Goal: Download file/media

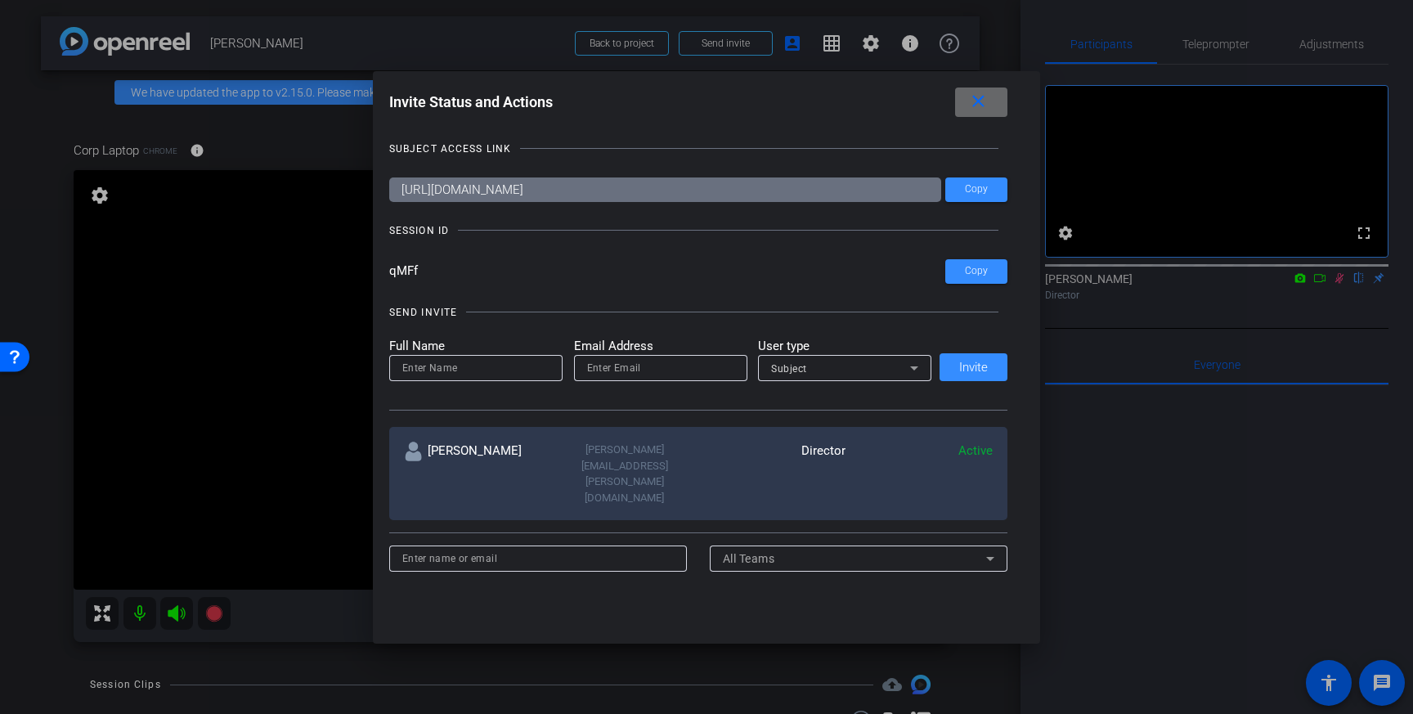
click at [961, 105] on span at bounding box center [981, 102] width 52 height 39
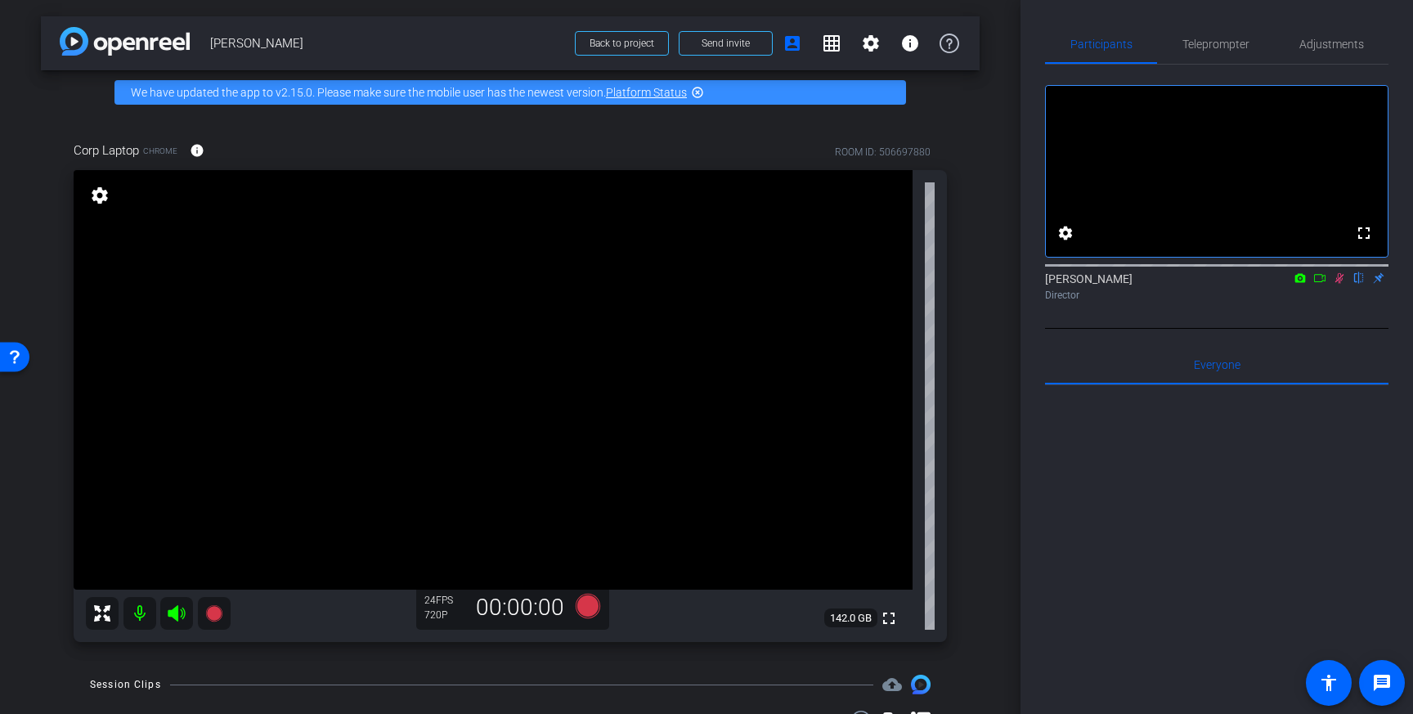
click at [1338, 284] on icon at bounding box center [1339, 278] width 9 height 11
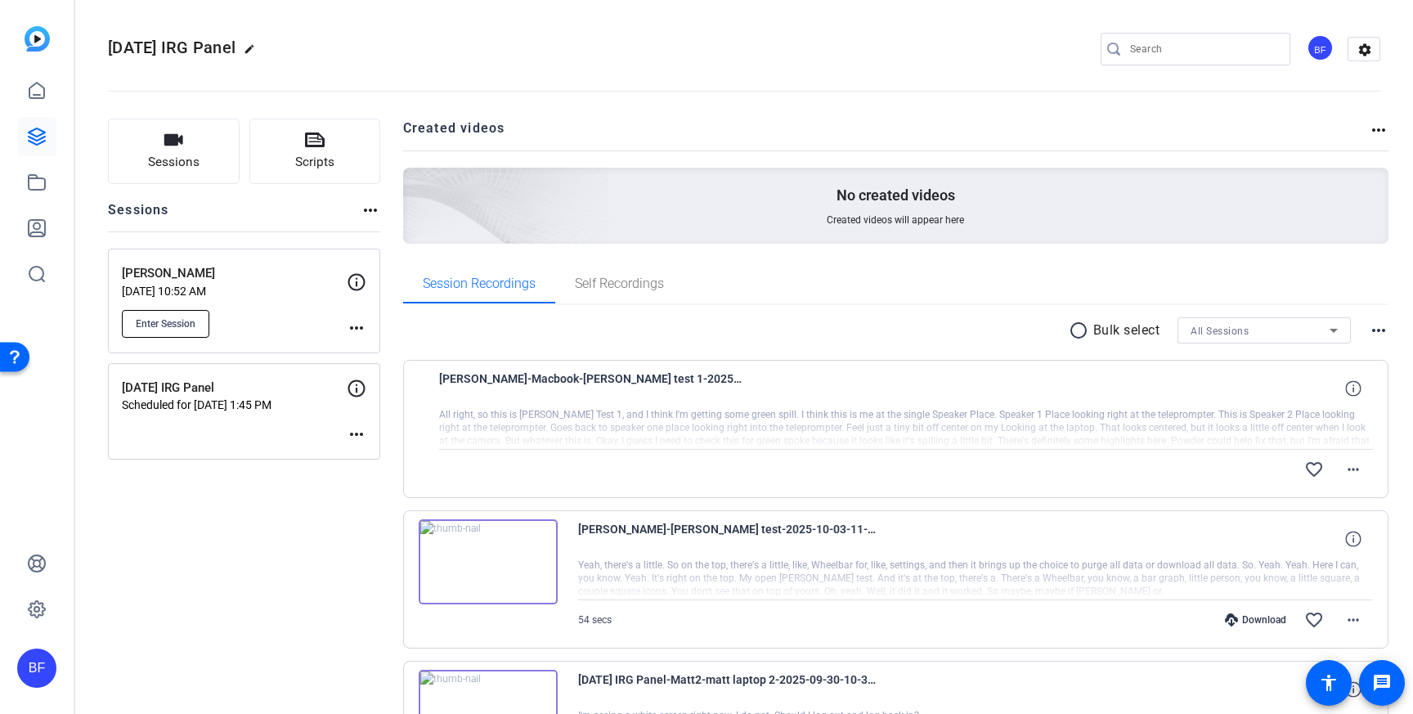
click at [194, 319] on span "Enter Session" at bounding box center [166, 323] width 60 height 13
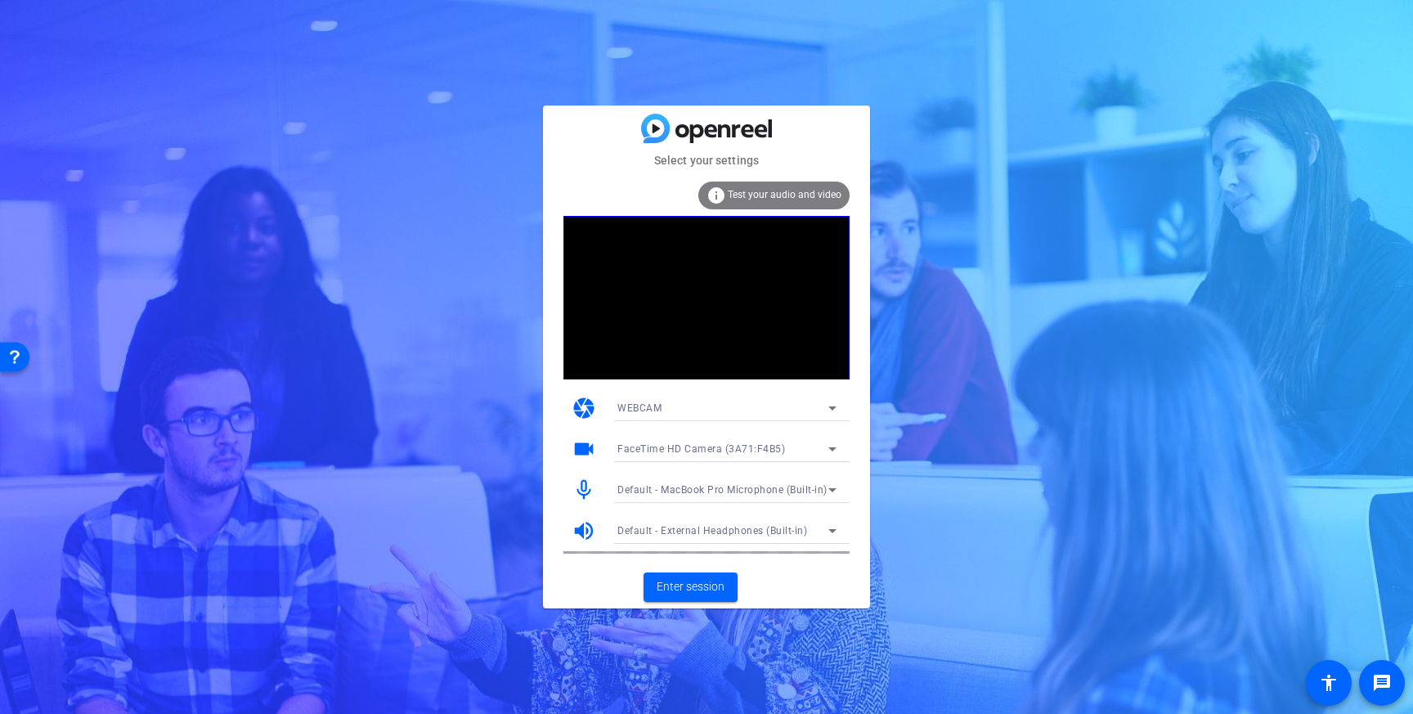
click at [737, 492] on span "Default - MacBook Pro Microphone (Built-in)" at bounding box center [722, 489] width 210 height 11
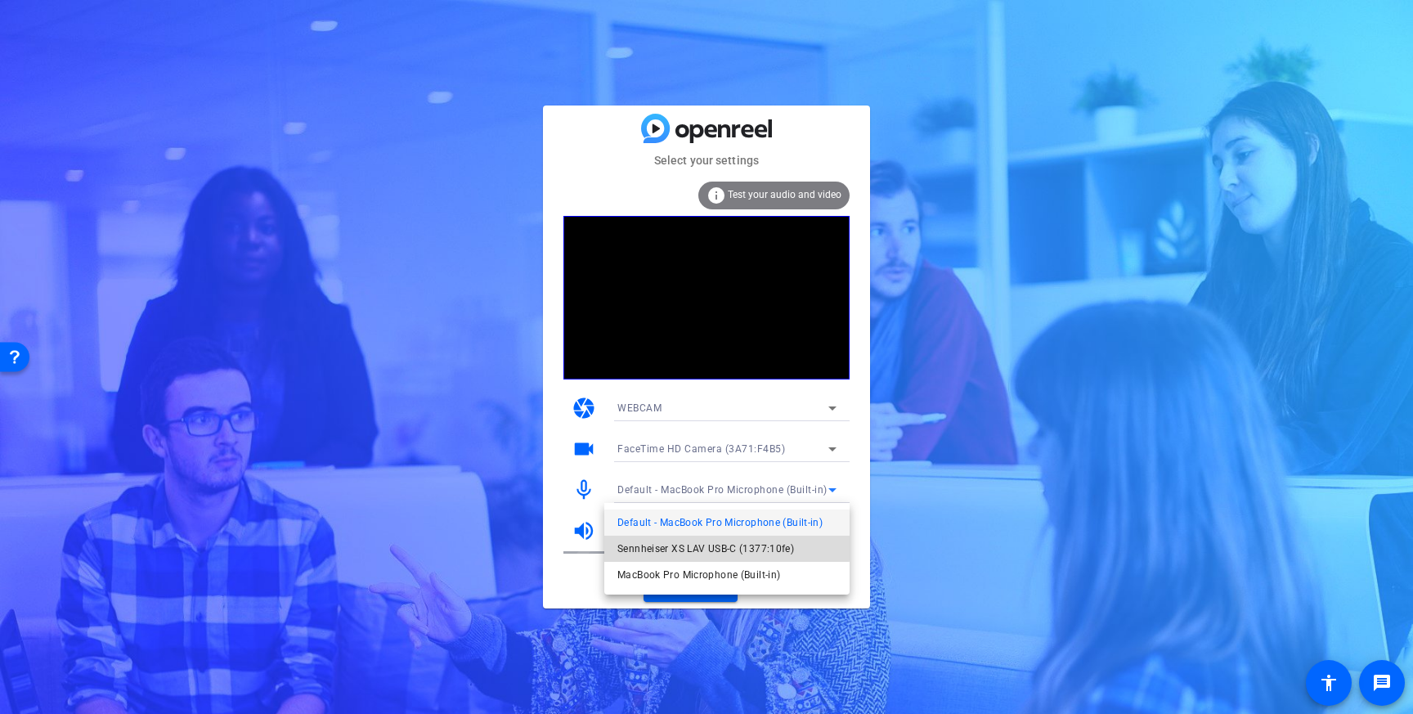
click at [719, 540] on span "Sennheiser XS LAV USB-C (1377:10fe)" at bounding box center [705, 549] width 177 height 20
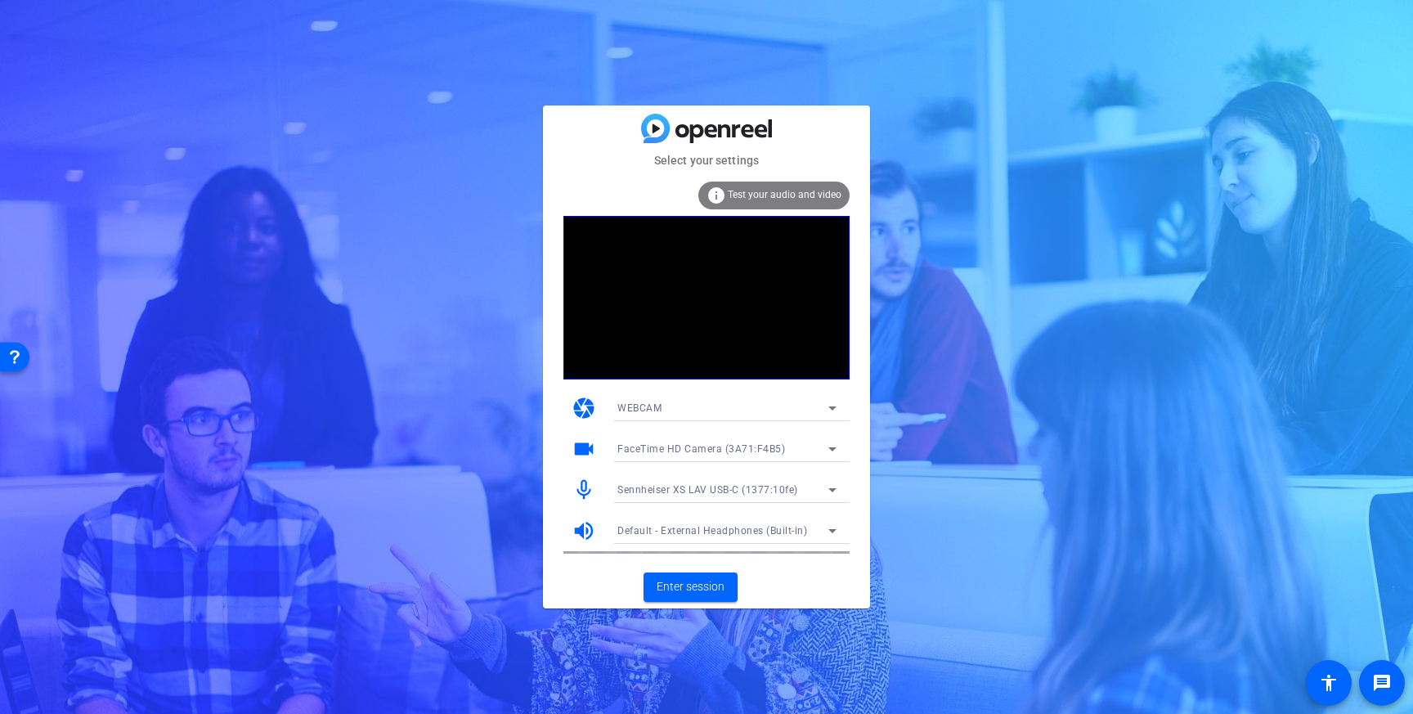
click at [788, 199] on span "Test your audio and video" at bounding box center [785, 194] width 114 height 11
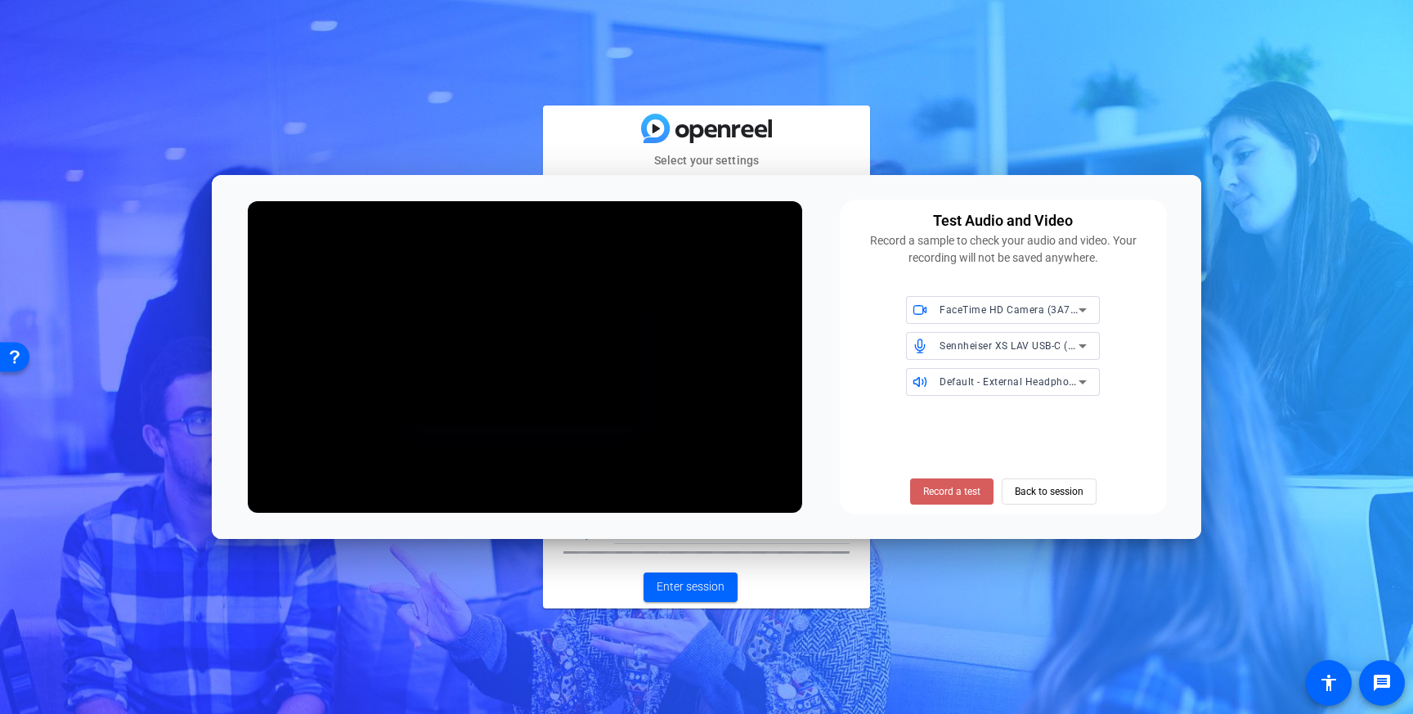
click at [976, 488] on span "Record a test" at bounding box center [951, 491] width 57 height 15
click at [976, 488] on span "Stop Testing (2s)" at bounding box center [951, 491] width 74 height 15
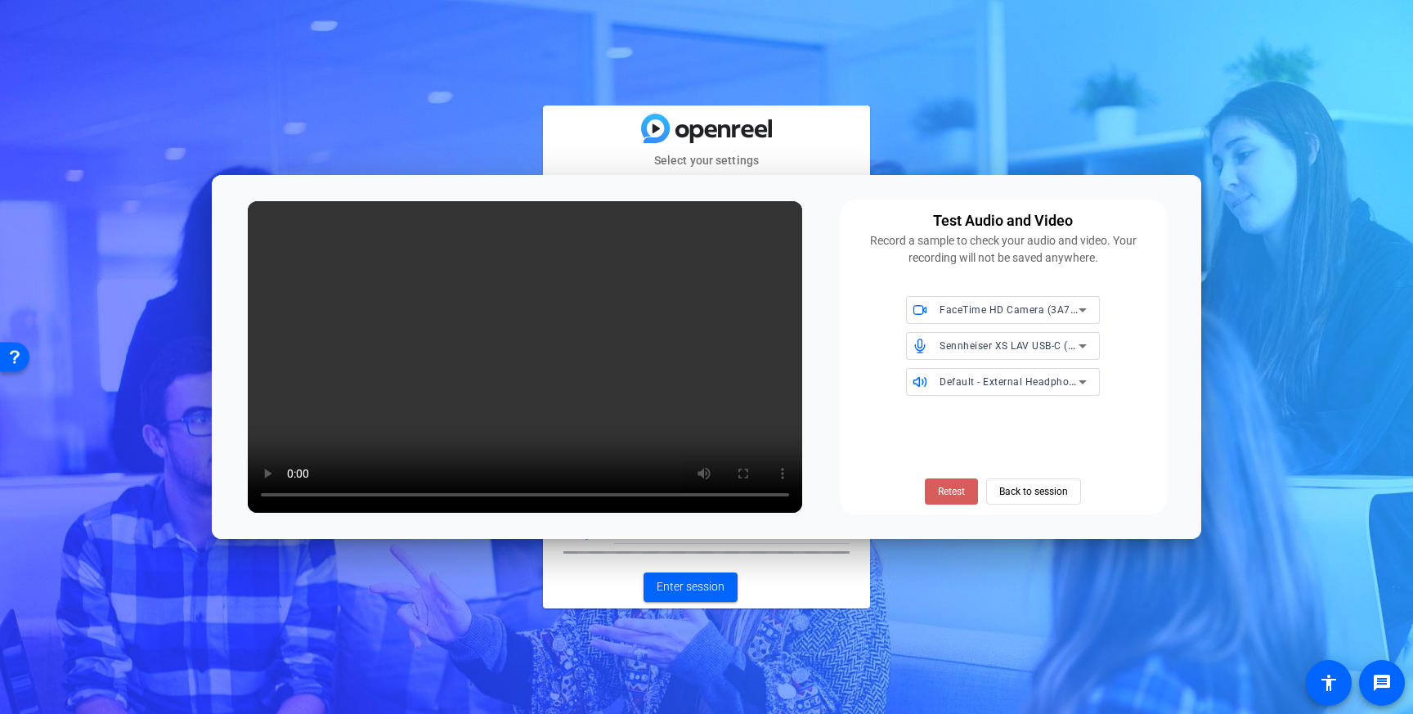
click at [967, 494] on span at bounding box center [951, 491] width 53 height 39
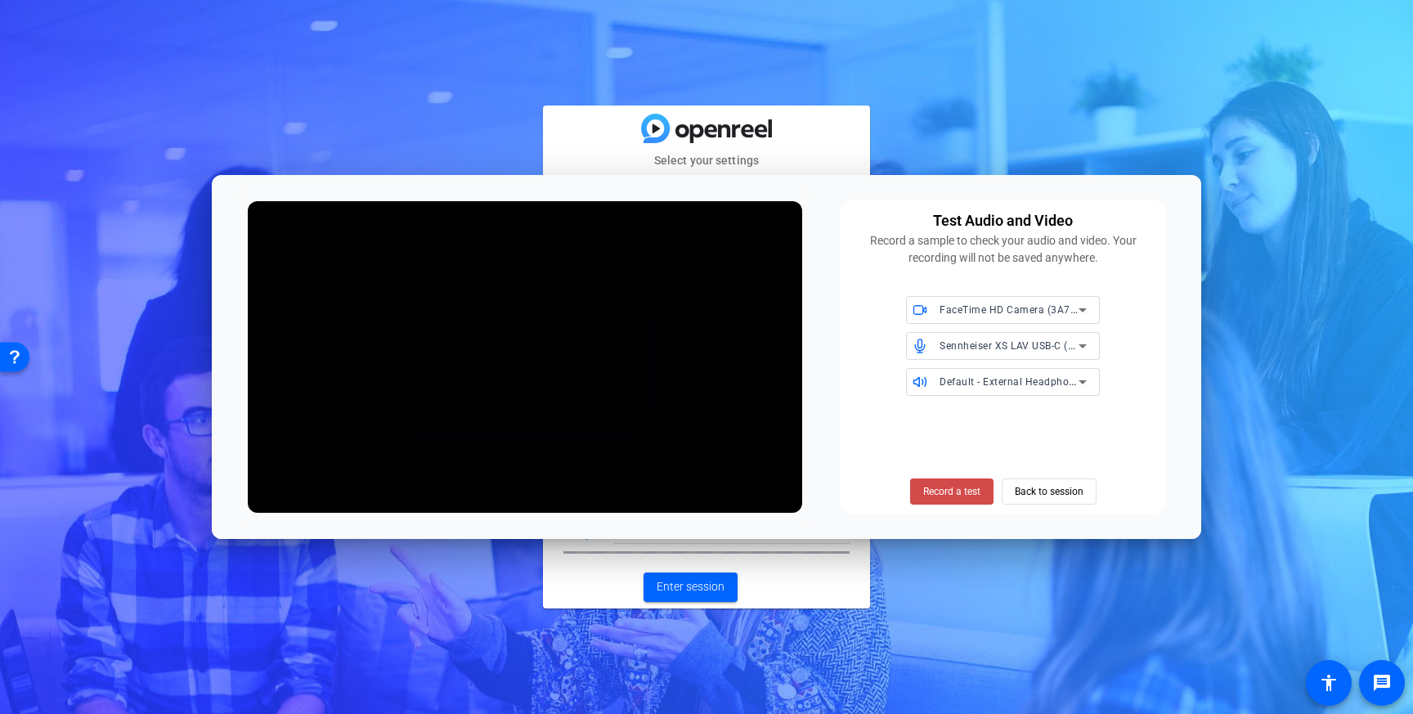
click at [967, 494] on span "Record a test" at bounding box center [951, 491] width 57 height 15
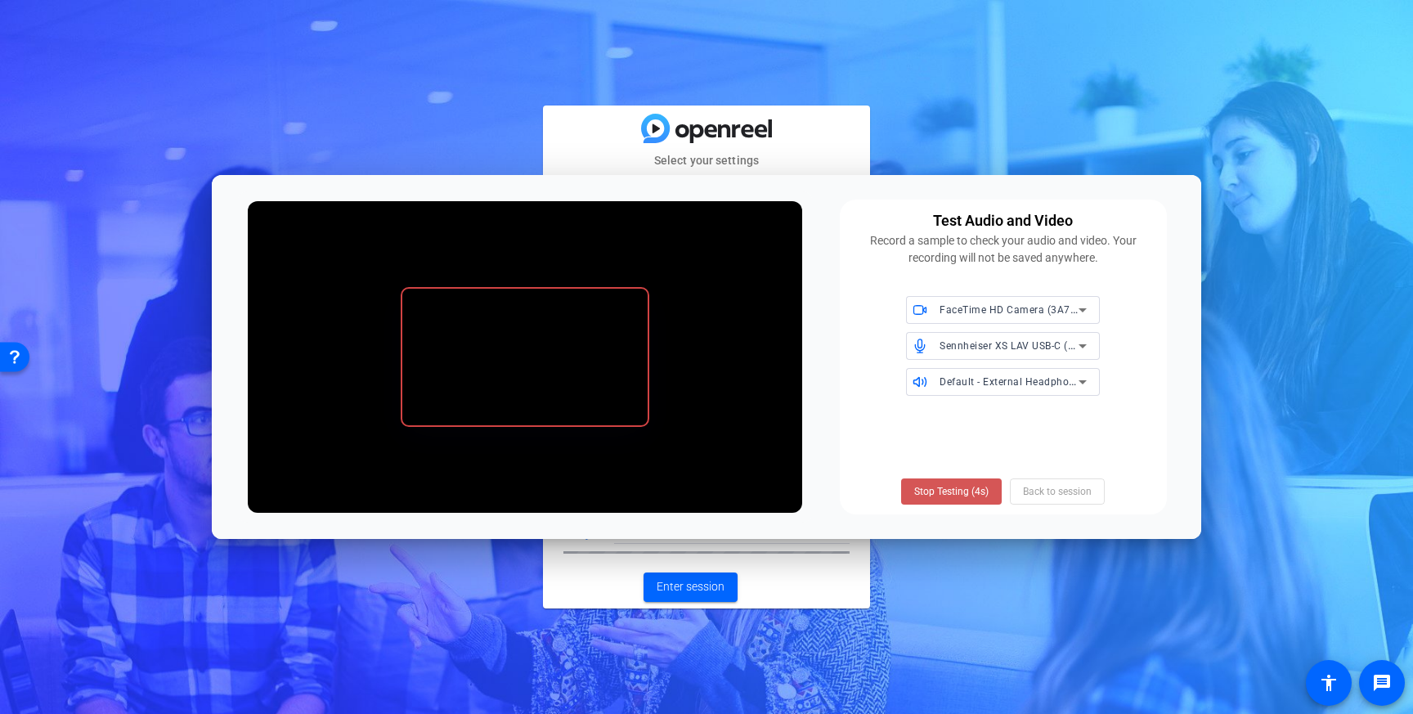
click at [967, 494] on span "Stop Testing (4s)" at bounding box center [951, 491] width 74 height 15
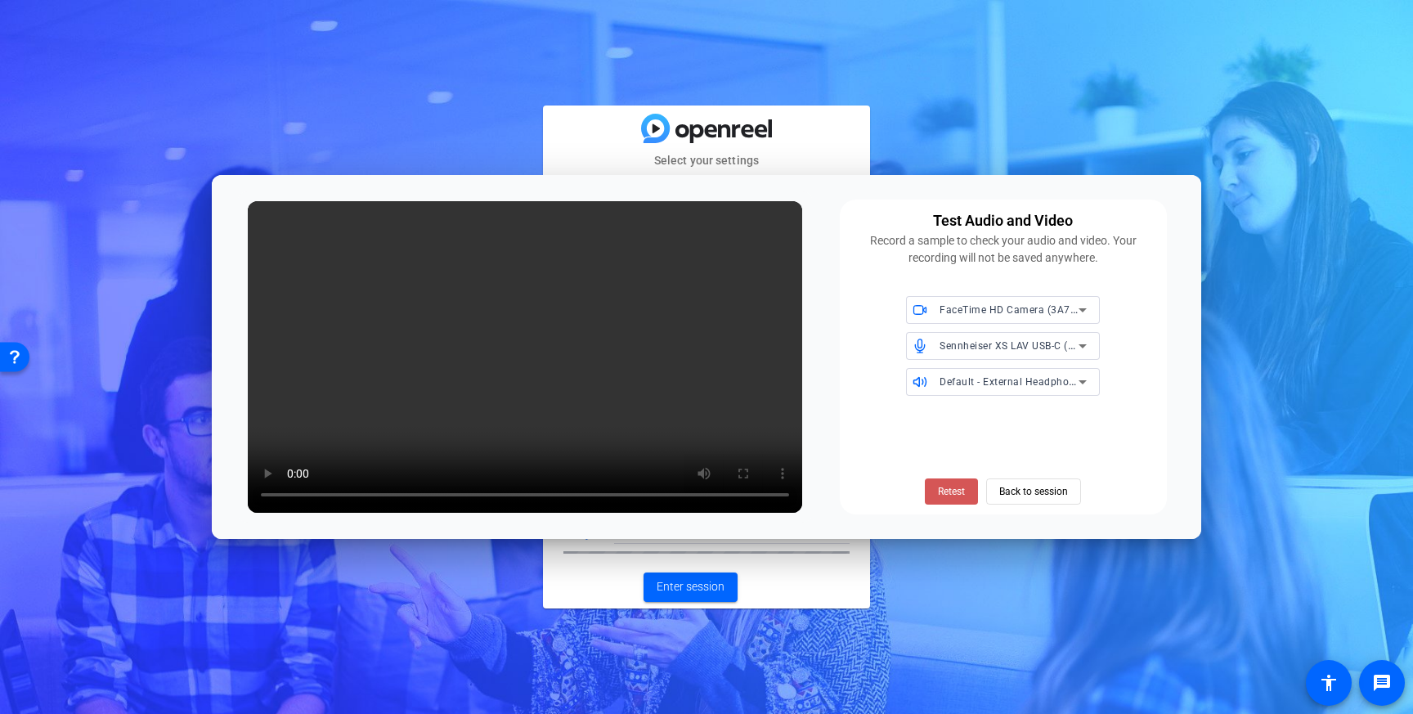
click at [967, 494] on span at bounding box center [951, 491] width 53 height 39
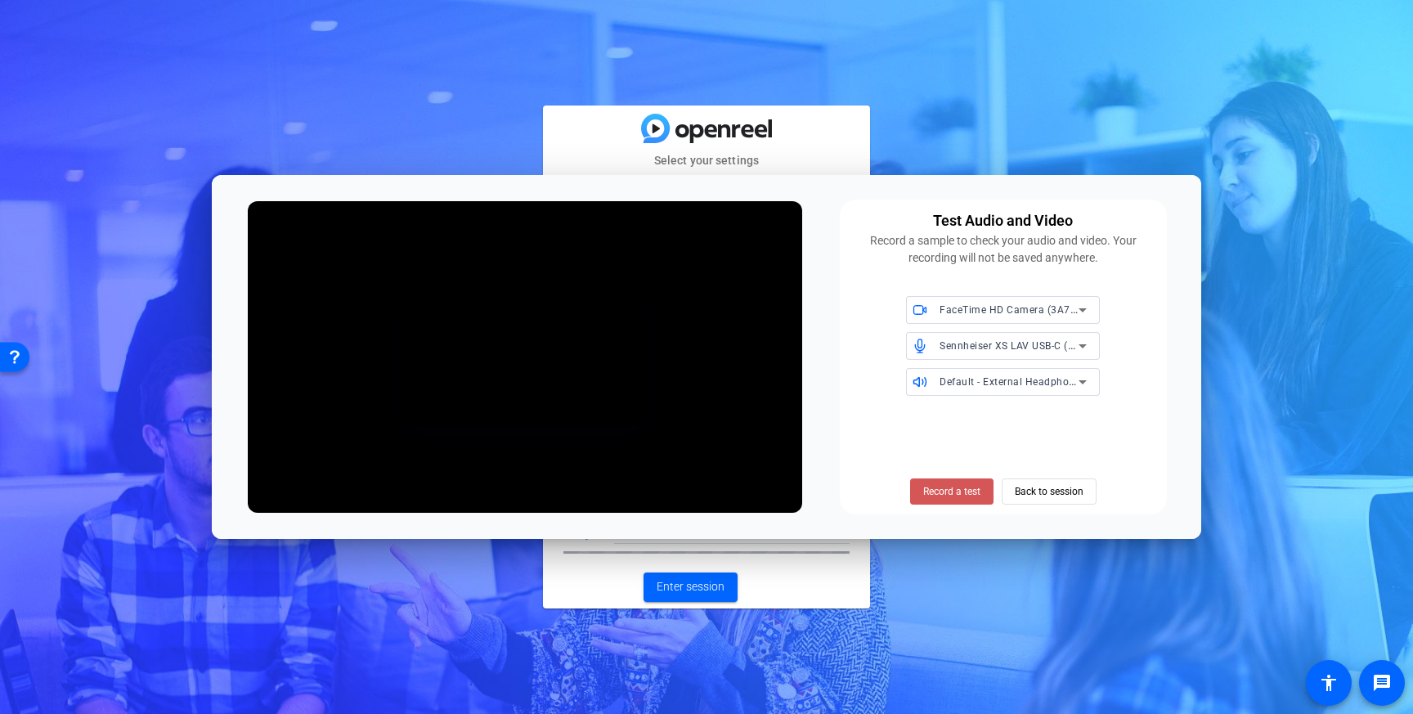
click at [967, 494] on span "Record a test" at bounding box center [951, 491] width 57 height 15
click at [967, 494] on span "Stop Testing (3s)" at bounding box center [951, 491] width 74 height 15
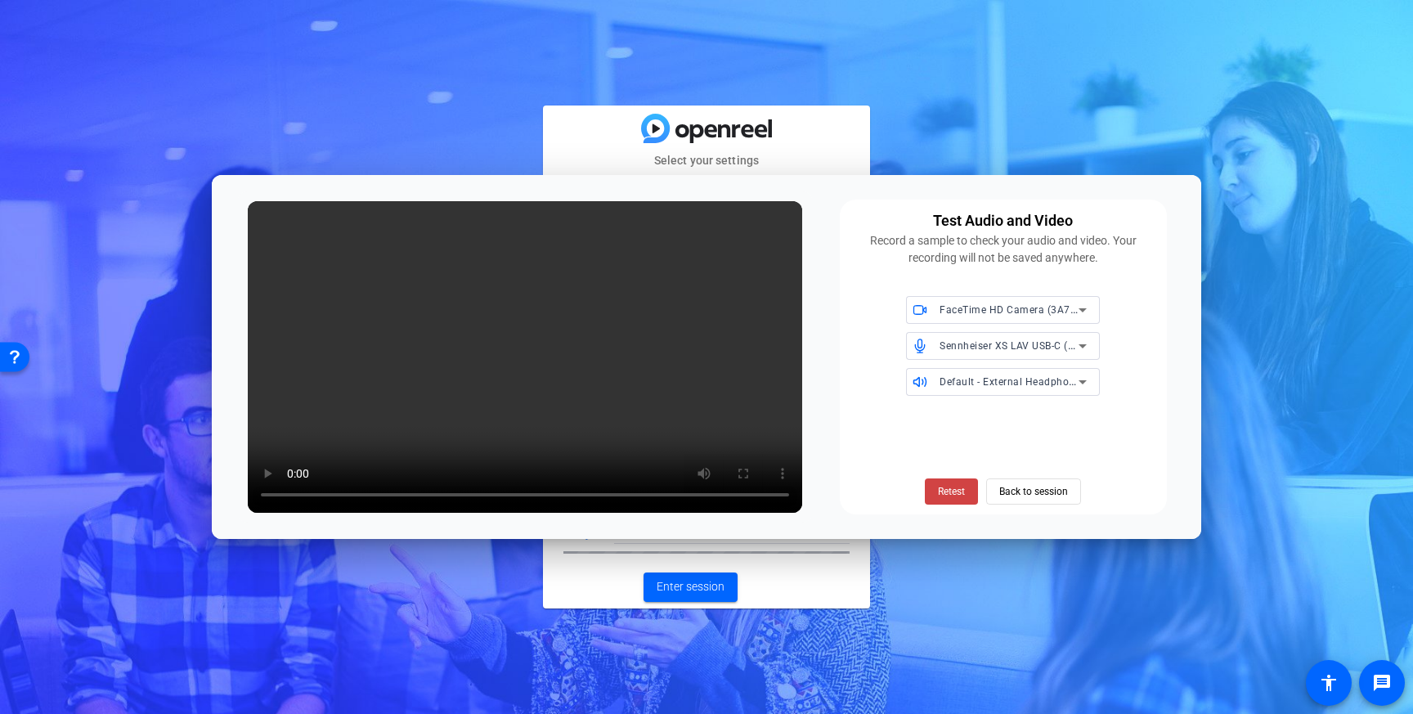
click at [967, 494] on span at bounding box center [951, 491] width 53 height 39
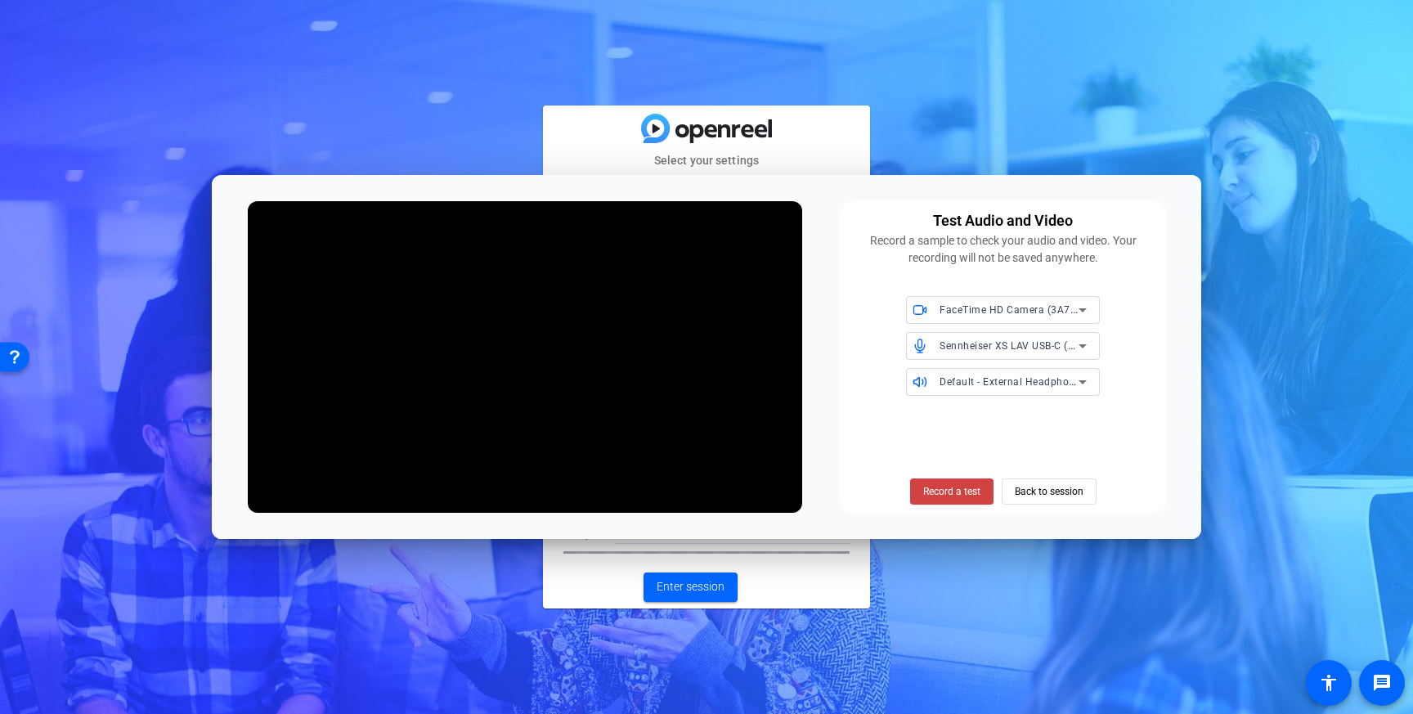
click at [967, 494] on span "Record a test" at bounding box center [951, 491] width 57 height 15
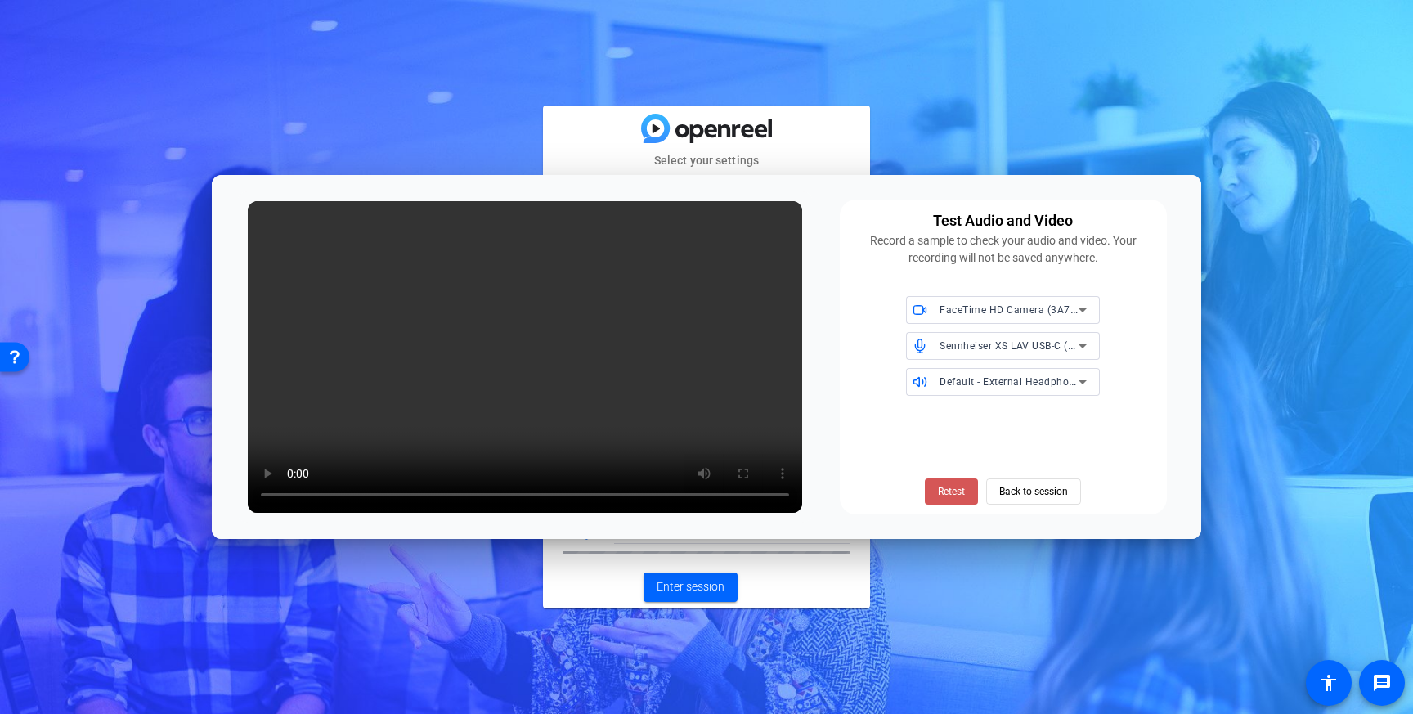
click at [967, 494] on span at bounding box center [951, 491] width 53 height 39
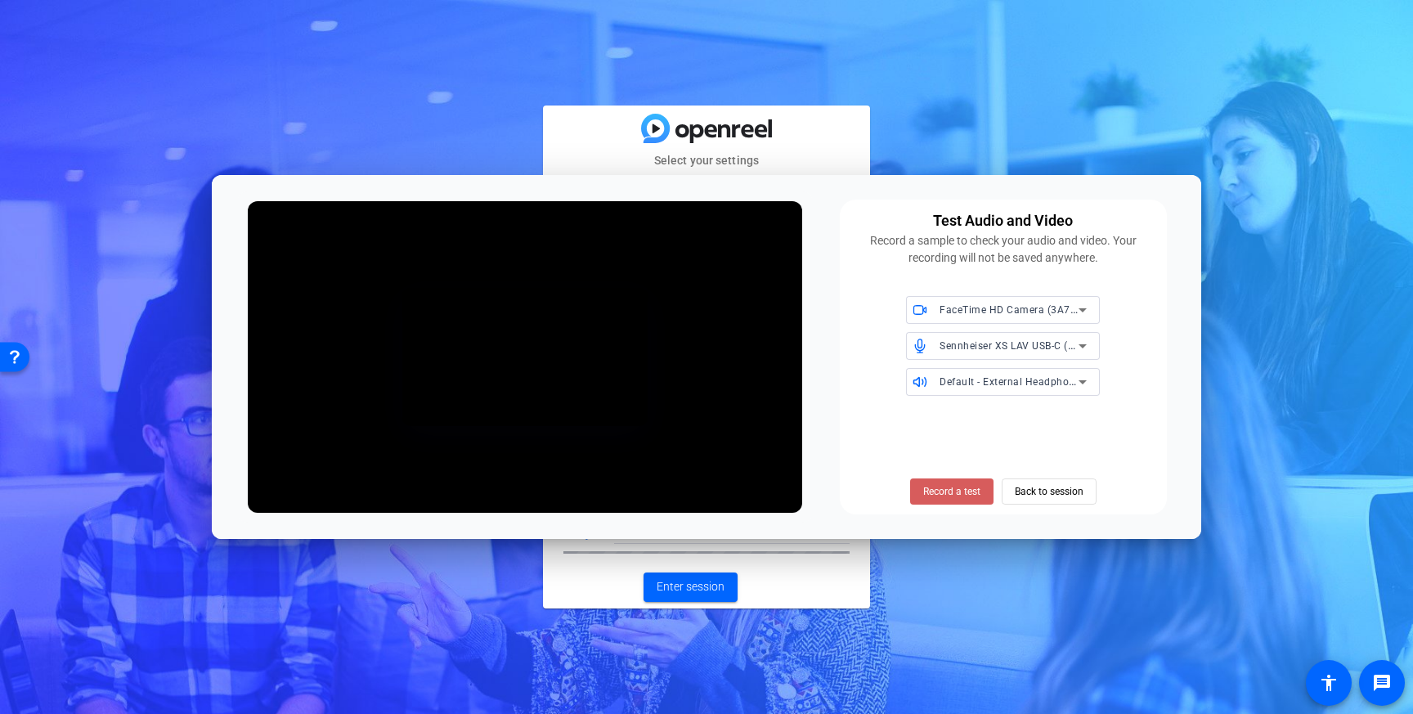
click at [967, 494] on span "Record a test" at bounding box center [951, 491] width 57 height 15
click at [968, 494] on span "Stop Testing (3s)" at bounding box center [951, 491] width 74 height 15
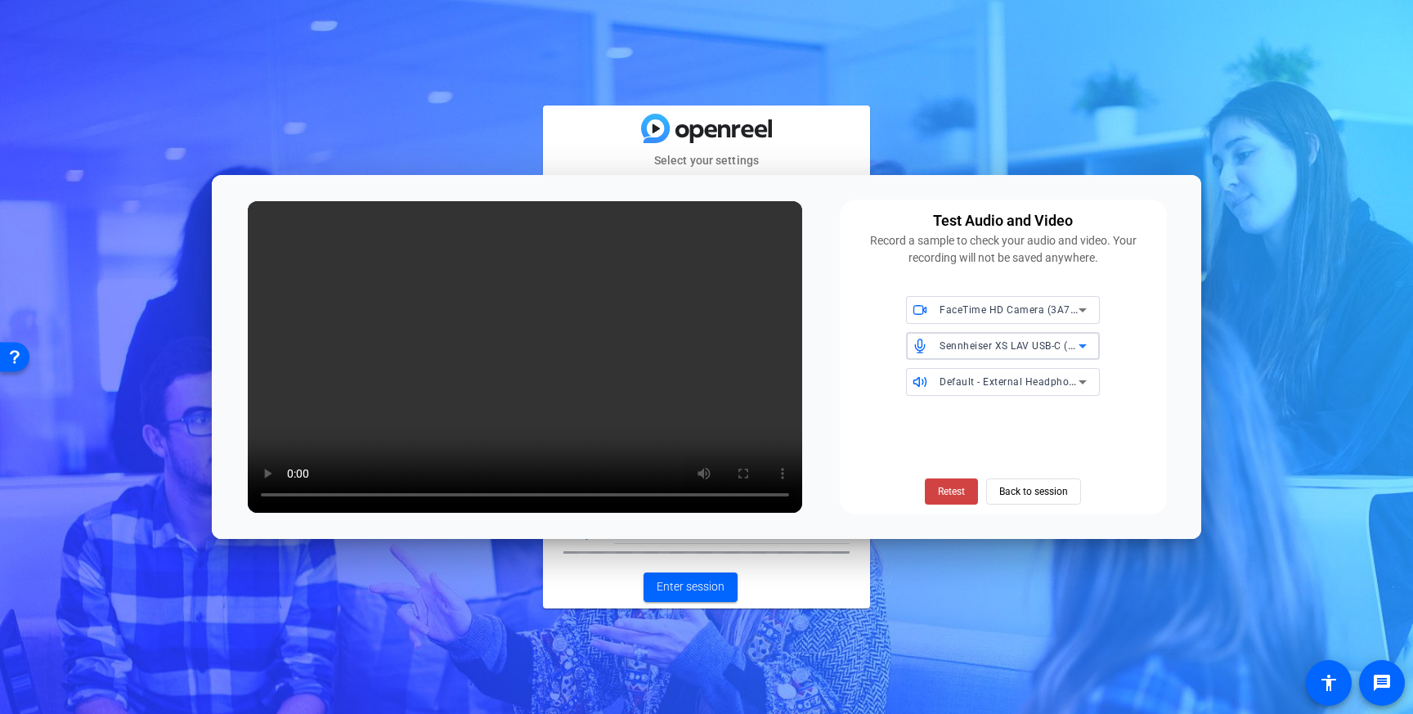
click at [968, 349] on span "Sennheiser XS LAV USB-C (1377:10fe)" at bounding box center [1029, 344] width 181 height 13
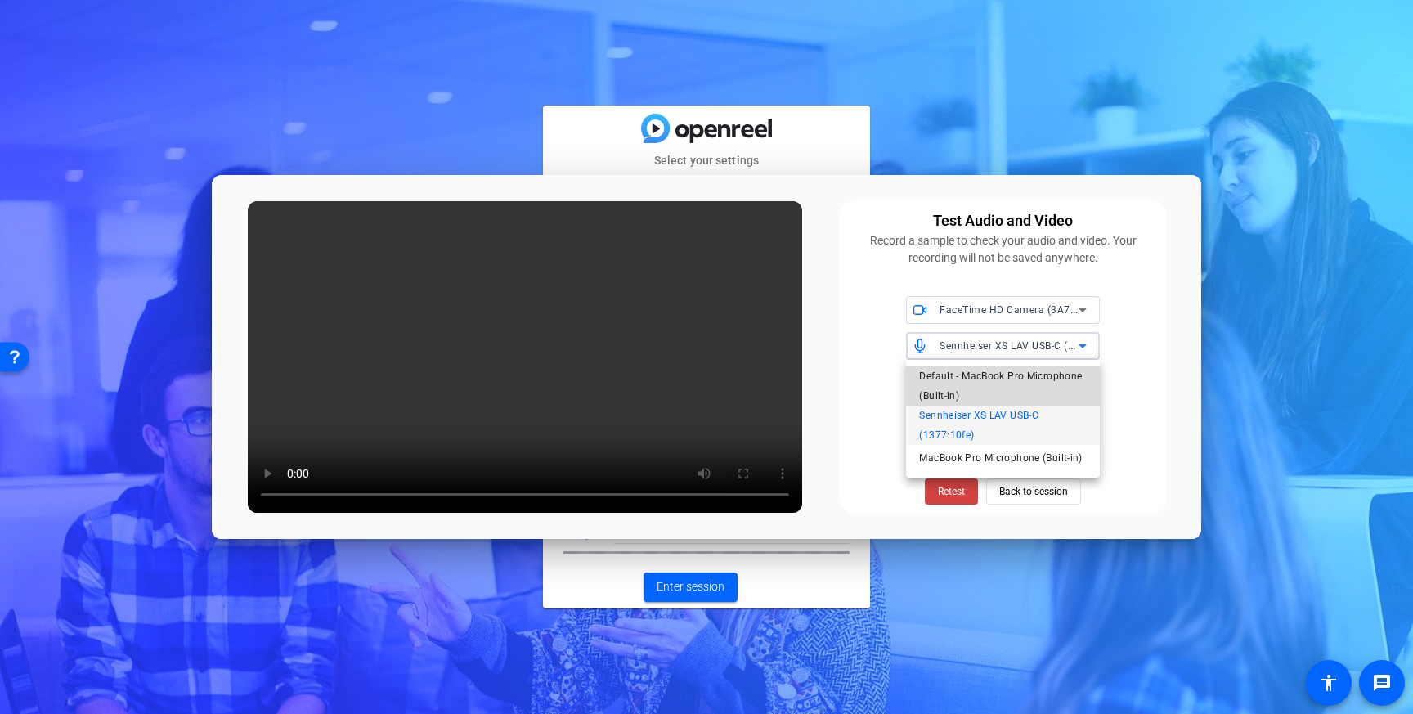
click at [962, 375] on span "Default - MacBook Pro Microphone (Built-in)" at bounding box center [1003, 385] width 168 height 39
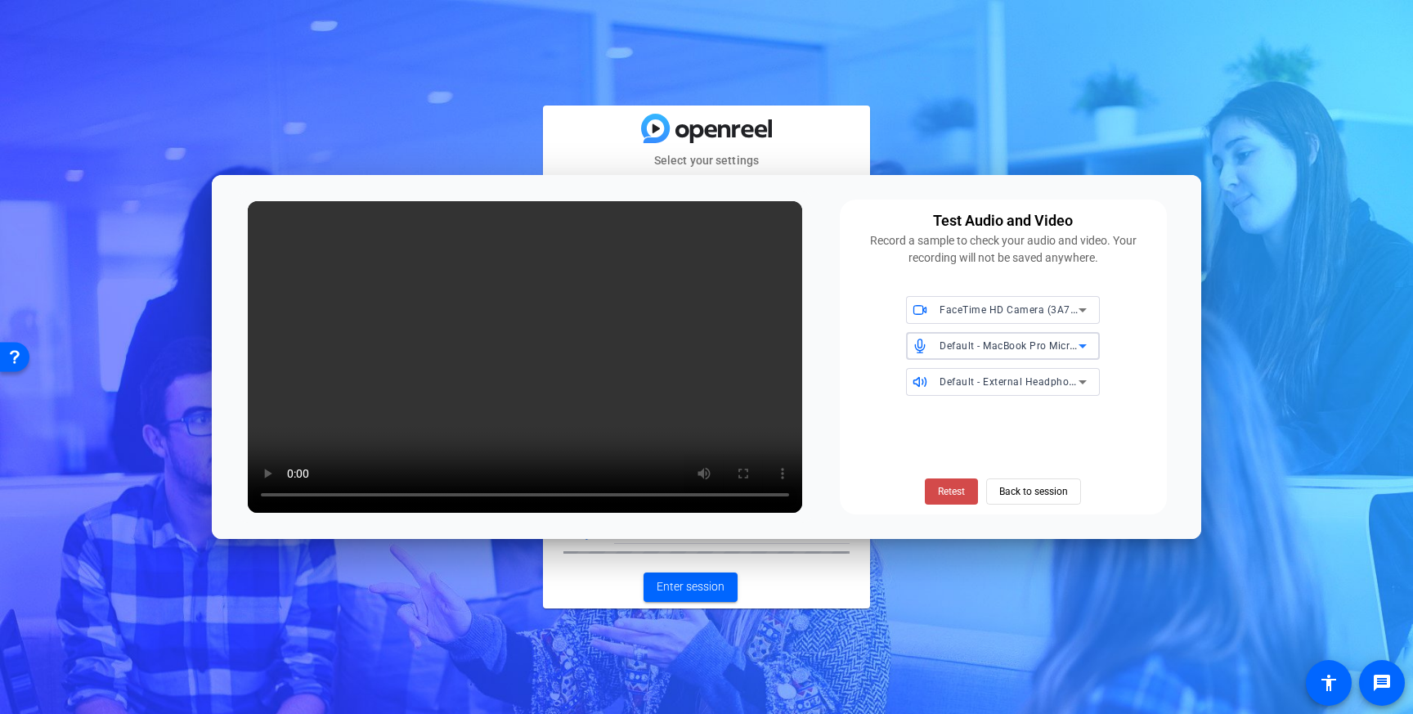
click at [951, 487] on span "Retest" at bounding box center [951, 491] width 27 height 15
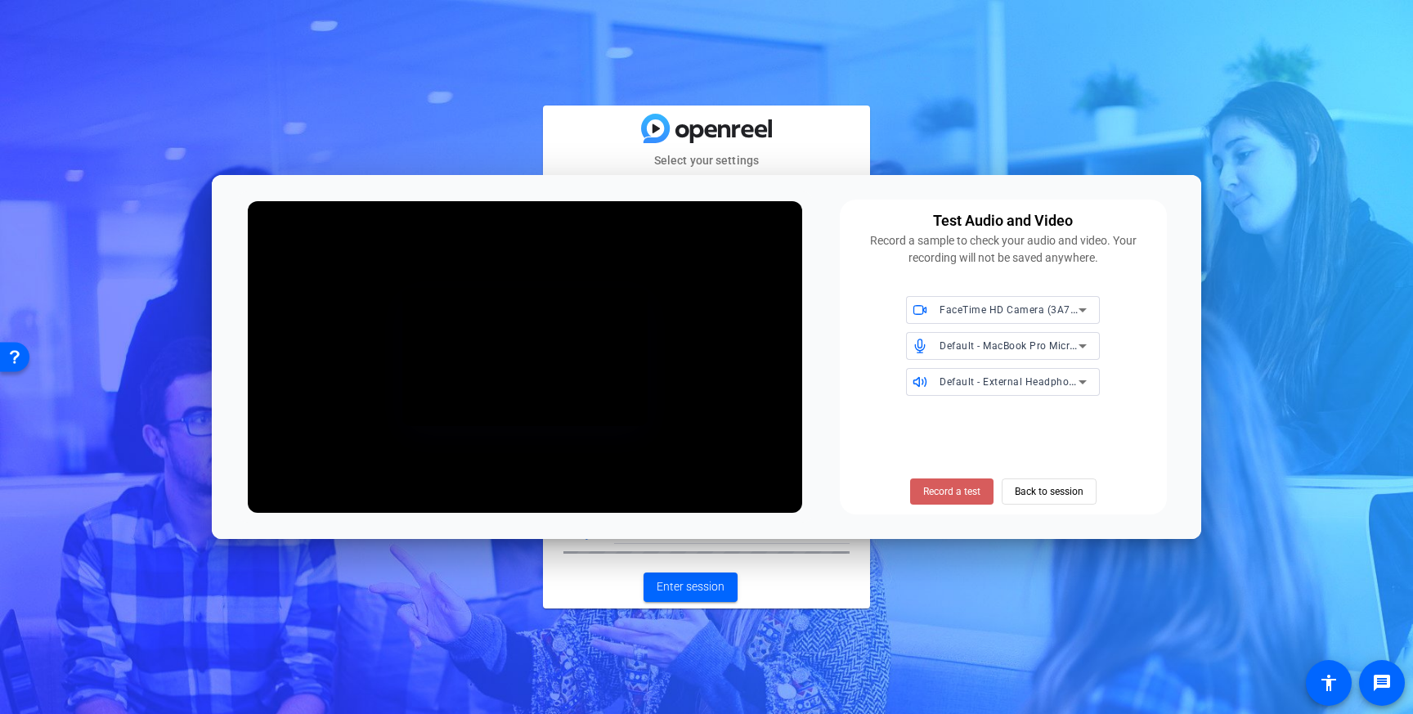
click at [951, 487] on span "Record a test" at bounding box center [951, 491] width 57 height 15
click at [951, 486] on span "Stop Testing (3s)" at bounding box center [951, 491] width 74 height 15
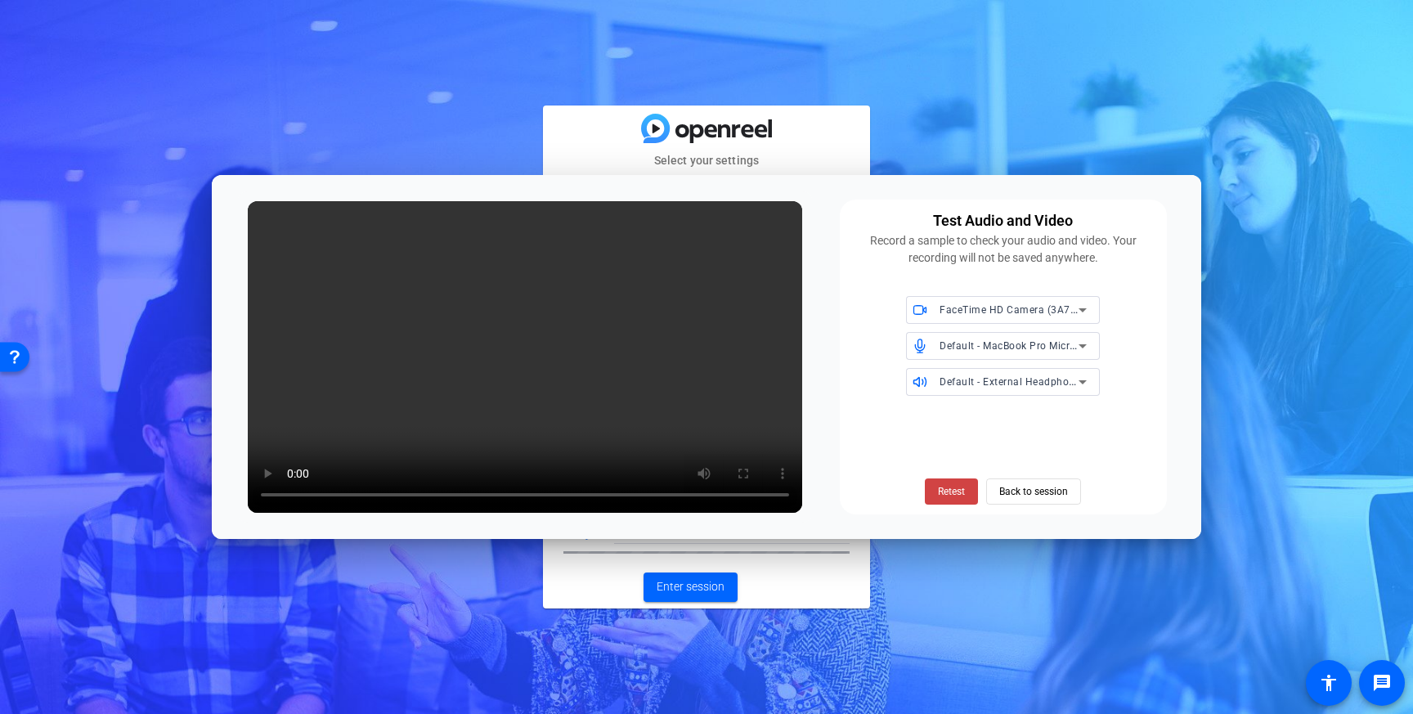
click at [978, 352] on div "Default - MacBook Pro Microphone (Built-in)" at bounding box center [1008, 345] width 139 height 20
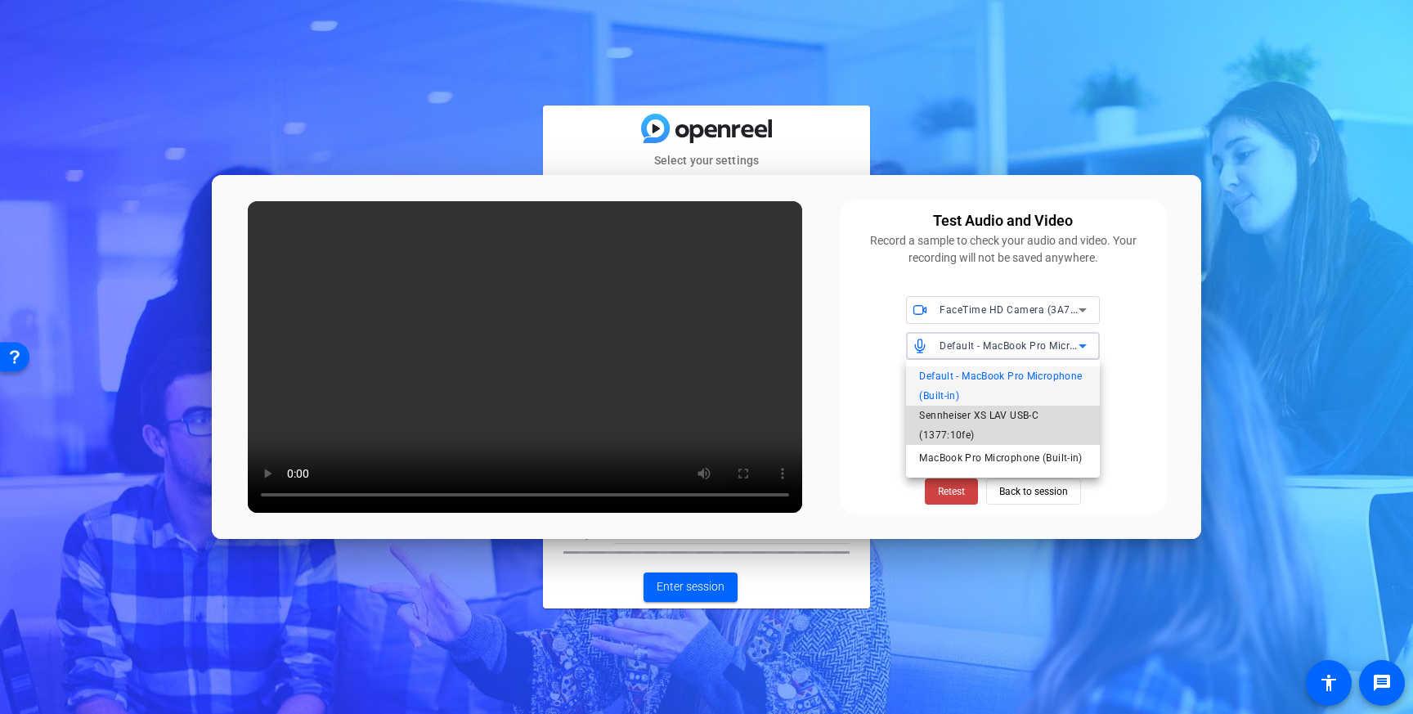
click at [975, 415] on span "Sennheiser XS LAV USB-C (1377:10fe)" at bounding box center [1003, 425] width 168 height 39
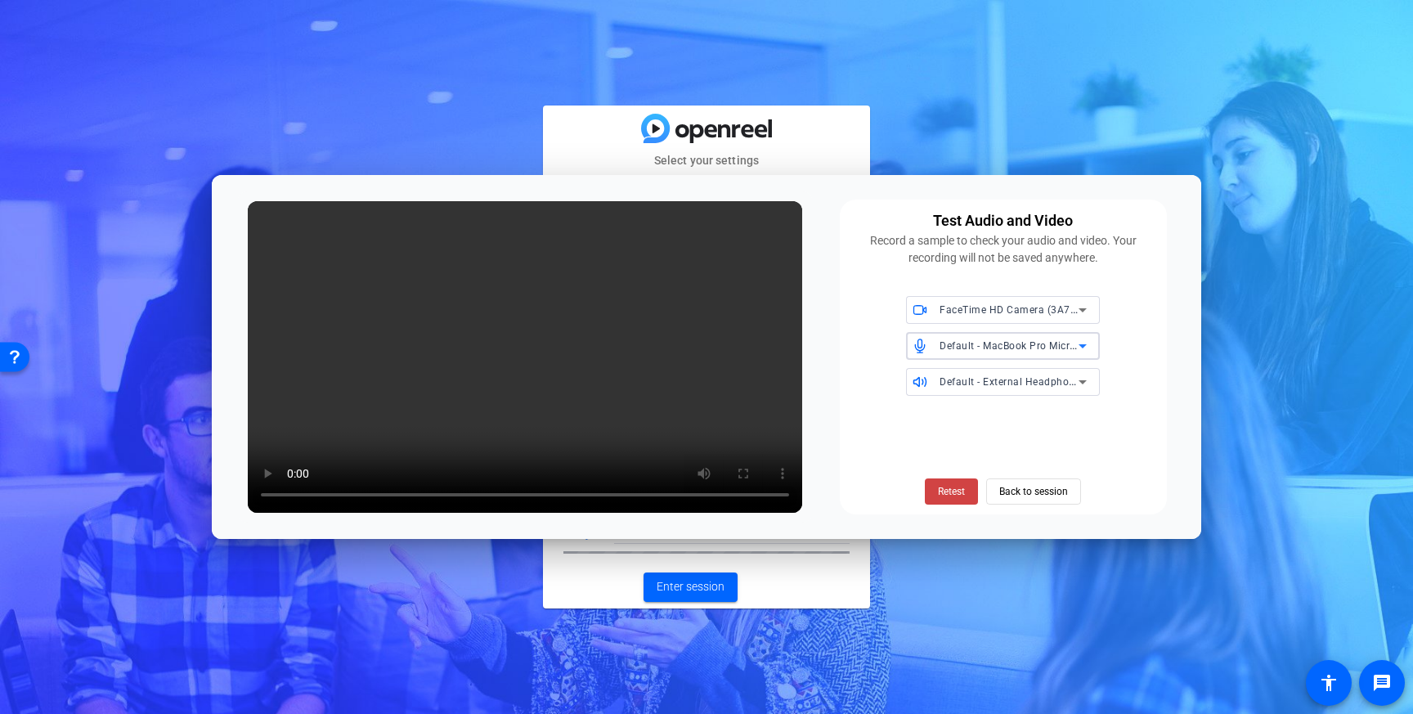
click at [1047, 349] on span "Default - MacBook Pro Microphone (Built-in)" at bounding box center [1044, 344] width 210 height 13
click at [1047, 349] on div at bounding box center [706, 357] width 1413 height 714
click at [1047, 349] on span "Default - MacBook Pro Microphone (Built-in)" at bounding box center [1044, 344] width 210 height 13
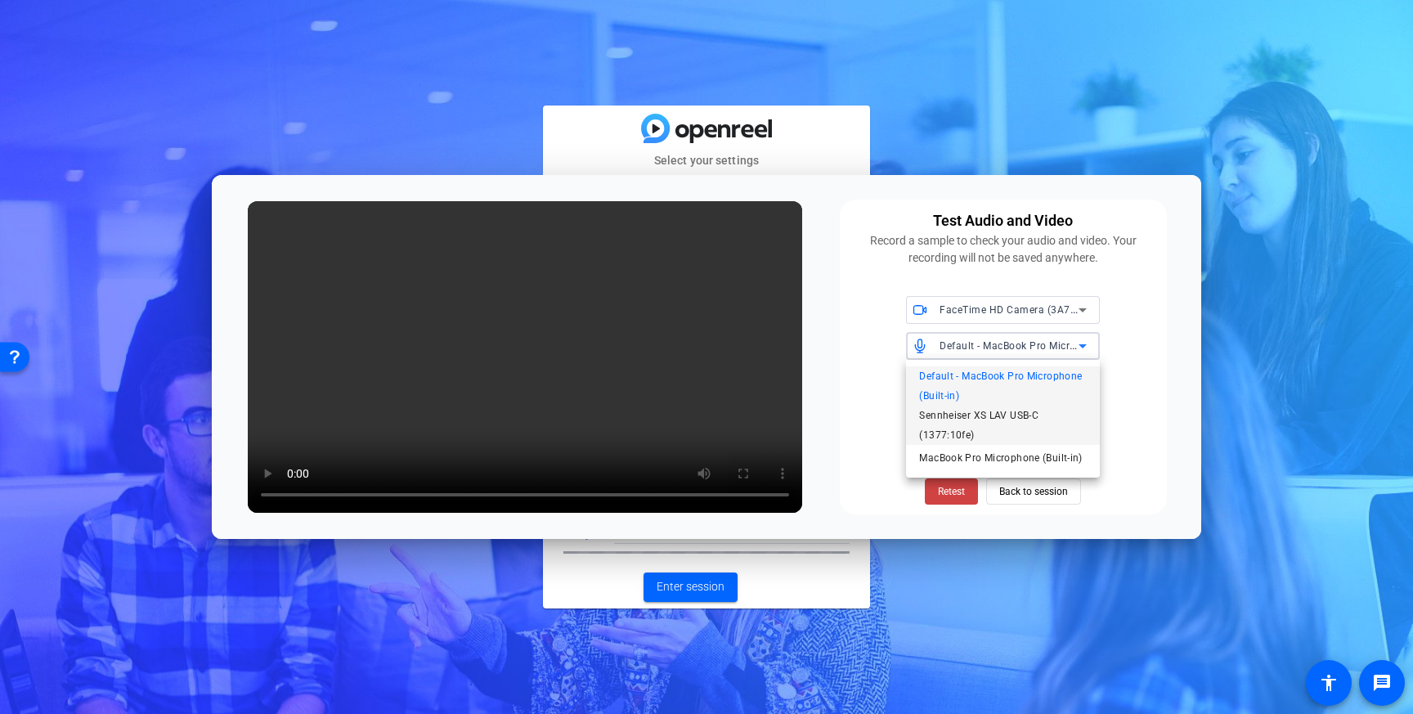
click at [1009, 423] on span "Sennheiser XS LAV USB-C (1377:10fe)" at bounding box center [1003, 425] width 168 height 39
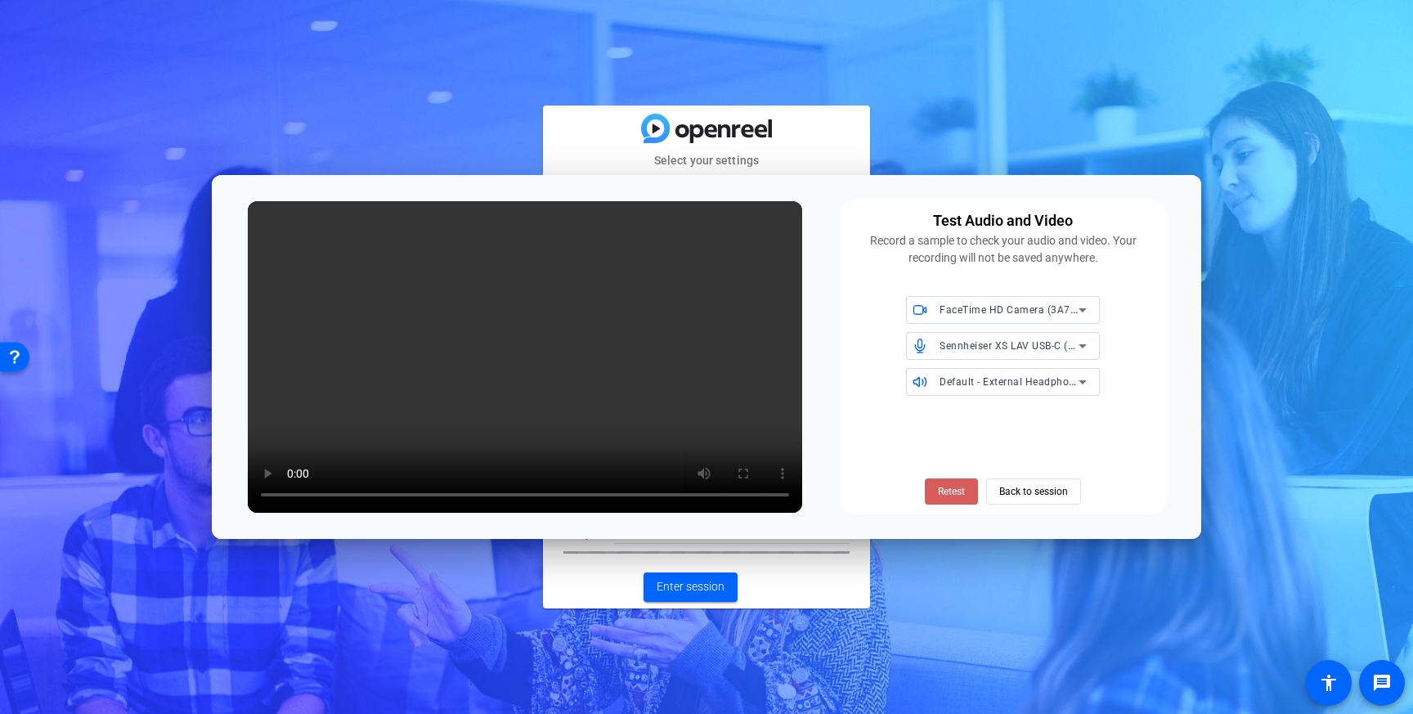
click at [961, 486] on span "Retest" at bounding box center [951, 491] width 27 height 15
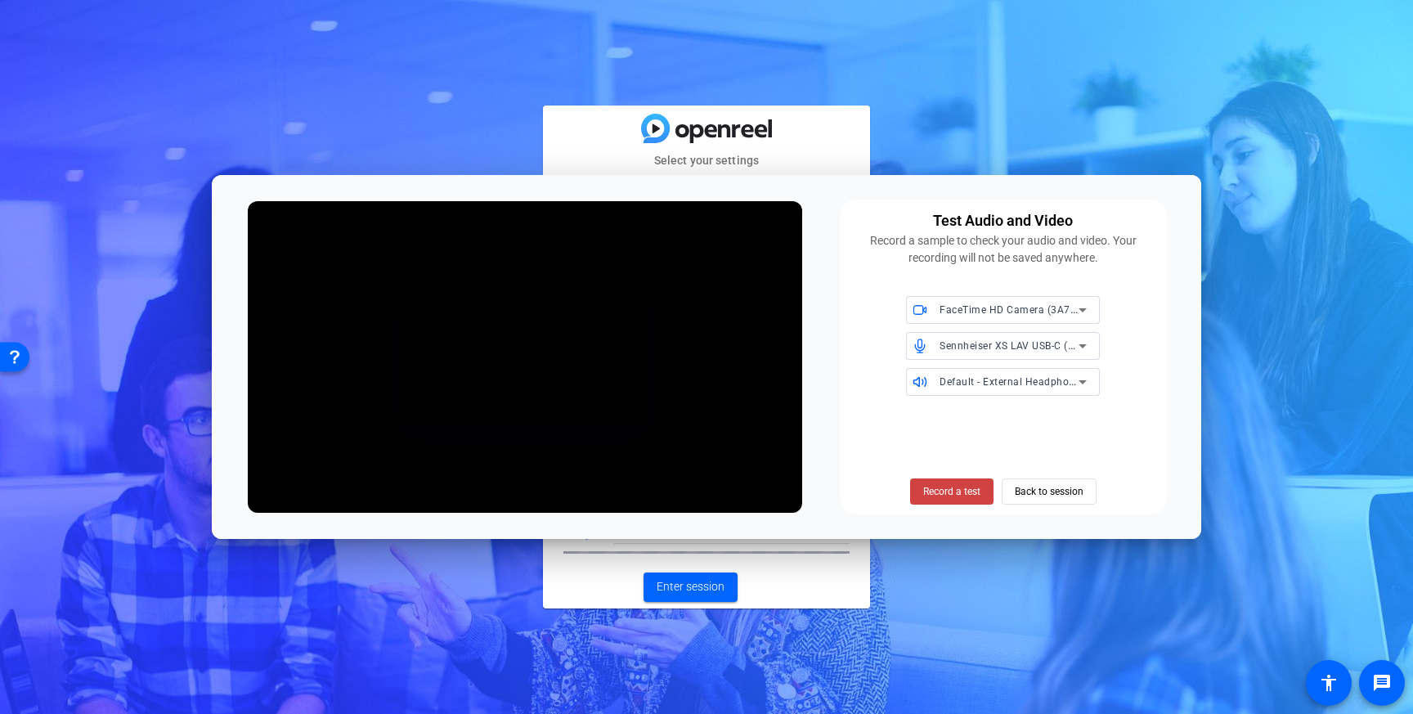
click at [961, 486] on span "Record a test" at bounding box center [951, 491] width 57 height 15
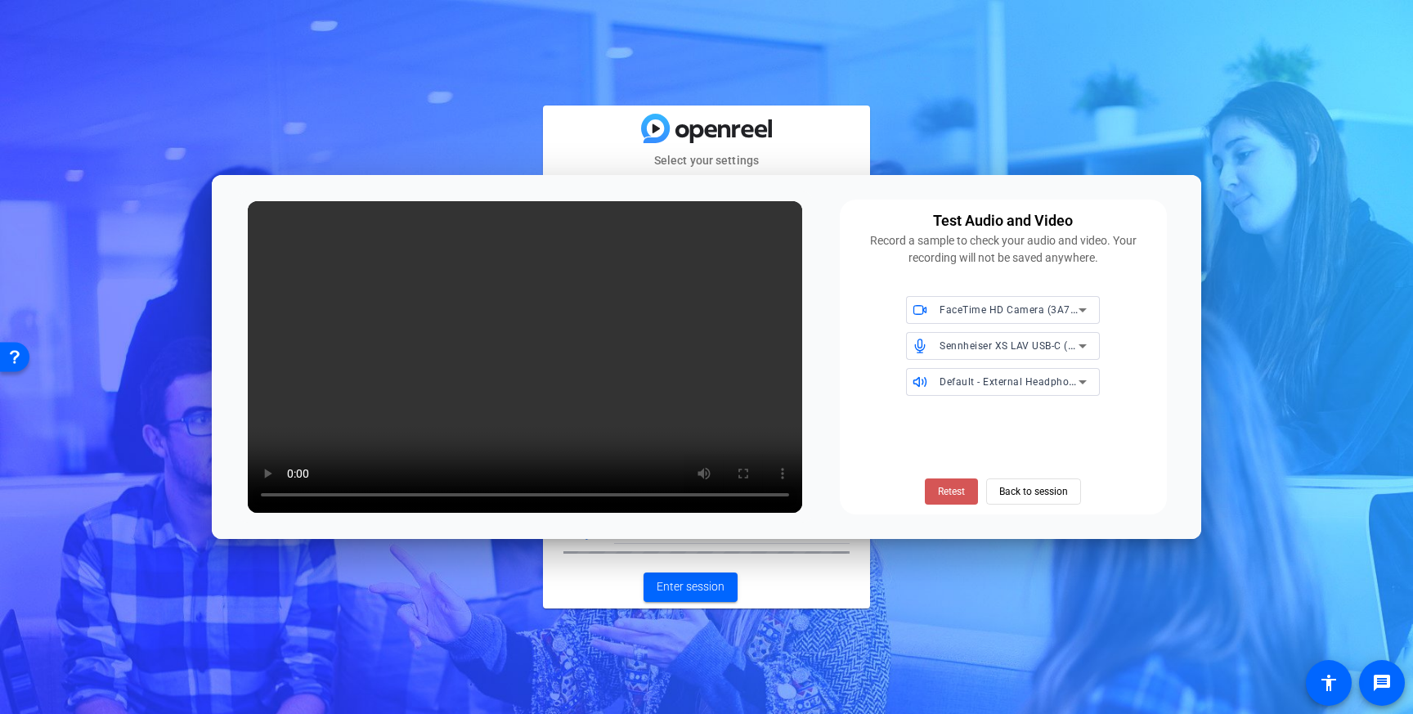
click at [961, 486] on span "Retest" at bounding box center [951, 491] width 27 height 15
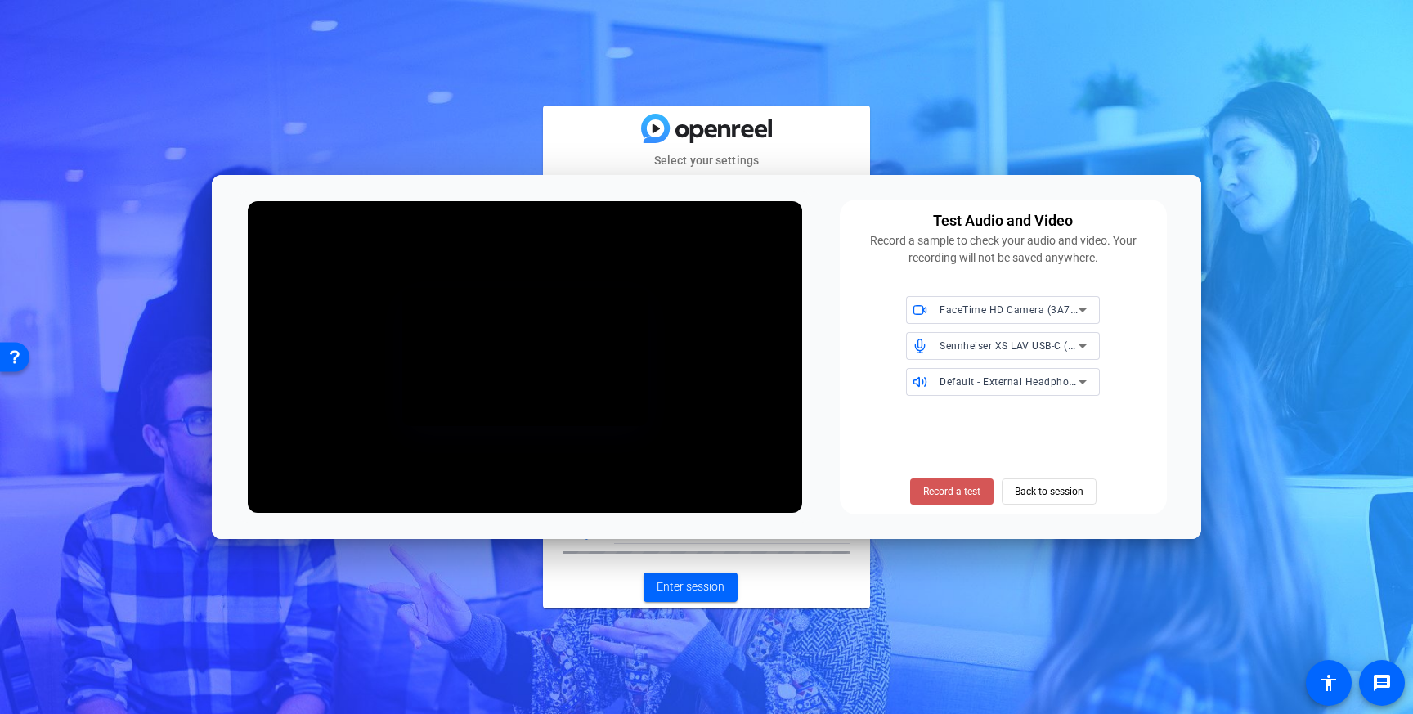
click at [961, 486] on span "Record a test" at bounding box center [951, 491] width 57 height 15
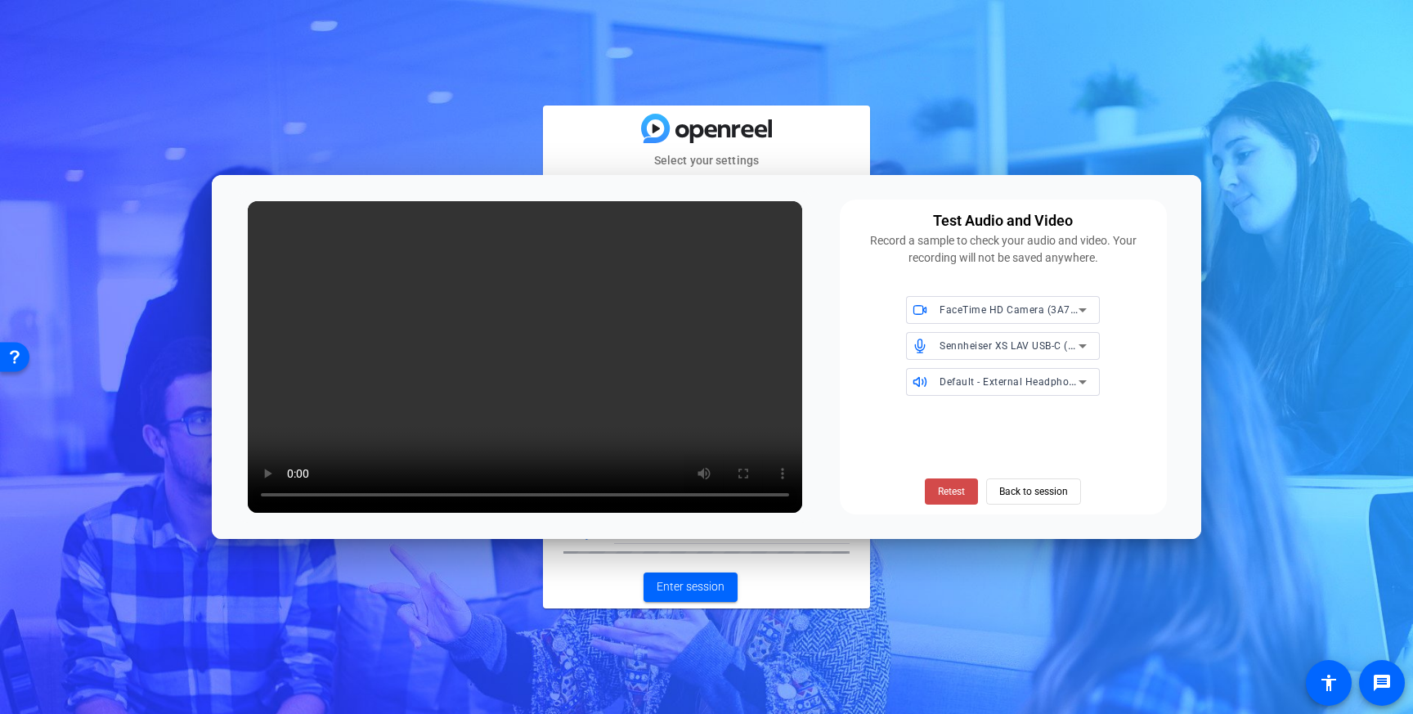
click at [968, 488] on span at bounding box center [951, 491] width 53 height 39
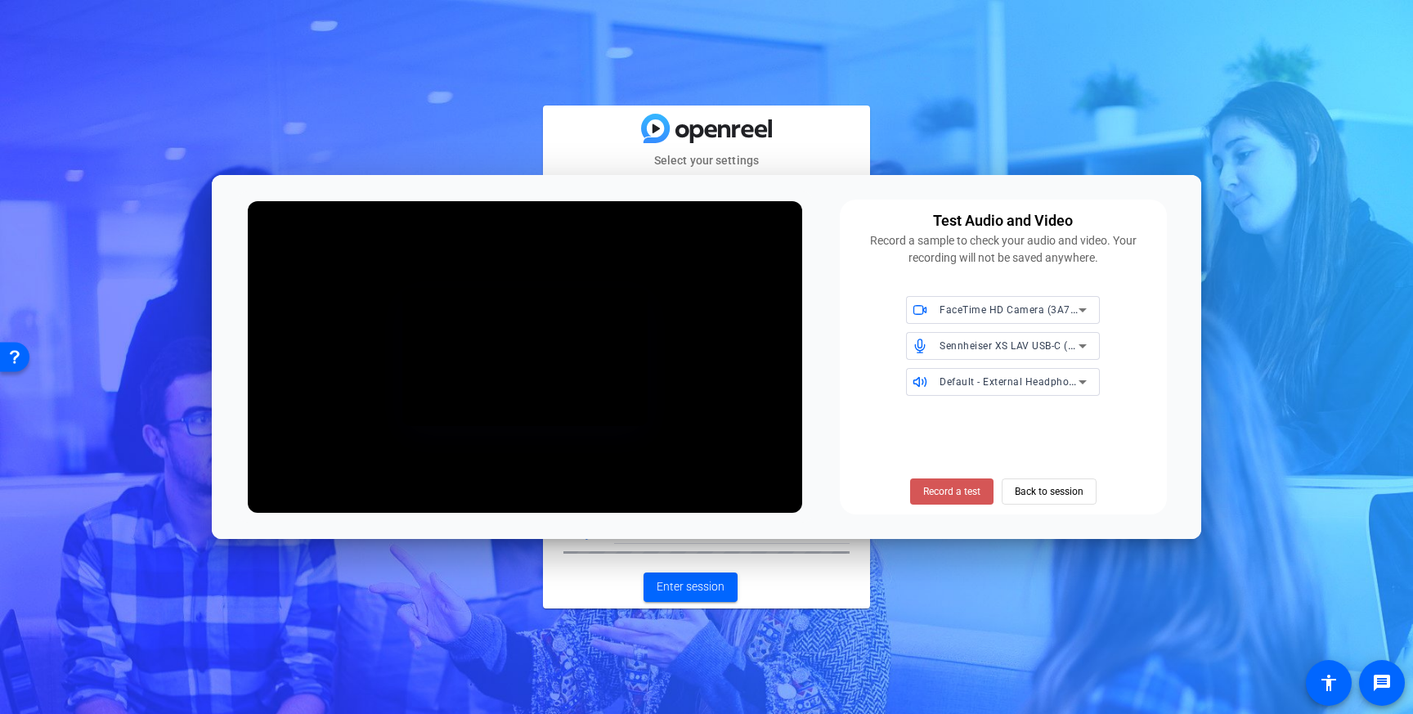
click at [967, 488] on span "Record a test" at bounding box center [951, 491] width 57 height 15
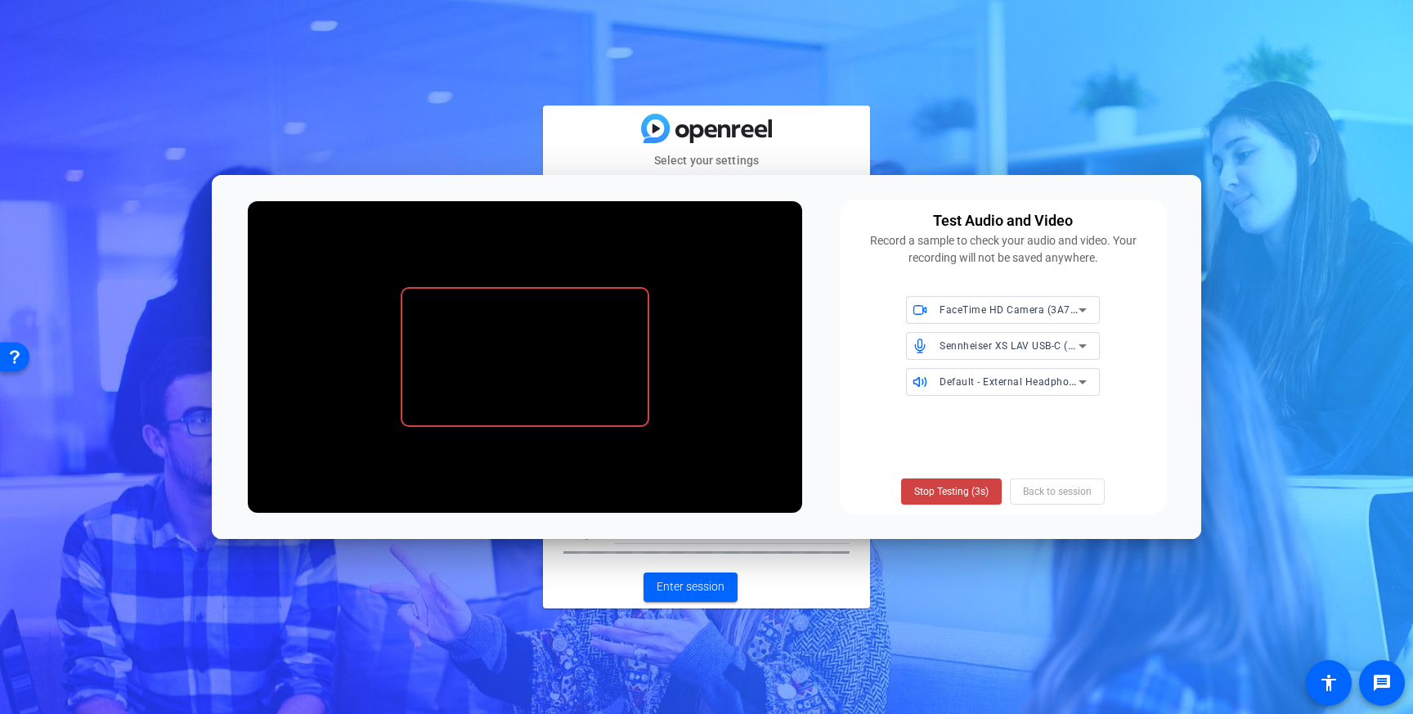
click at [967, 488] on span "Stop Testing (3s)" at bounding box center [951, 491] width 74 height 15
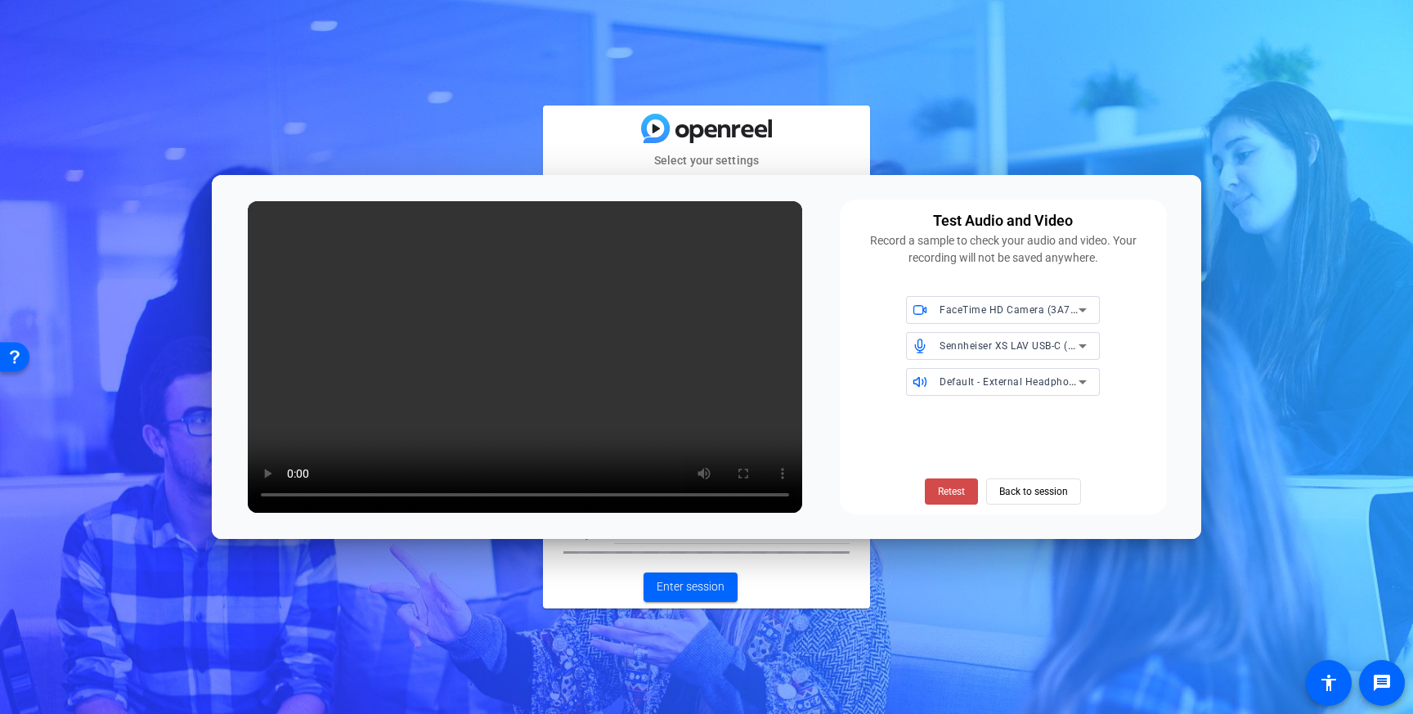
click at [971, 487] on span at bounding box center [951, 491] width 53 height 39
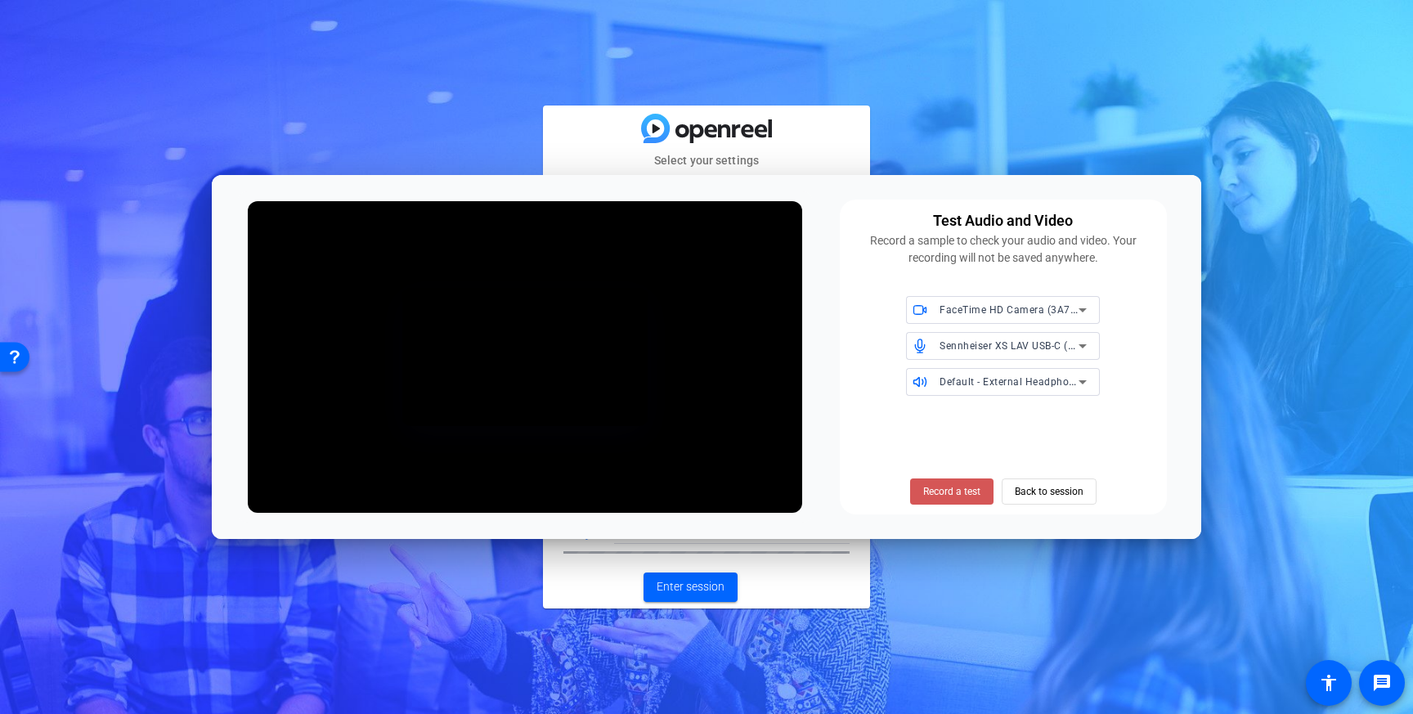
click at [971, 487] on span "Record a test" at bounding box center [951, 491] width 57 height 15
click at [971, 487] on span "Stop Testing (3s)" at bounding box center [951, 491] width 74 height 15
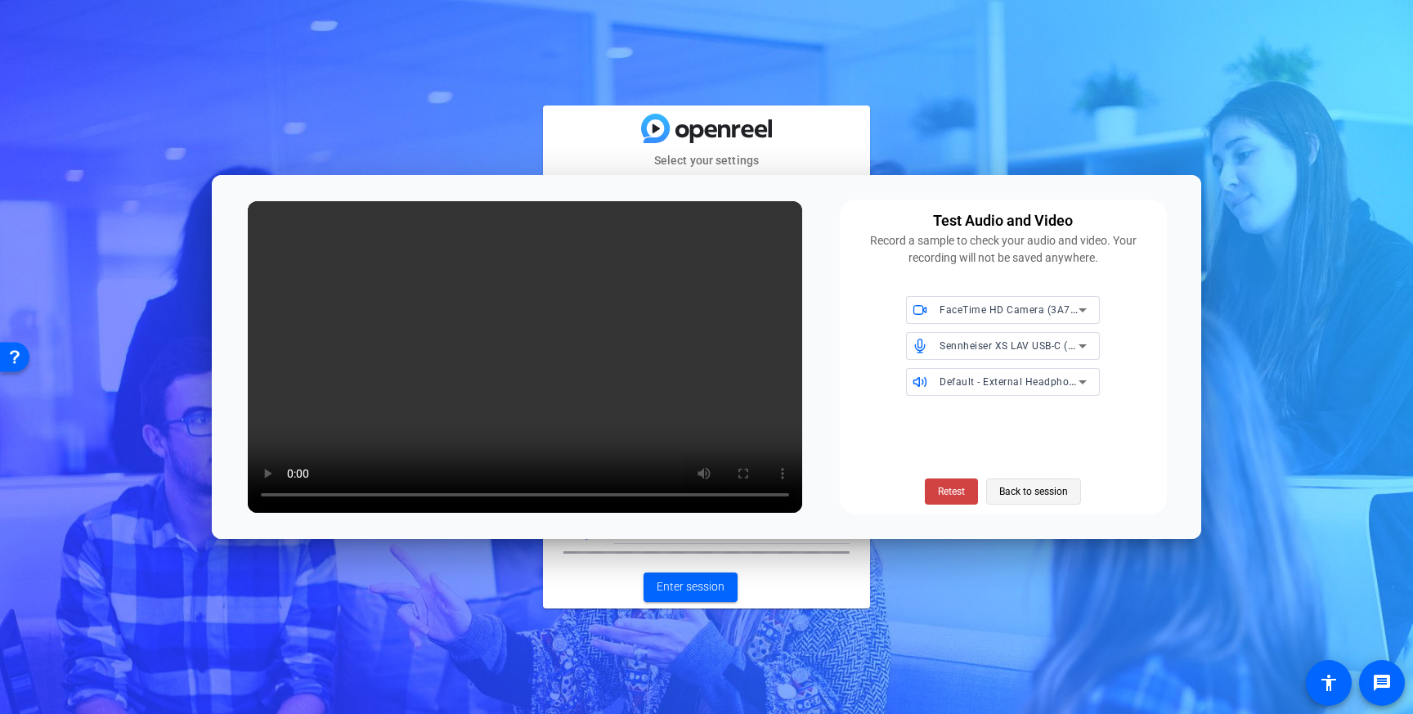
click at [1071, 496] on span at bounding box center [1033, 491] width 93 height 39
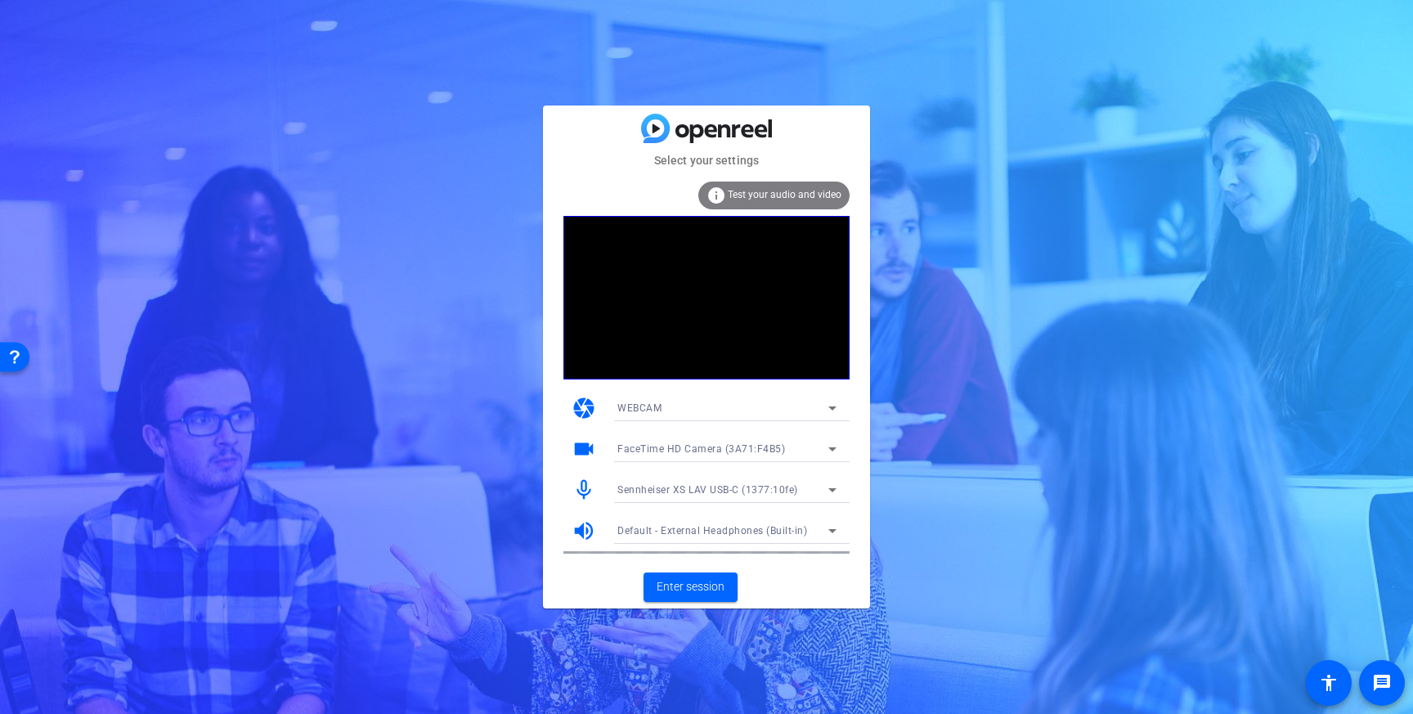
click at [826, 491] on icon at bounding box center [833, 490] width 20 height 20
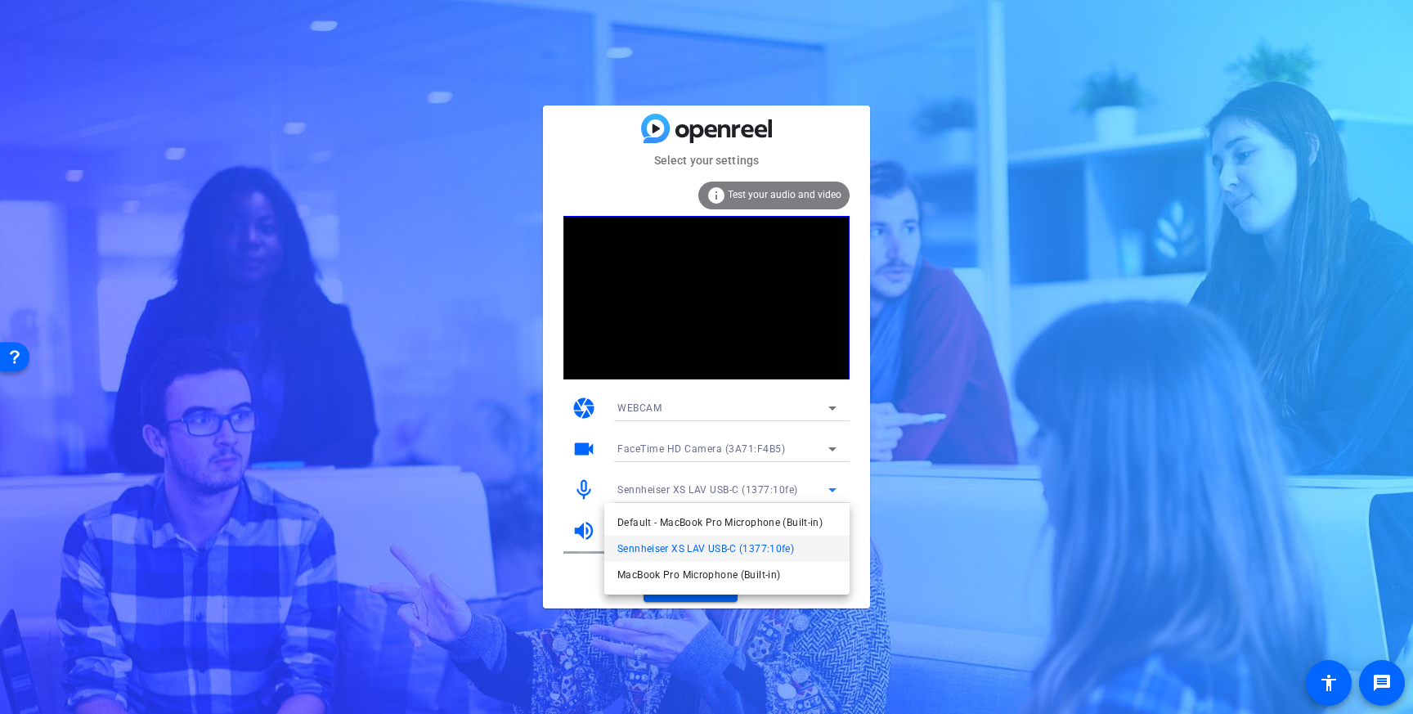
click at [826, 491] on div at bounding box center [706, 357] width 1413 height 714
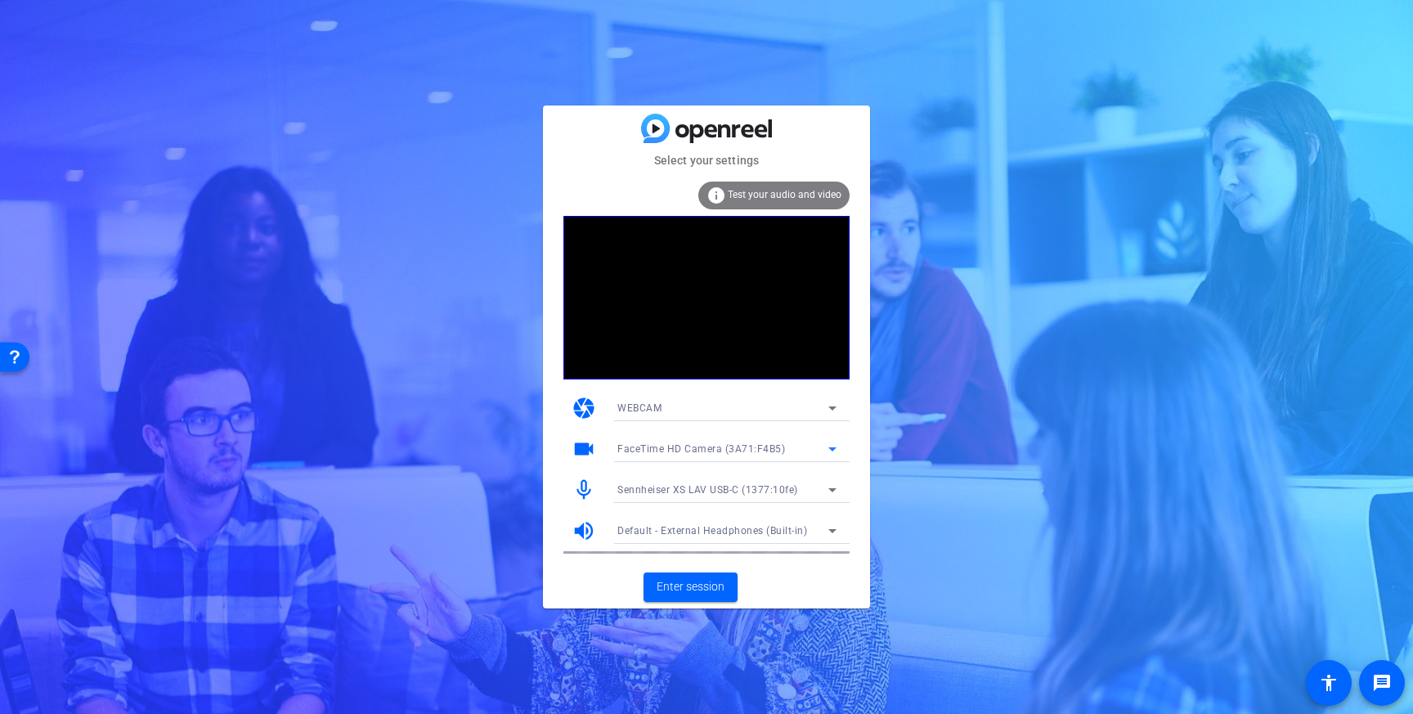
click at [828, 449] on icon at bounding box center [833, 449] width 20 height 20
click at [828, 449] on div at bounding box center [706, 357] width 1413 height 714
click at [833, 415] on icon at bounding box center [833, 408] width 20 height 20
click at [814, 465] on mat-option "DESKTOP" at bounding box center [726, 467] width 245 height 26
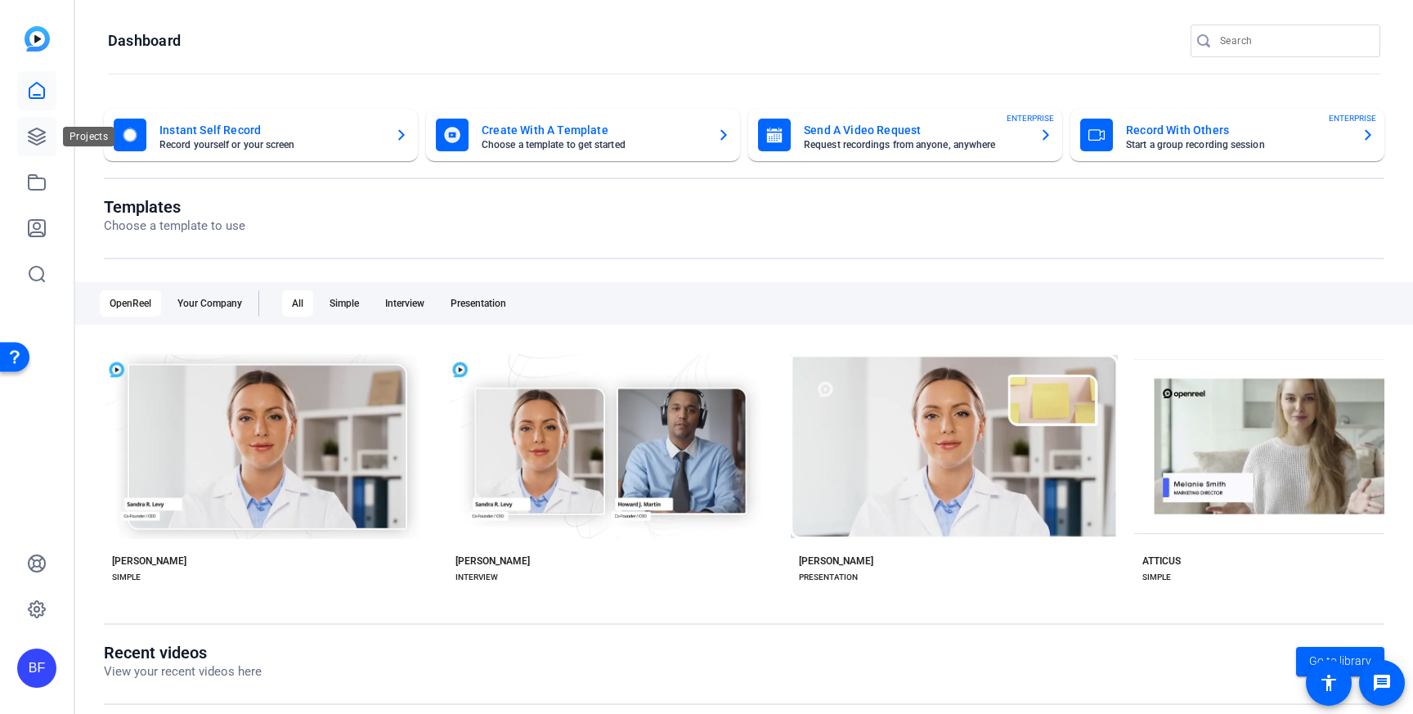
click at [51, 147] on link at bounding box center [36, 136] width 39 height 39
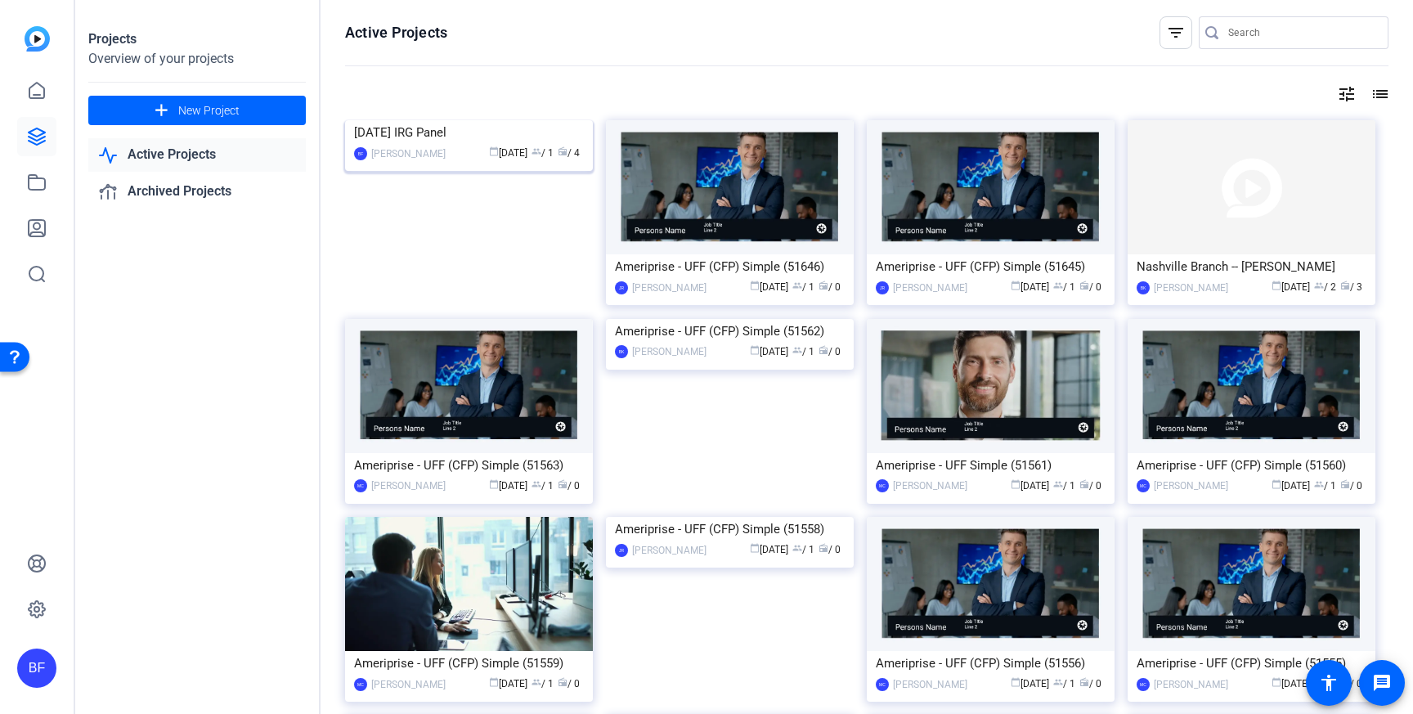
click at [369, 120] on img at bounding box center [469, 120] width 248 height 0
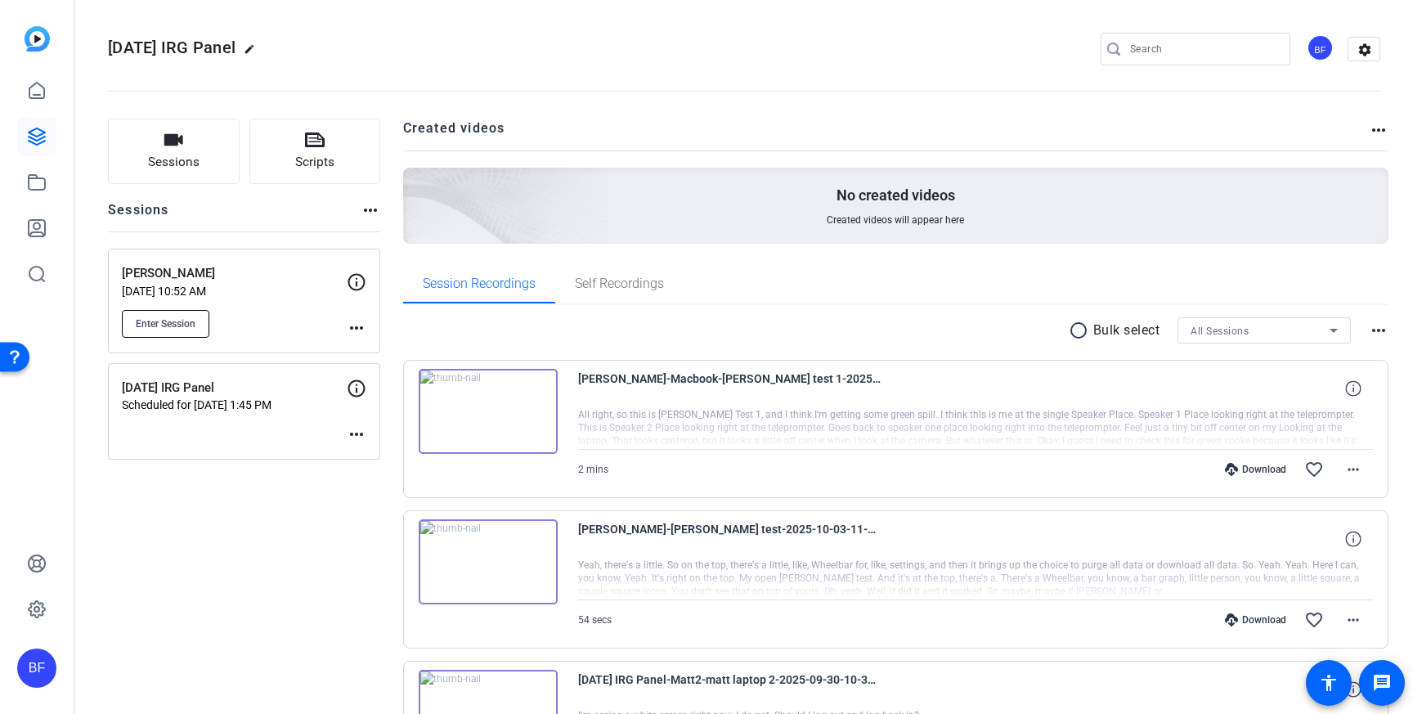
click at [198, 321] on button "Enter Session" at bounding box center [165, 324] width 87 height 28
click at [34, 669] on div "BF" at bounding box center [36, 667] width 39 height 39
click at [201, 649] on span at bounding box center [212, 653] width 39 height 39
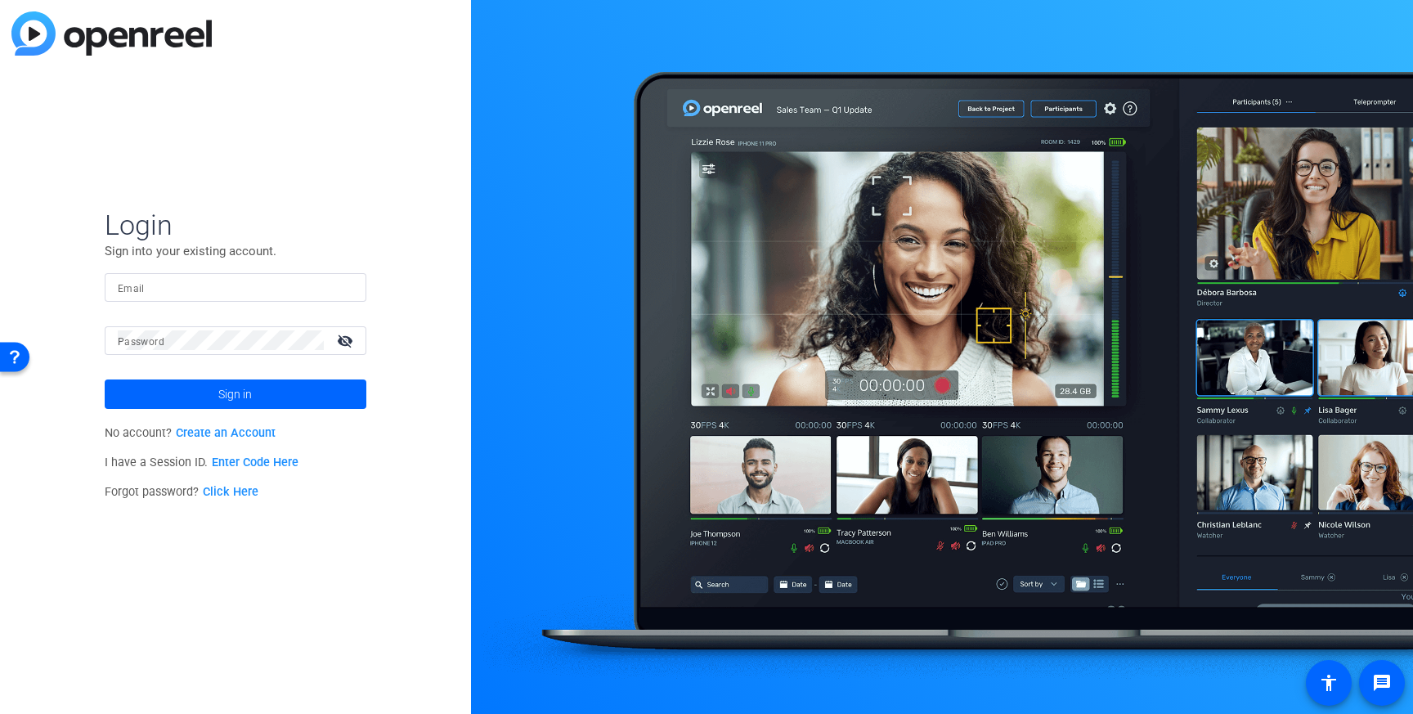
type input "[PERSON_NAME][EMAIL_ADDRESS][PERSON_NAME][DOMAIN_NAME]"
click at [277, 467] on link "Enter Code Here" at bounding box center [255, 462] width 87 height 14
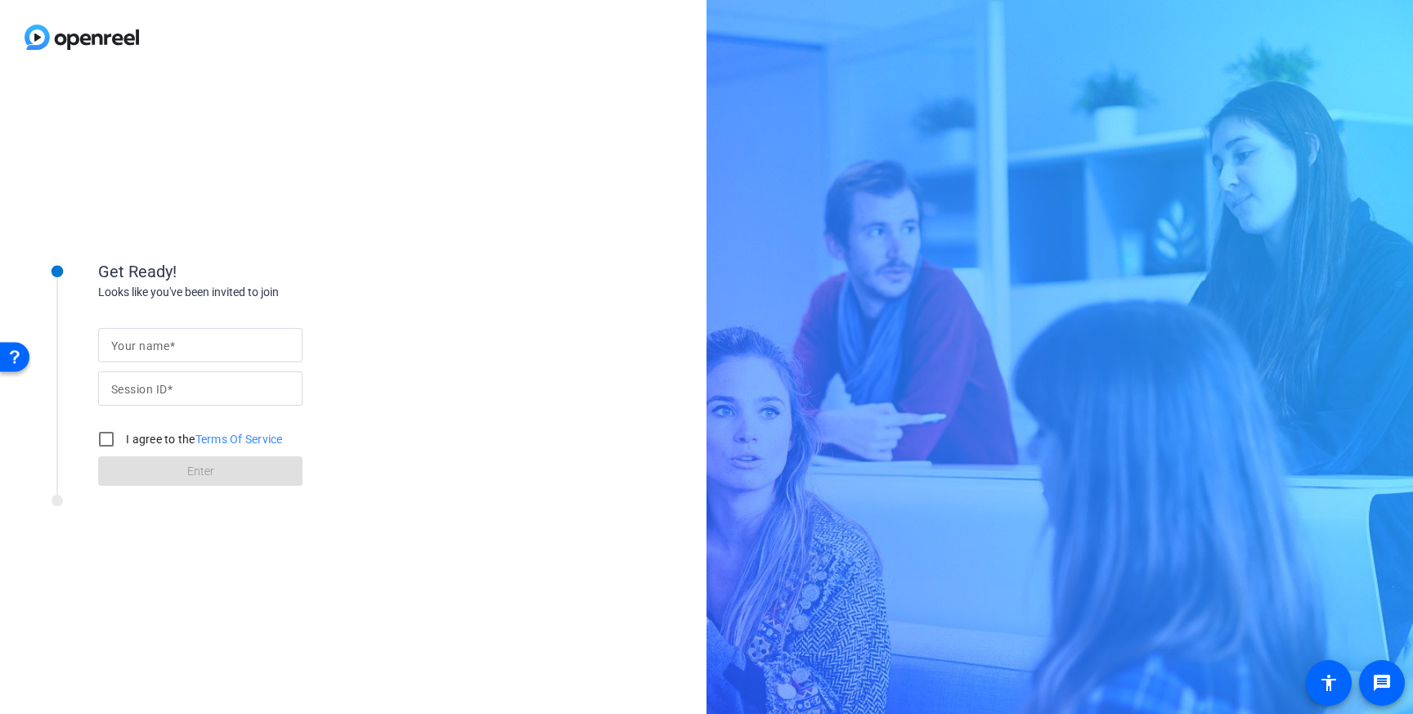
click at [258, 352] on input "Your name" at bounding box center [200, 345] width 178 height 20
type input "Macbook"
click at [246, 395] on input "Session ID" at bounding box center [200, 389] width 178 height 20
type input "qMFf"
click at [100, 445] on input "I agree to the Terms Of Service" at bounding box center [106, 439] width 33 height 33
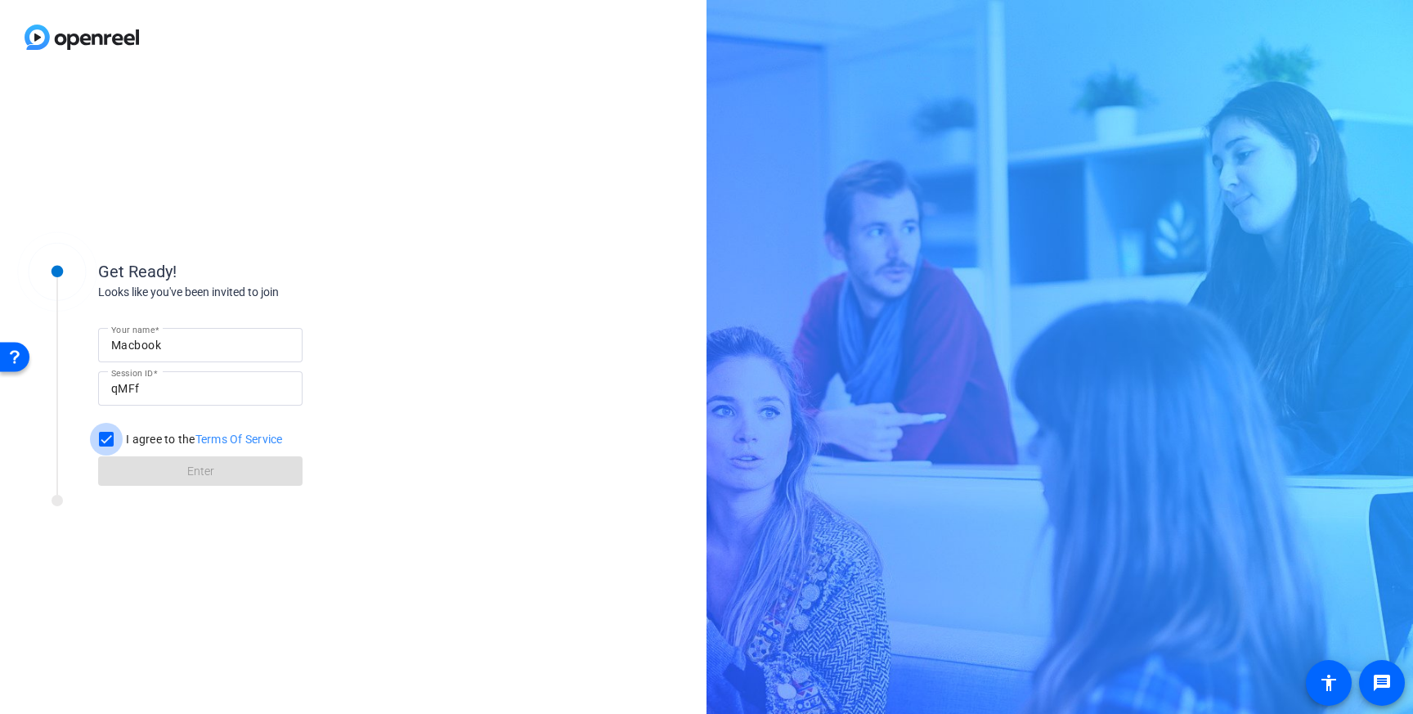
checkbox input "true"
click at [132, 462] on span at bounding box center [200, 470] width 204 height 39
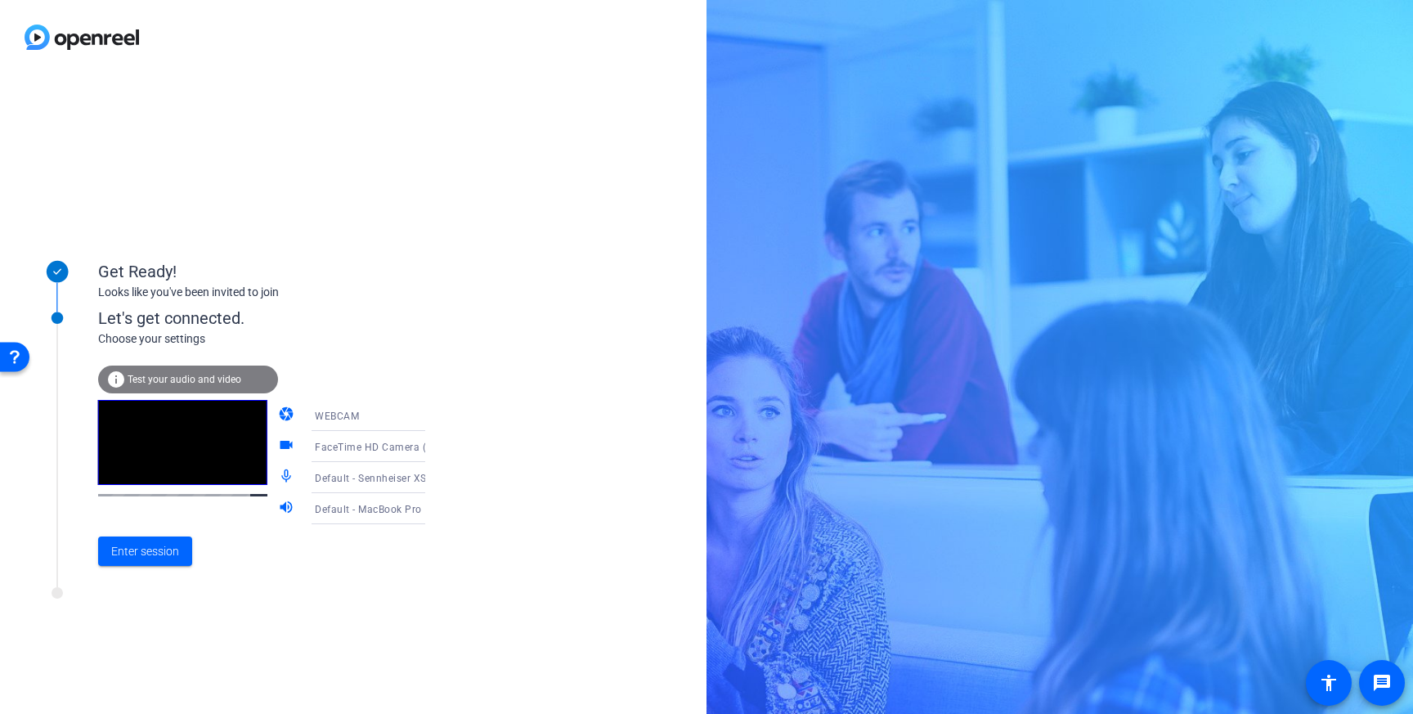
click at [238, 379] on span "Test your audio and video" at bounding box center [185, 379] width 114 height 11
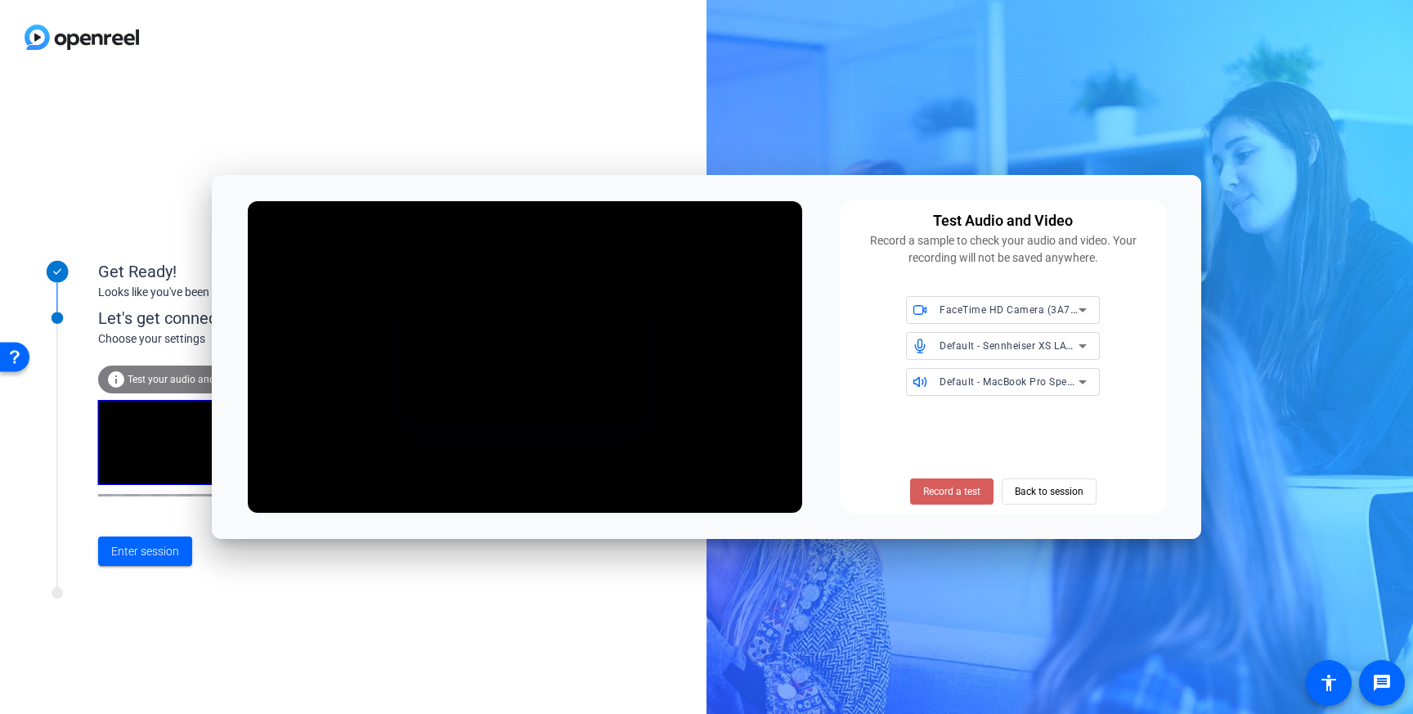
click at [939, 487] on span "Record a test" at bounding box center [951, 491] width 57 height 15
click at [939, 487] on span "Stop Testing (4s)" at bounding box center [951, 491] width 74 height 15
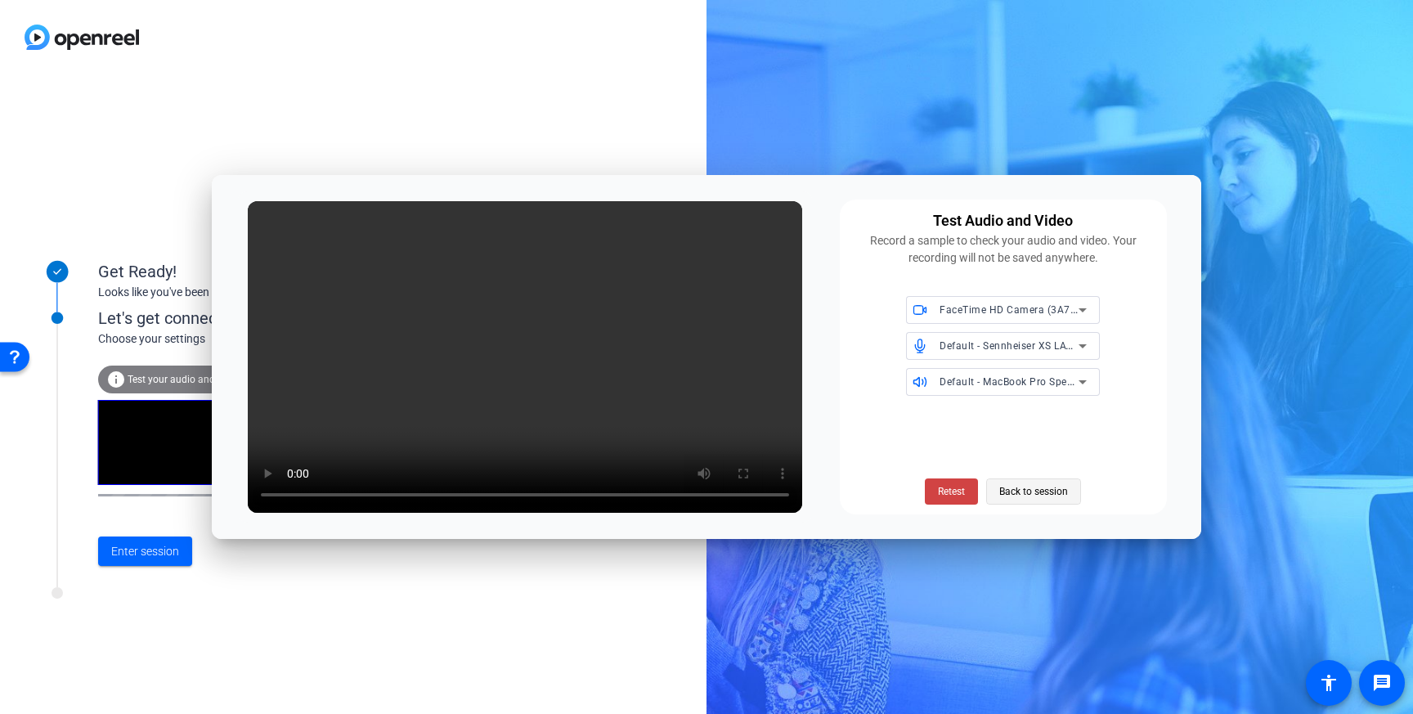
click at [1027, 481] on span "Back to session" at bounding box center [1033, 491] width 69 height 31
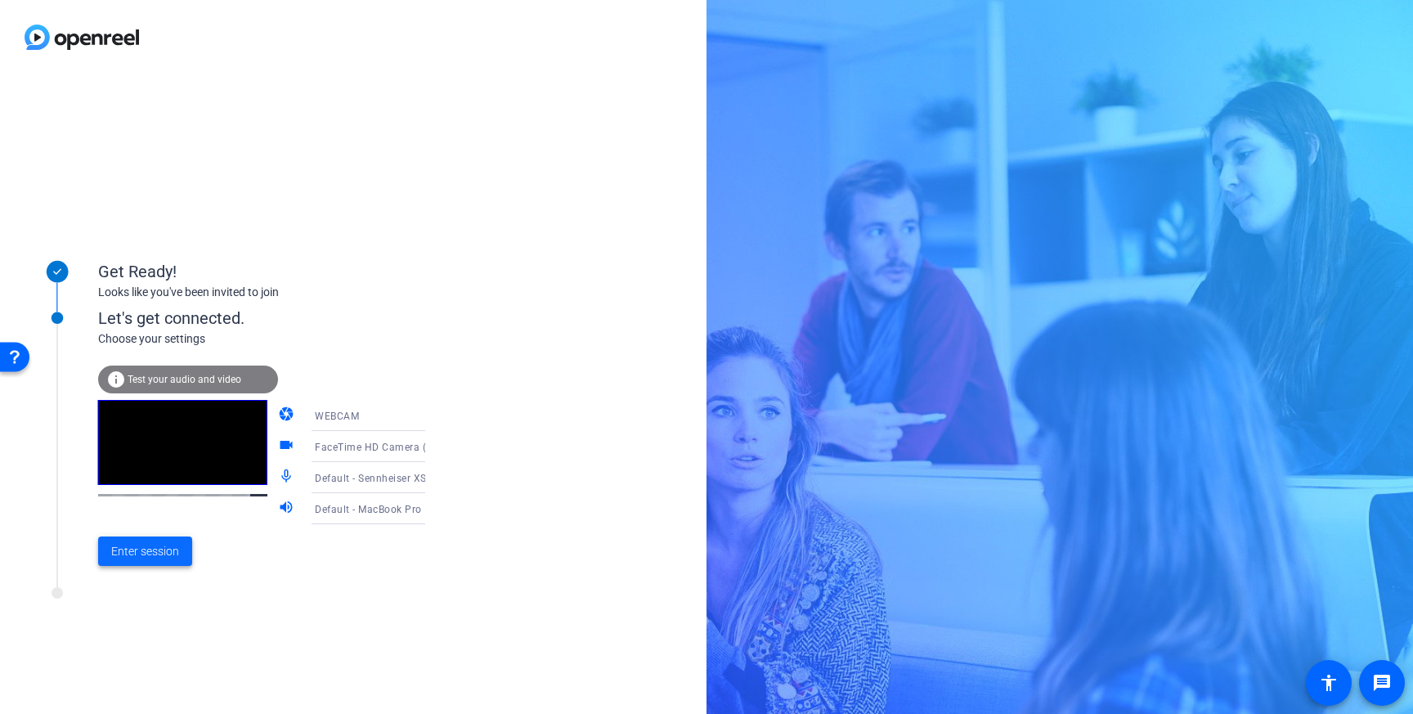
click at [145, 543] on span "Enter session" at bounding box center [145, 551] width 68 height 17
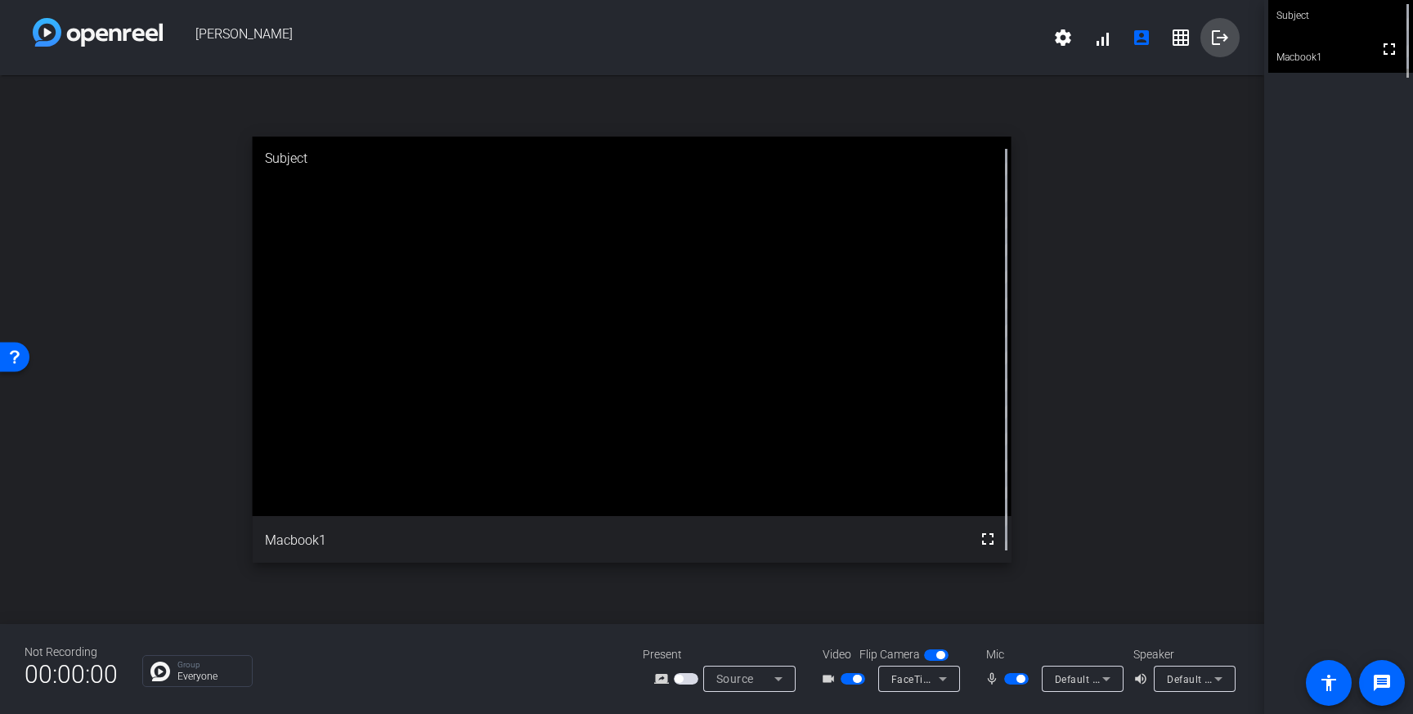
click at [1205, 29] on span at bounding box center [1219, 37] width 39 height 39
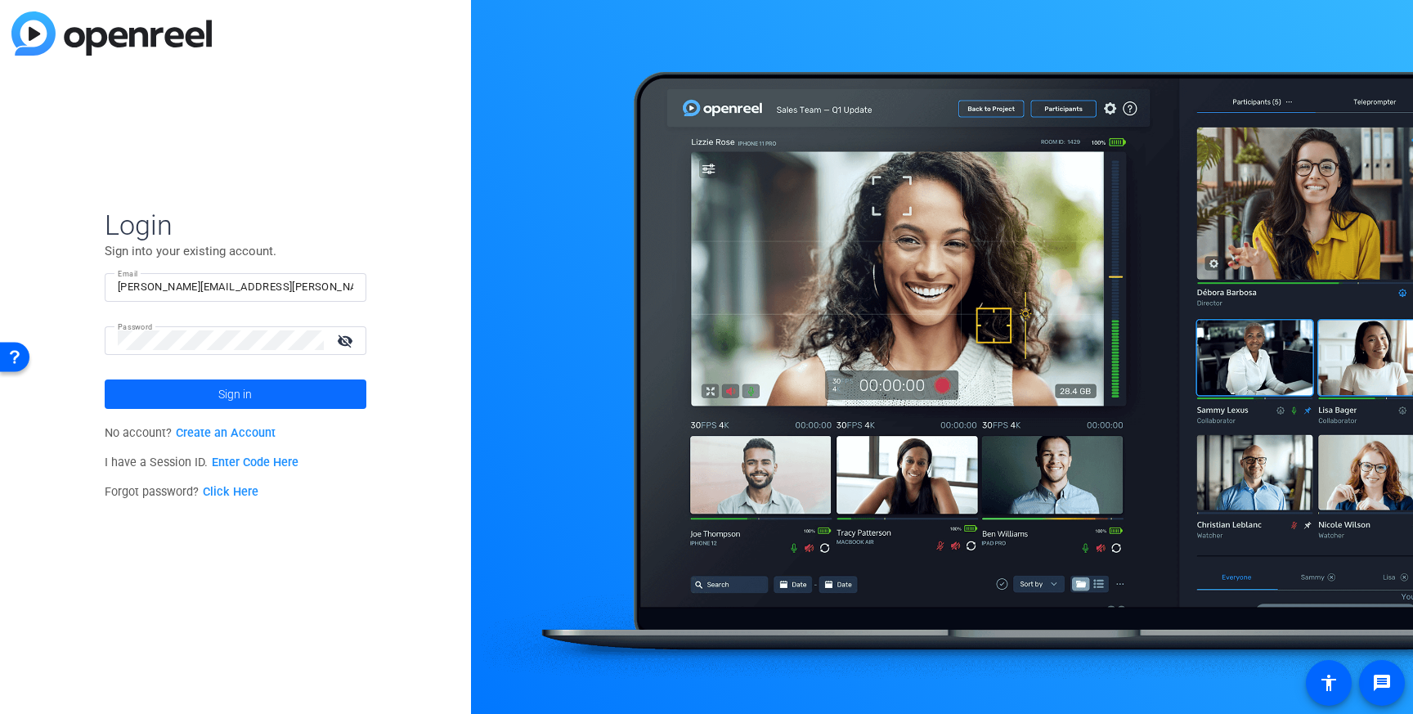
click at [222, 392] on span "Sign in" at bounding box center [235, 394] width 34 height 41
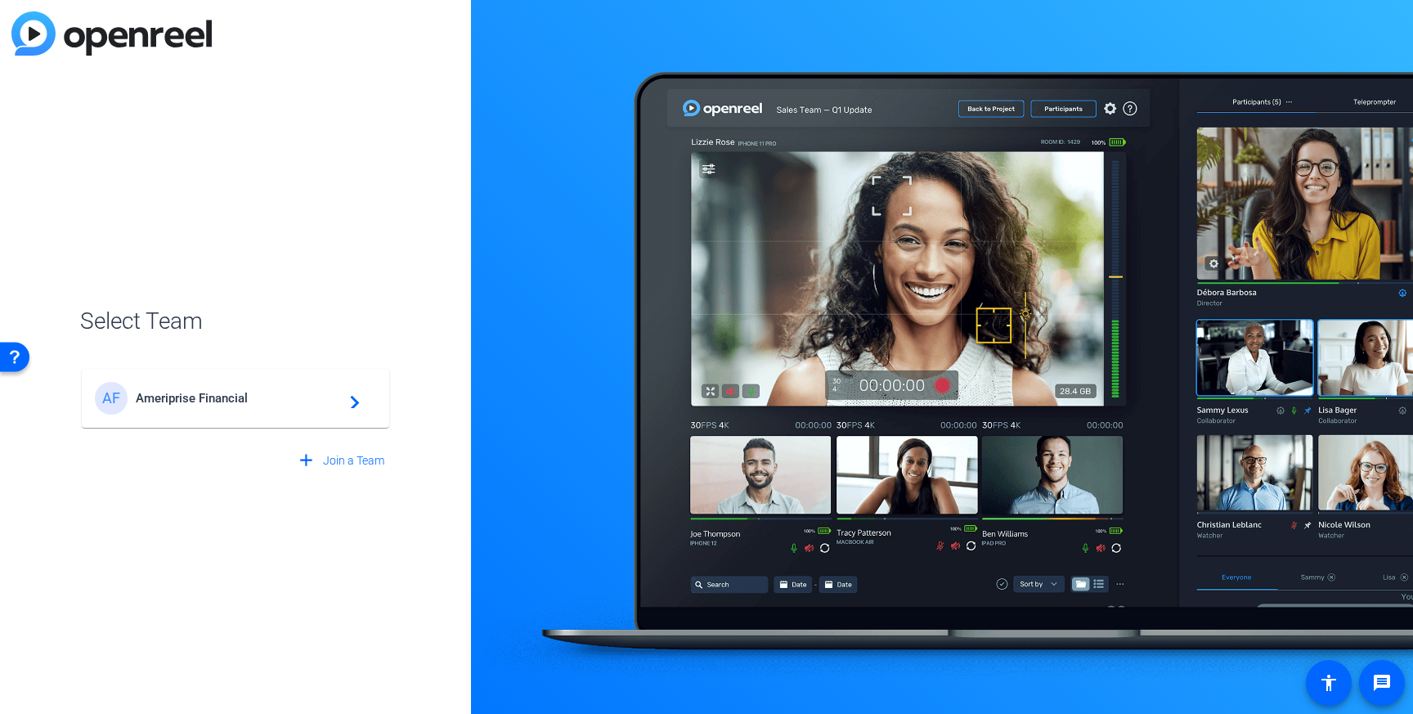
click at [222, 392] on span "Ameriprise Financial" at bounding box center [238, 398] width 204 height 15
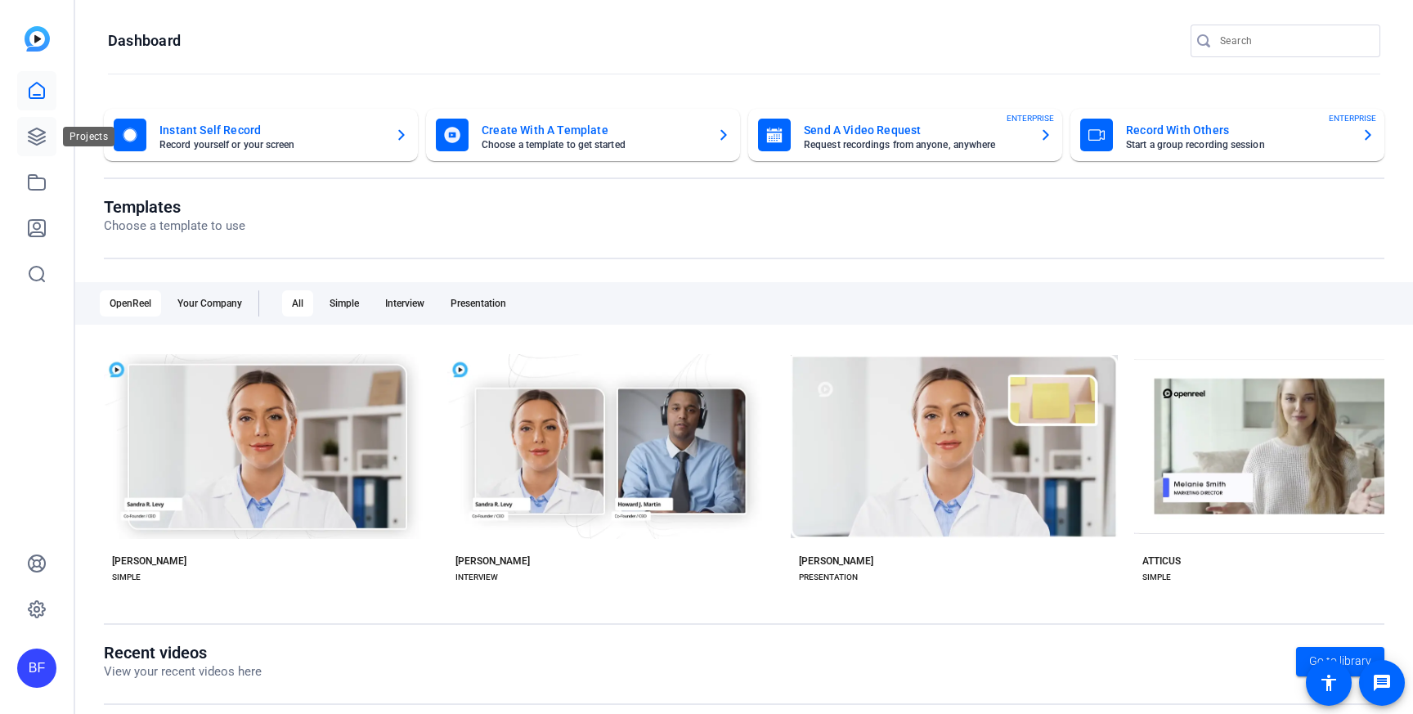
click at [50, 141] on link at bounding box center [36, 136] width 39 height 39
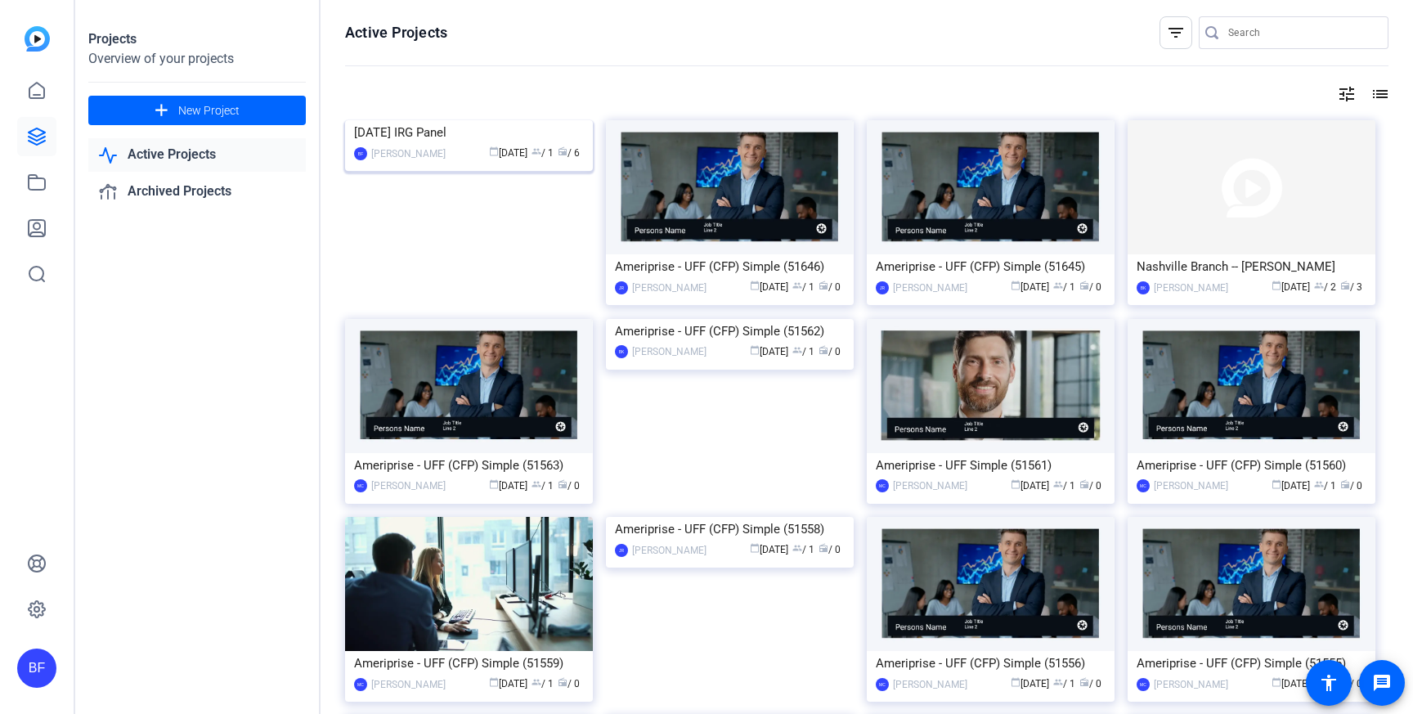
click at [421, 120] on img at bounding box center [469, 120] width 248 height 0
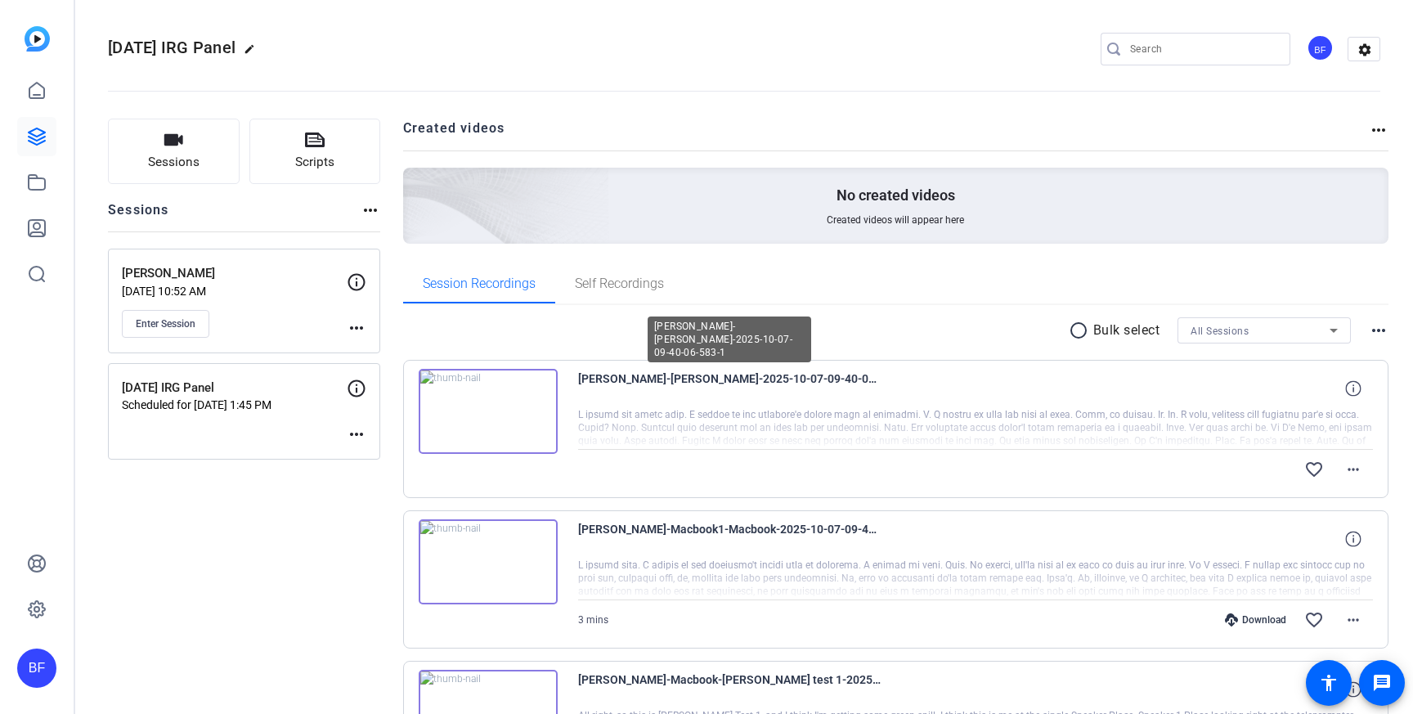
scroll to position [53, 0]
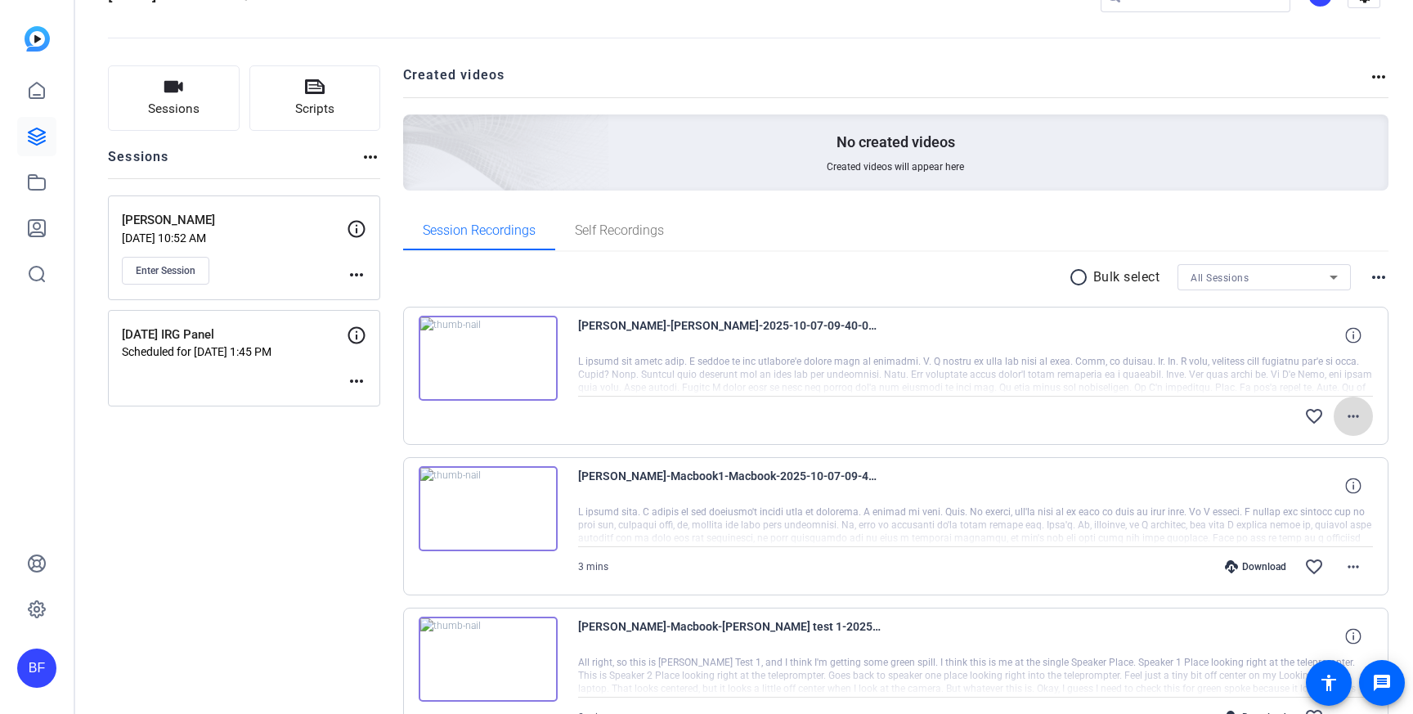
click at [1352, 406] on mat-icon "more_horiz" at bounding box center [1353, 416] width 20 height 20
click at [1192, 403] on div at bounding box center [706, 357] width 1413 height 714
click at [207, 266] on button "Enter Session" at bounding box center [165, 271] width 87 height 28
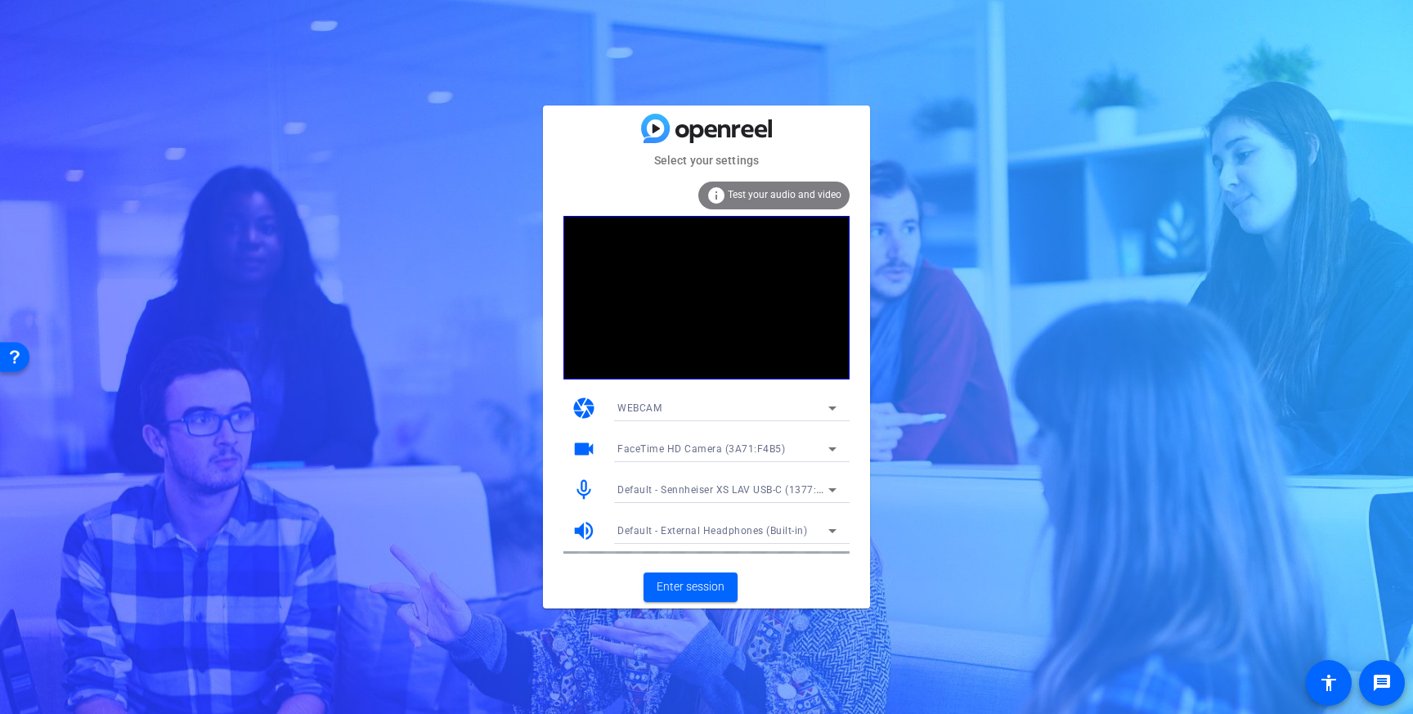
click at [757, 191] on span "Test your audio and video" at bounding box center [785, 194] width 114 height 11
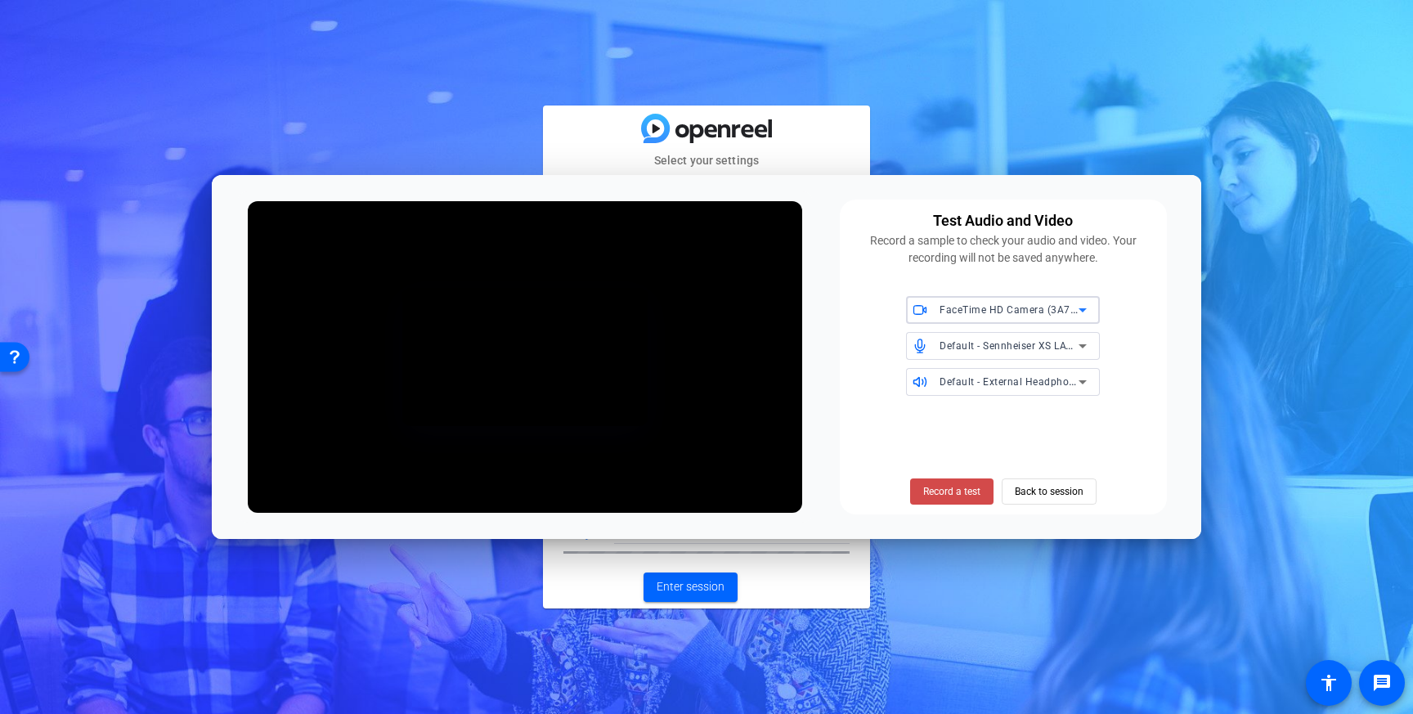
click at [960, 491] on span "Record a test" at bounding box center [951, 491] width 57 height 15
click at [960, 491] on span "Stop Testing (3s)" at bounding box center [951, 491] width 74 height 15
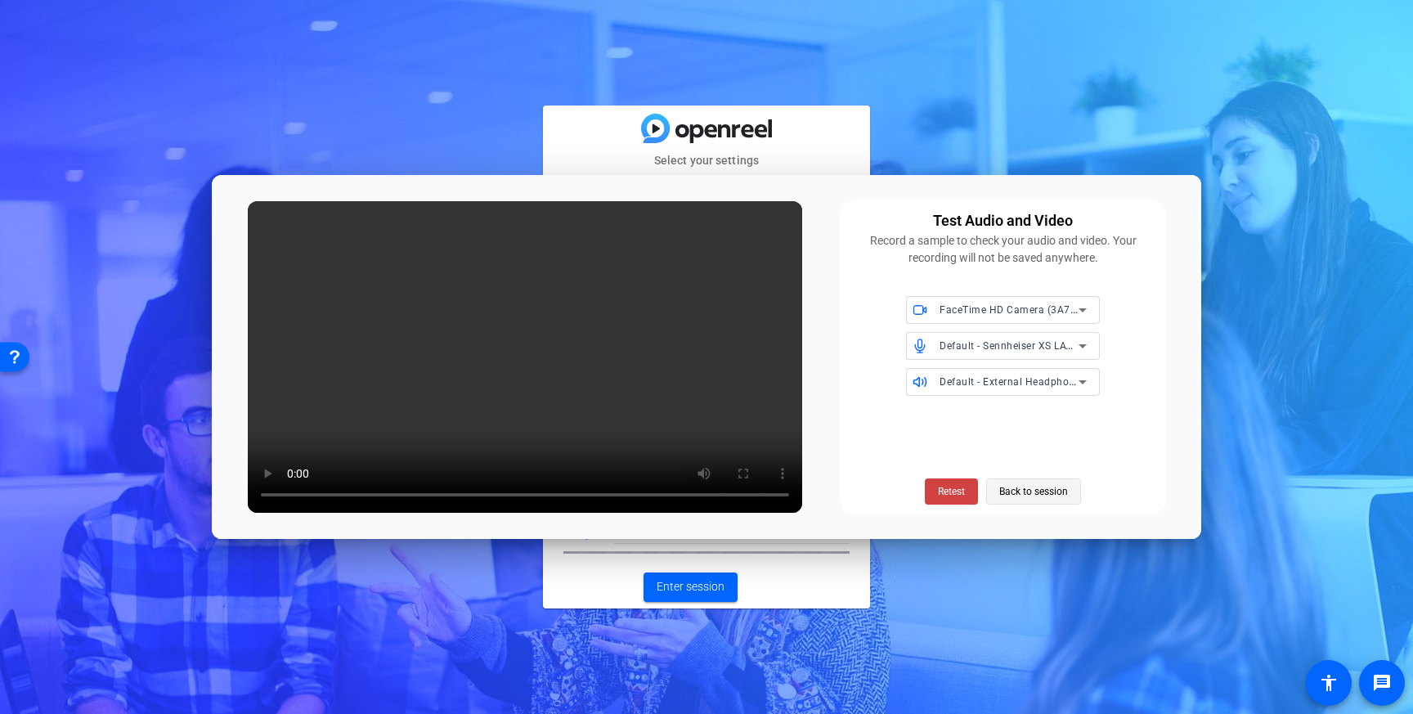
click at [1014, 500] on span "Back to session" at bounding box center [1033, 491] width 69 height 31
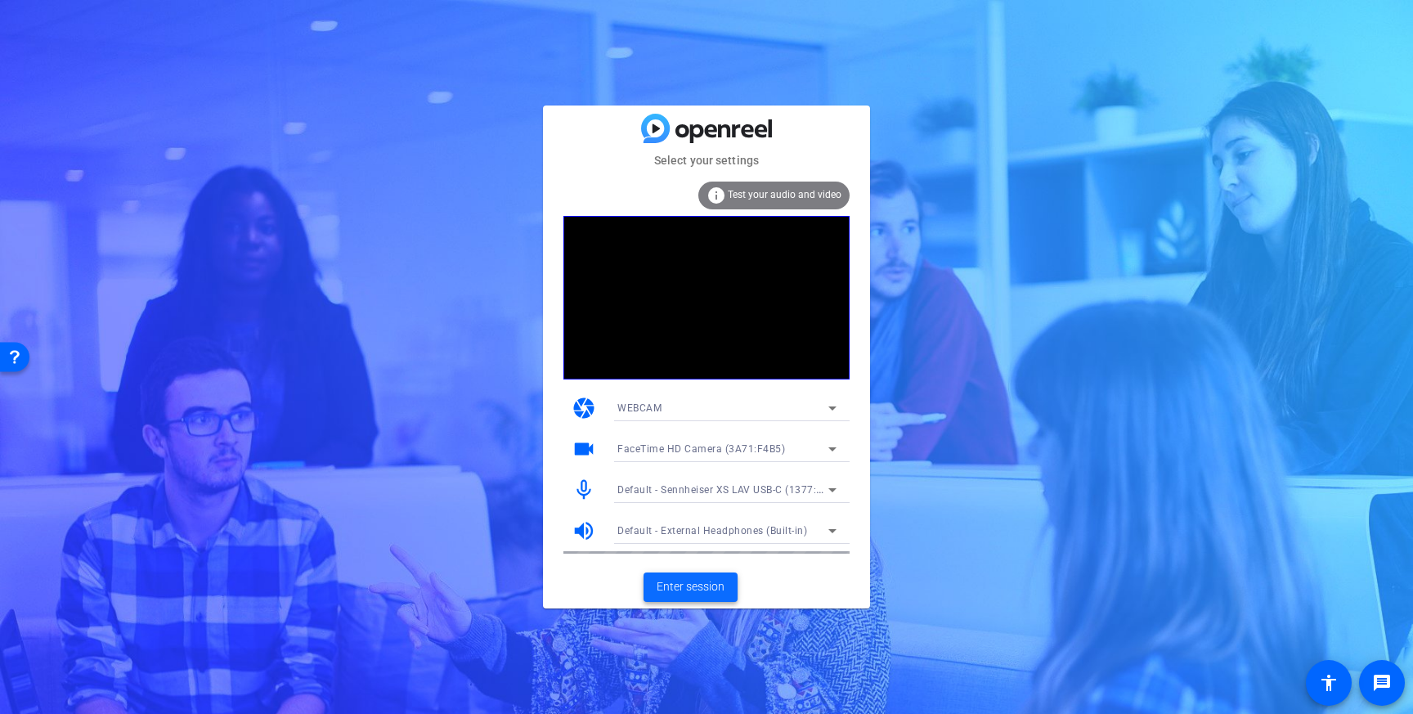
click at [730, 585] on span at bounding box center [690, 586] width 94 height 39
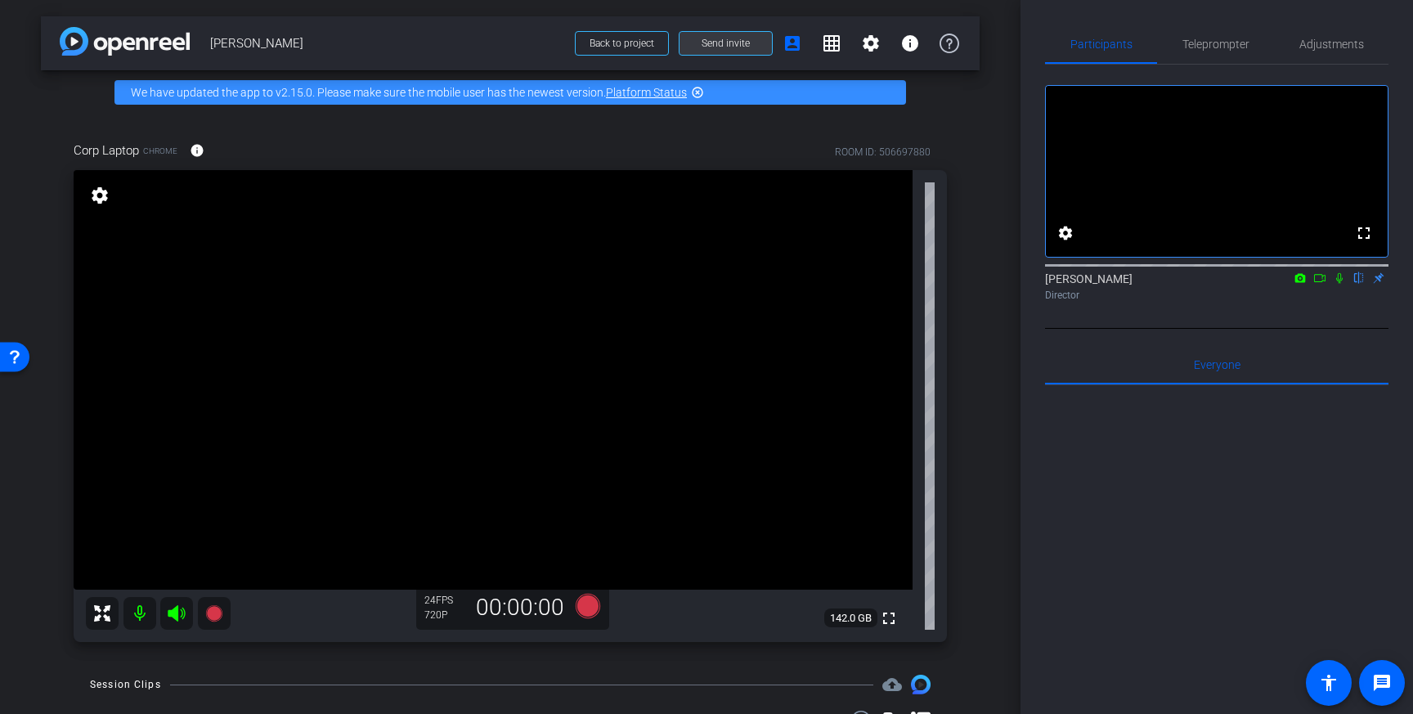
click at [755, 40] on span at bounding box center [725, 43] width 92 height 39
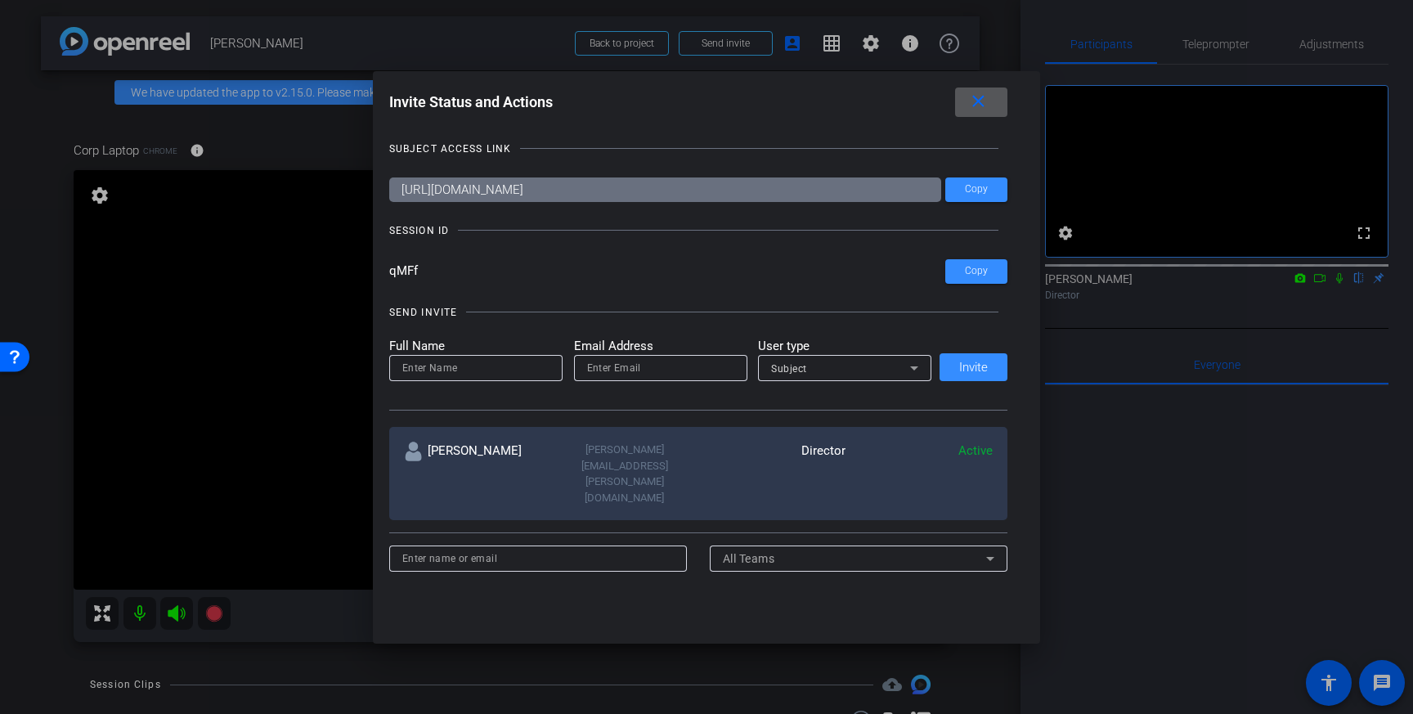
click at [980, 96] on mat-icon "close" at bounding box center [978, 102] width 20 height 20
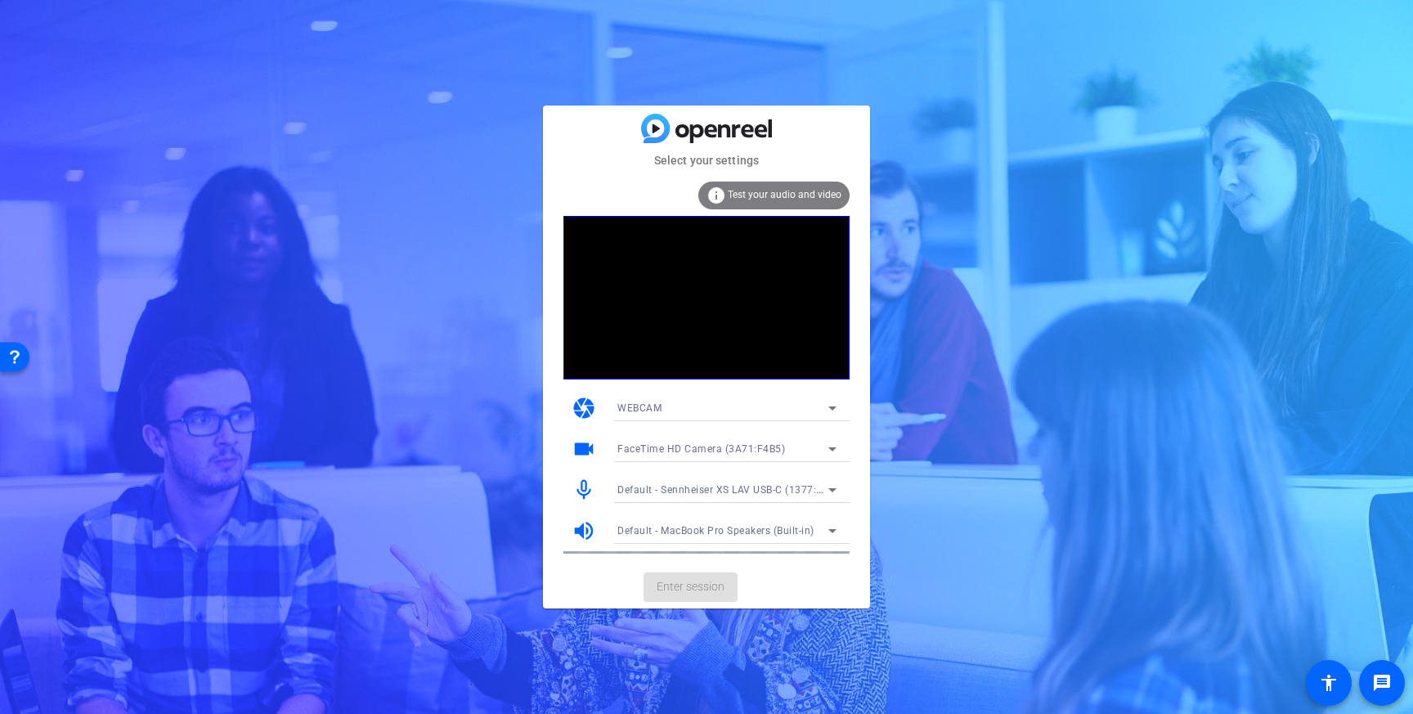
click at [681, 591] on mat-card-actions "Enter session" at bounding box center [706, 587] width 327 height 43
click at [681, 592] on span "Enter session" at bounding box center [691, 586] width 68 height 17
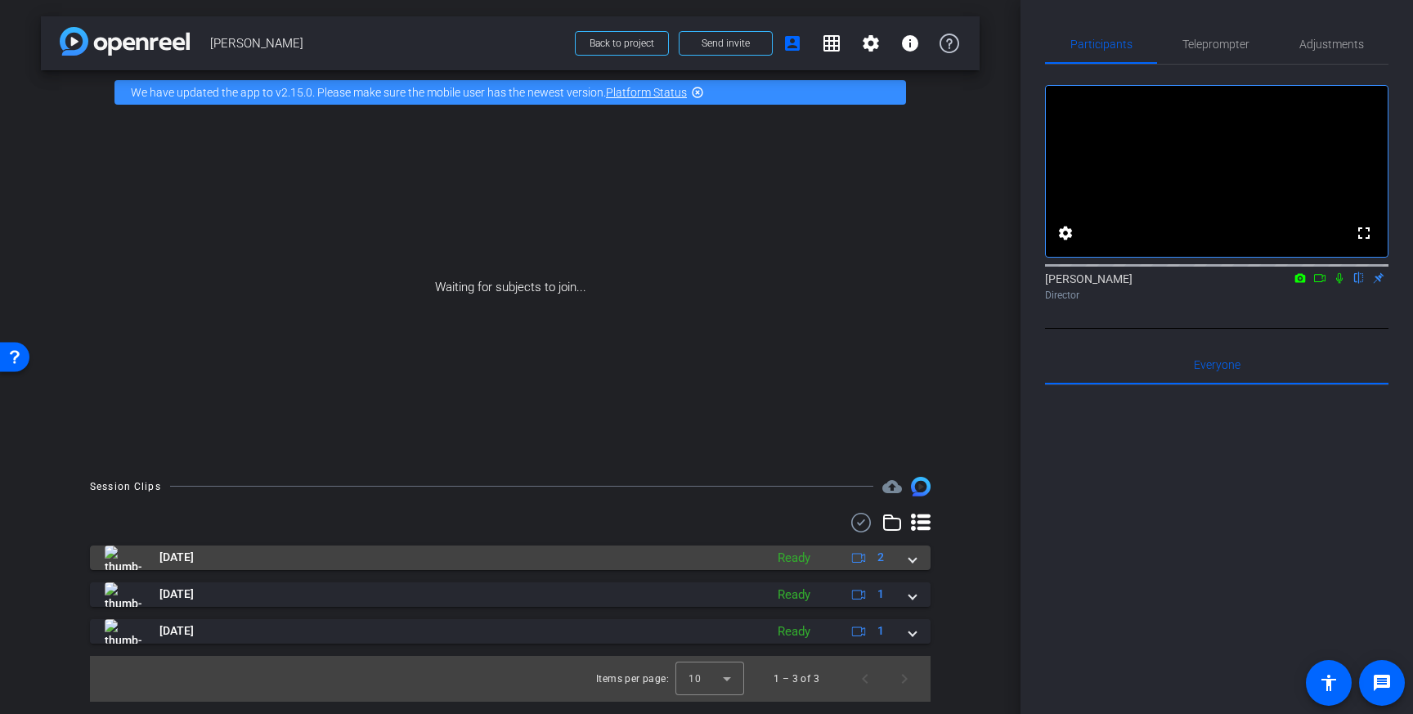
click at [906, 561] on div "[DATE] Ready 2" at bounding box center [507, 557] width 805 height 25
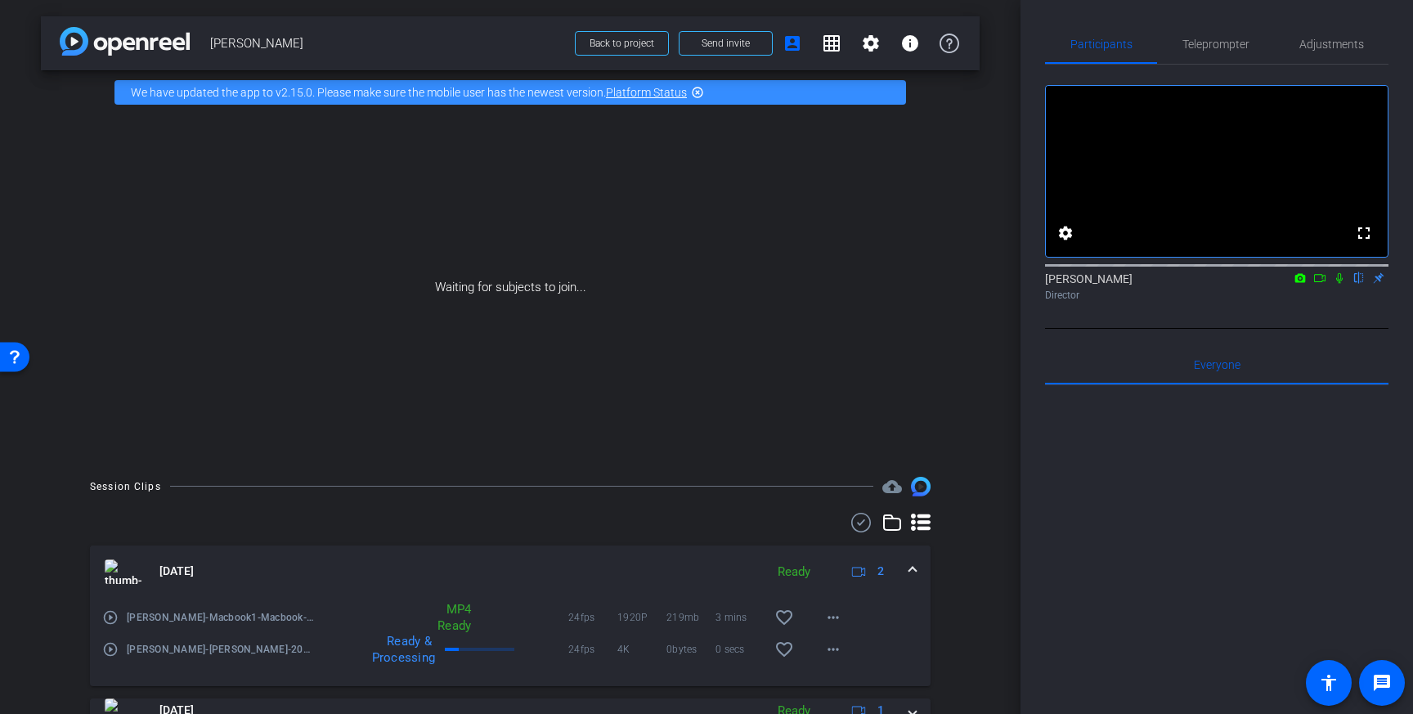
scroll to position [104, 0]
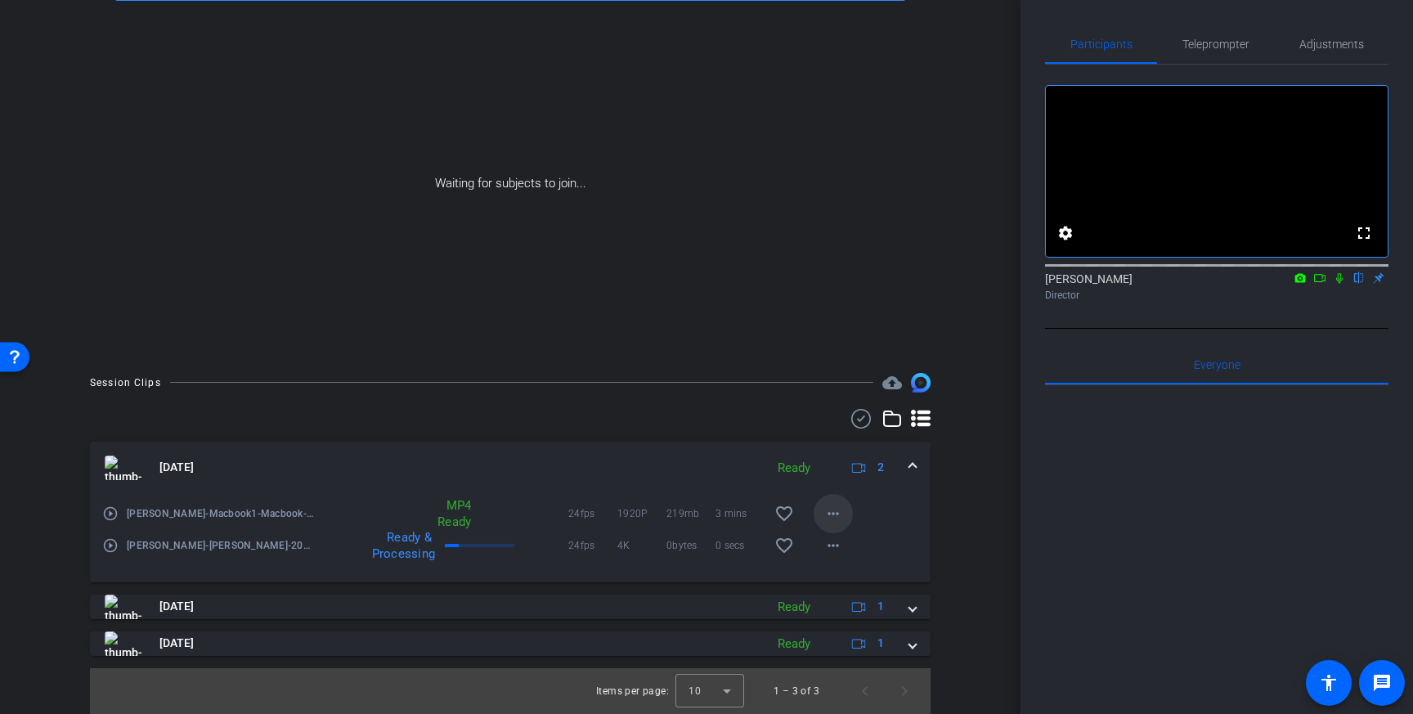
click at [840, 517] on mat-icon "more_horiz" at bounding box center [833, 514] width 20 height 20
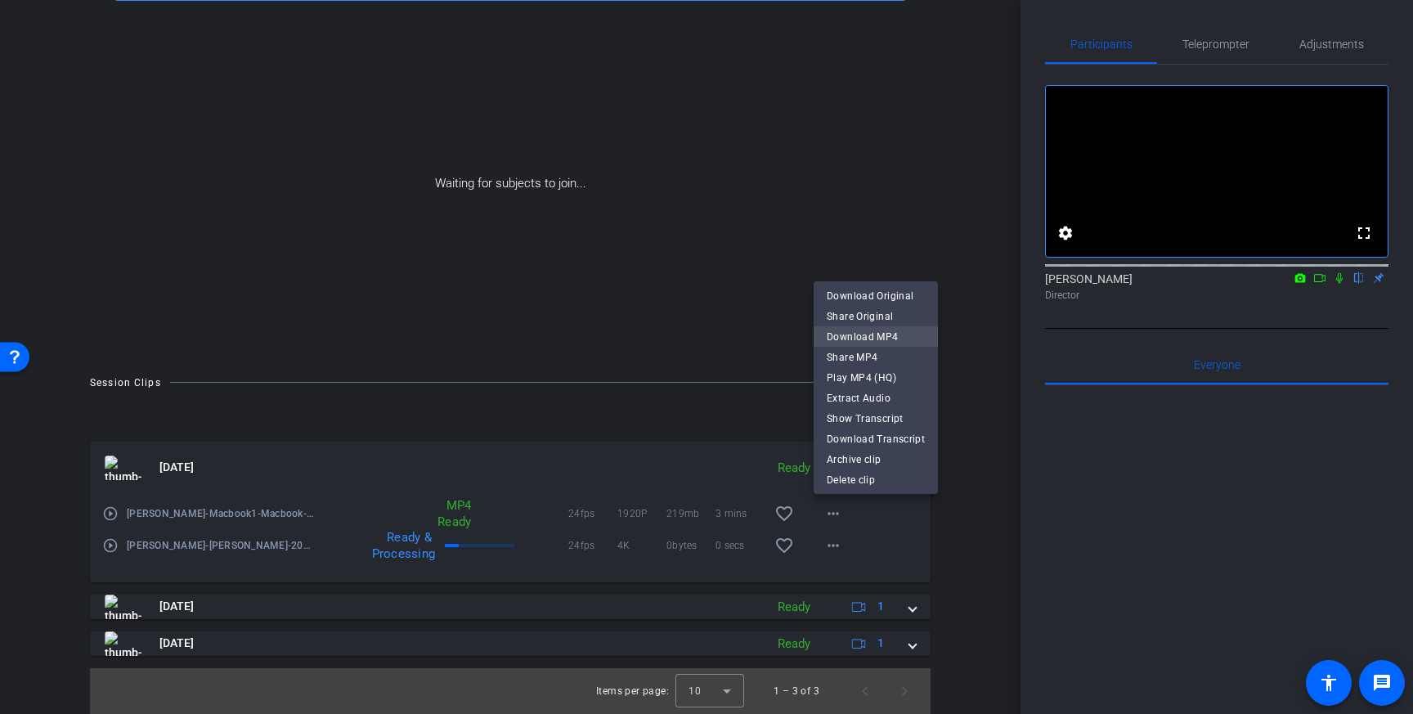
click at [903, 334] on span "Download MP4" at bounding box center [876, 337] width 98 height 20
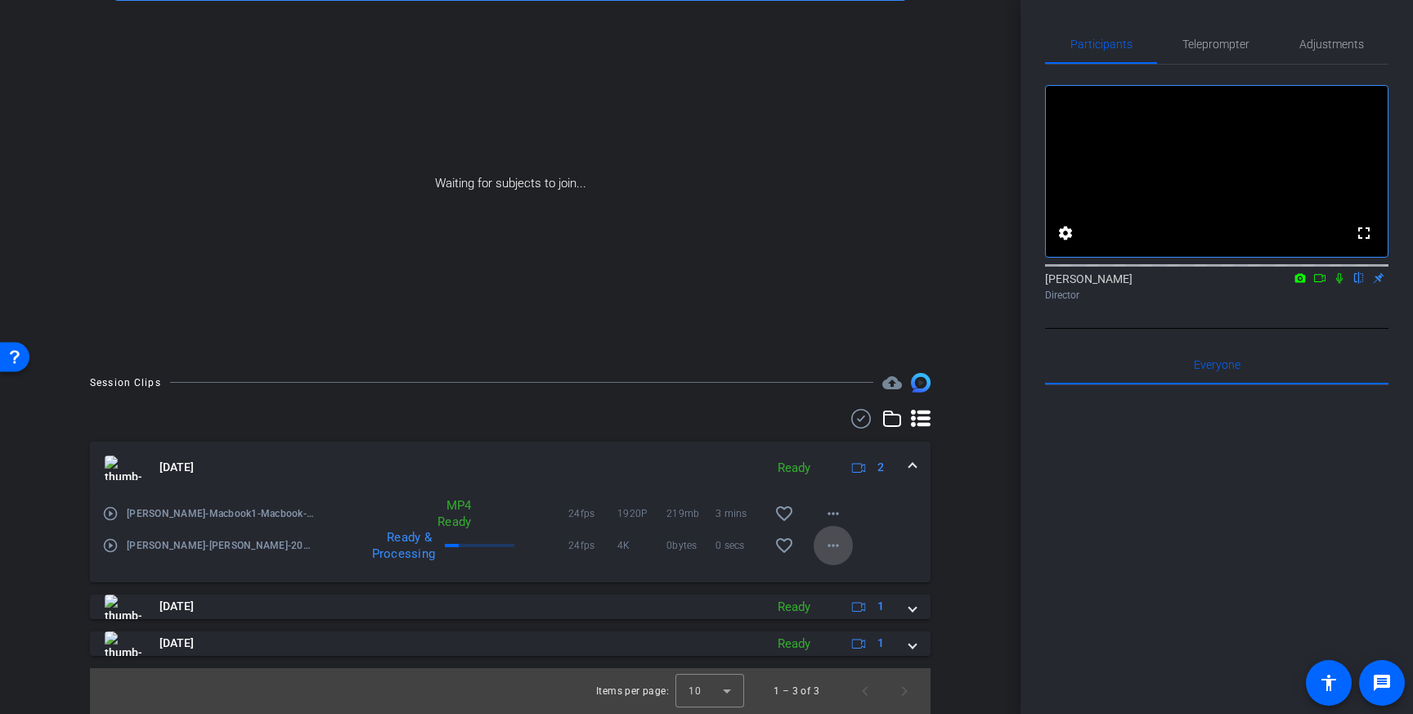
click at [838, 545] on mat-icon "more_horiz" at bounding box center [833, 546] width 20 height 20
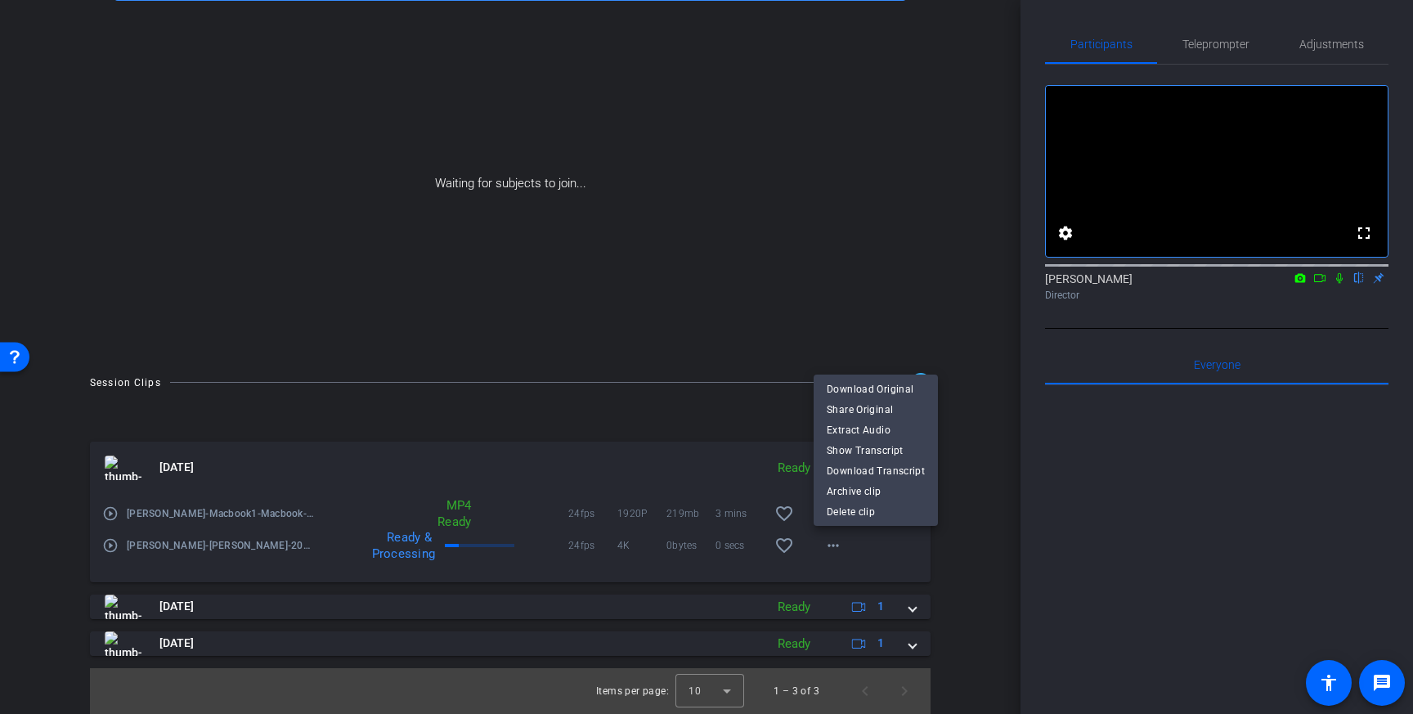
click at [962, 539] on div at bounding box center [706, 357] width 1413 height 714
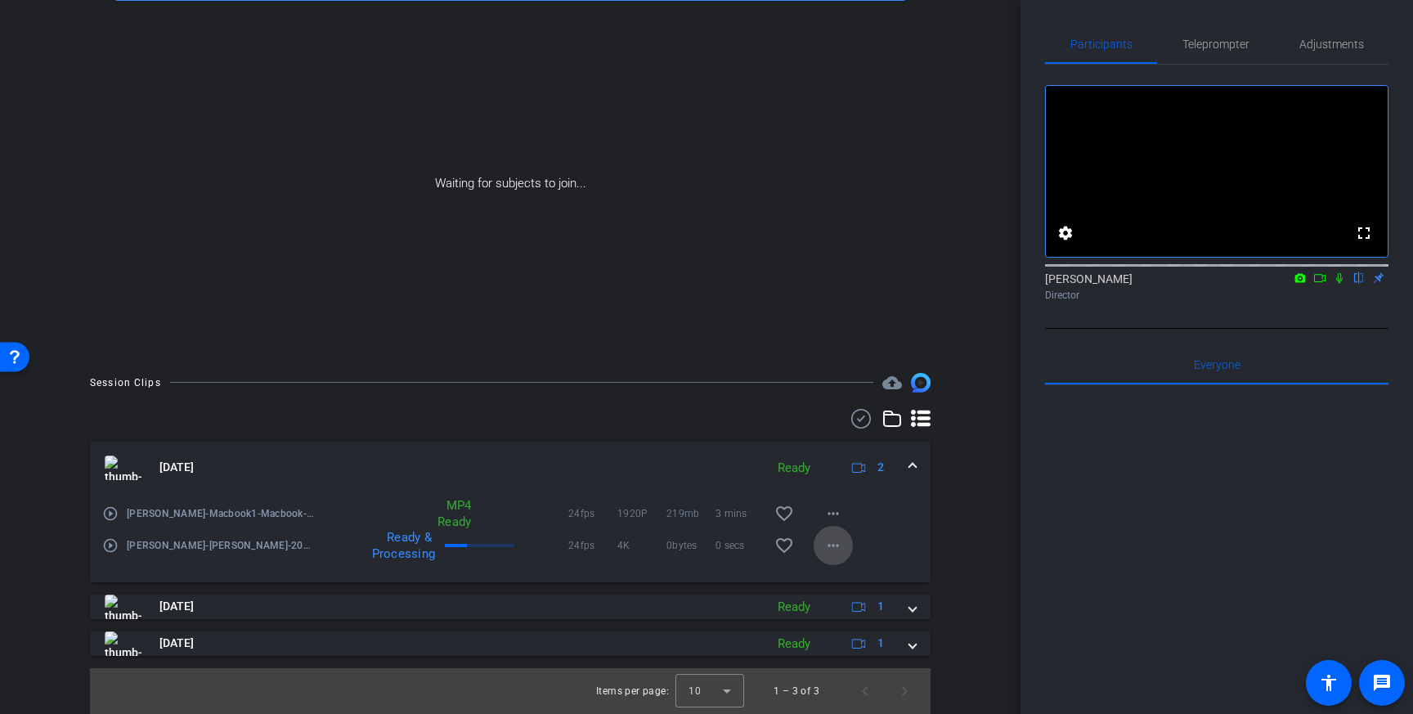
click at [836, 552] on mat-icon "more_horiz" at bounding box center [833, 546] width 20 height 20
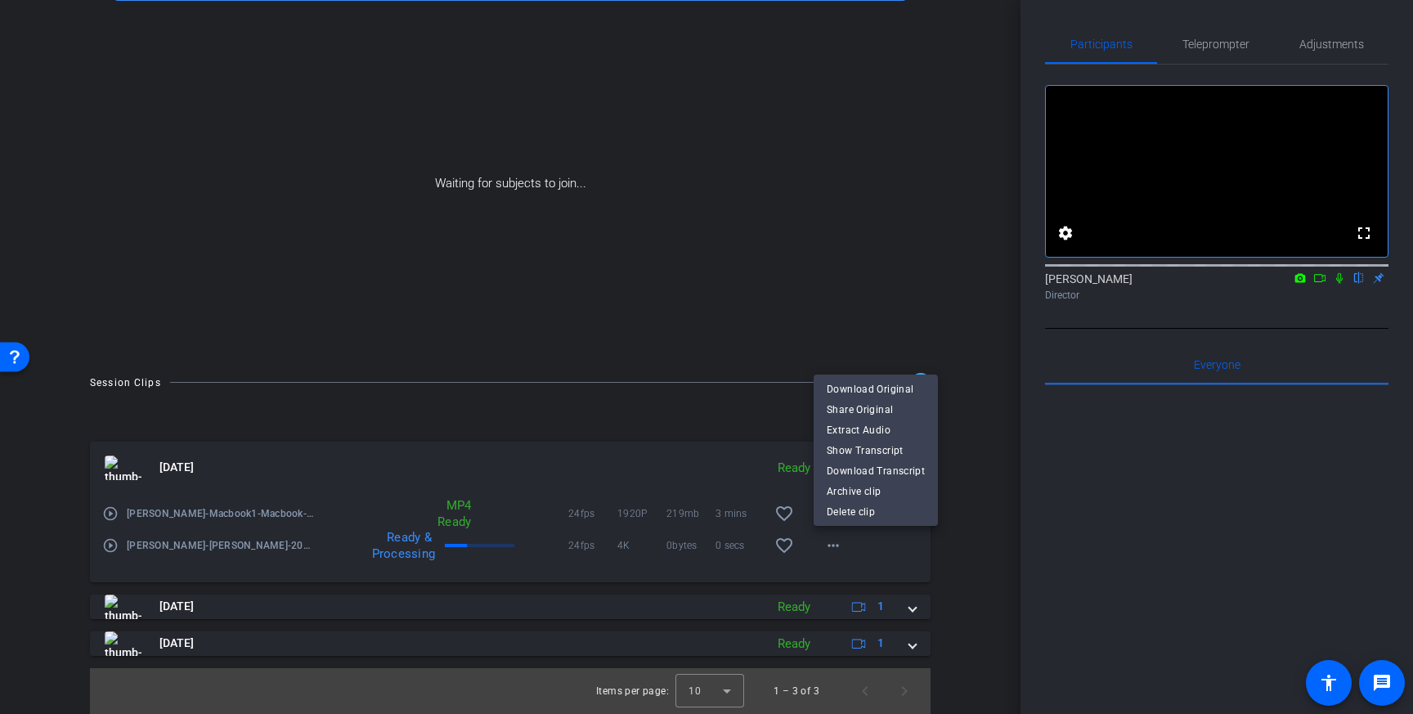
click at [1004, 522] on div at bounding box center [706, 357] width 1413 height 714
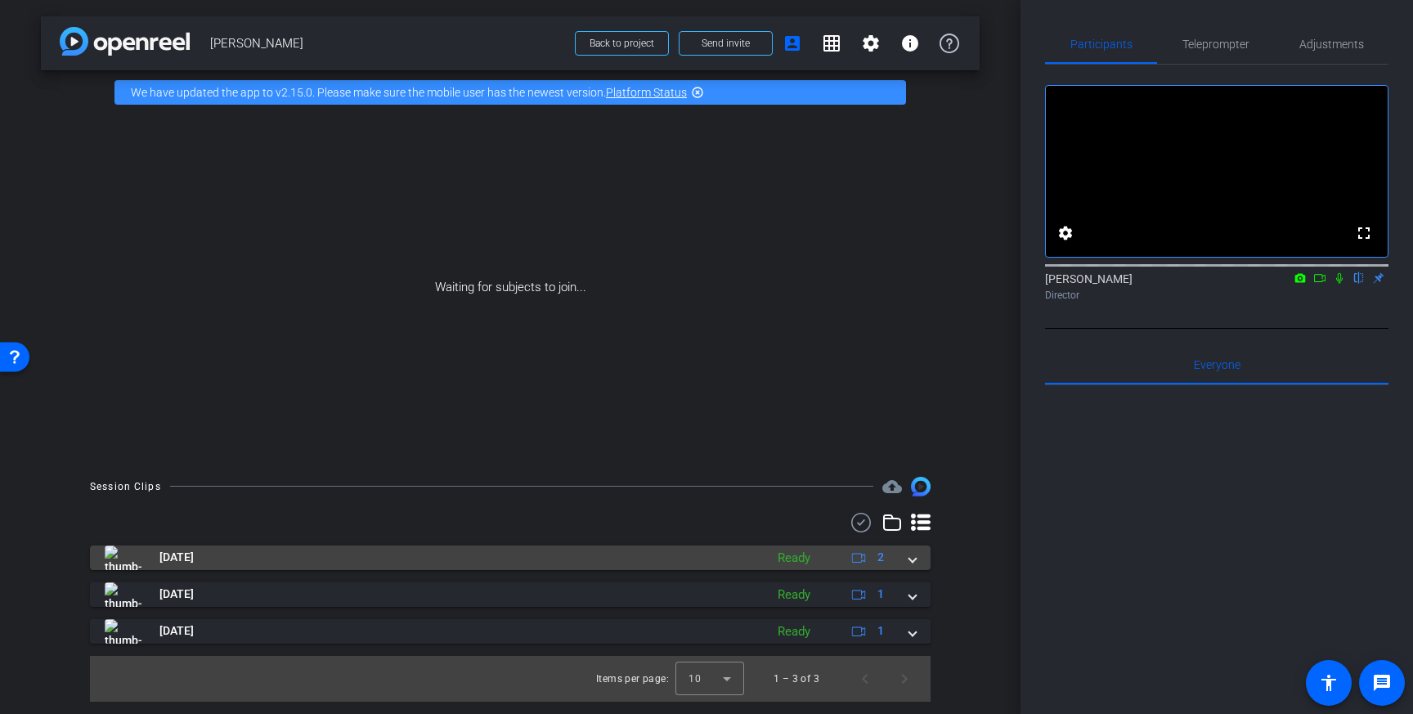
click at [907, 554] on div "[DATE] Ready 2" at bounding box center [507, 557] width 805 height 25
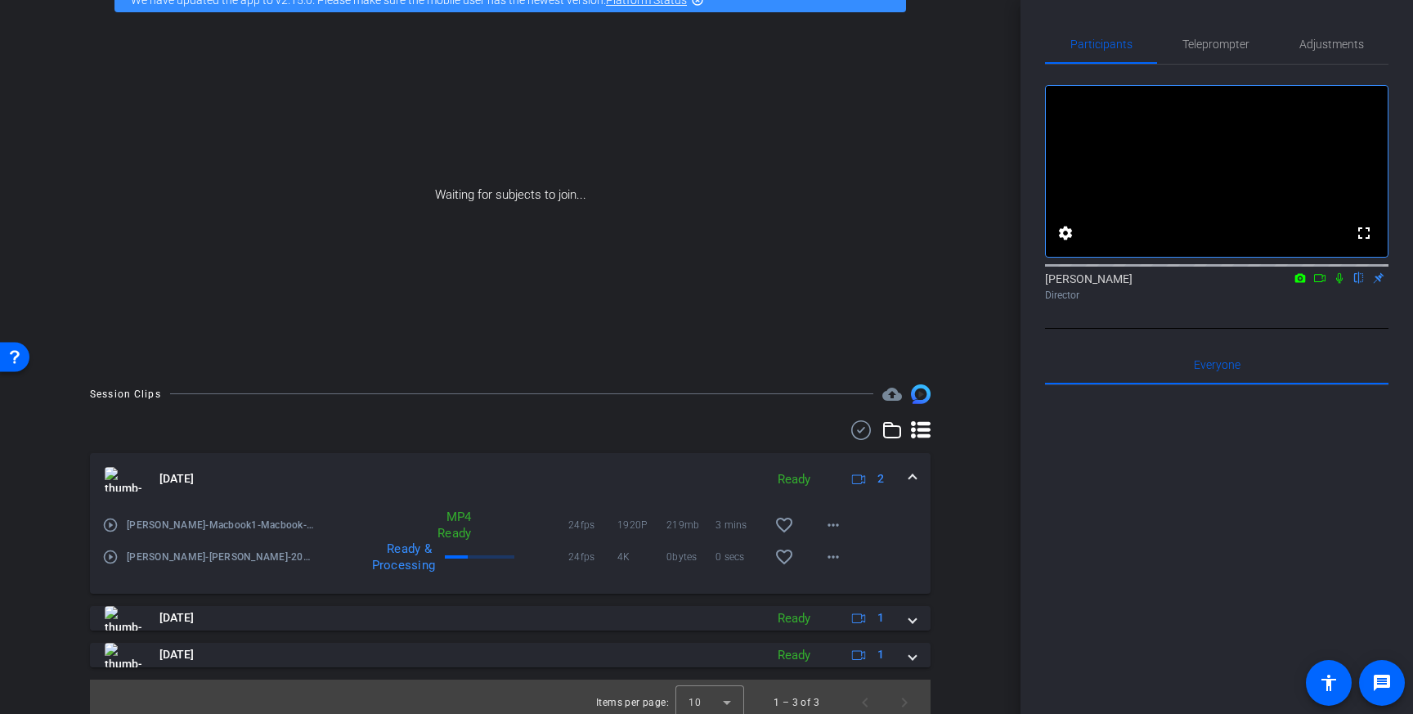
scroll to position [104, 0]
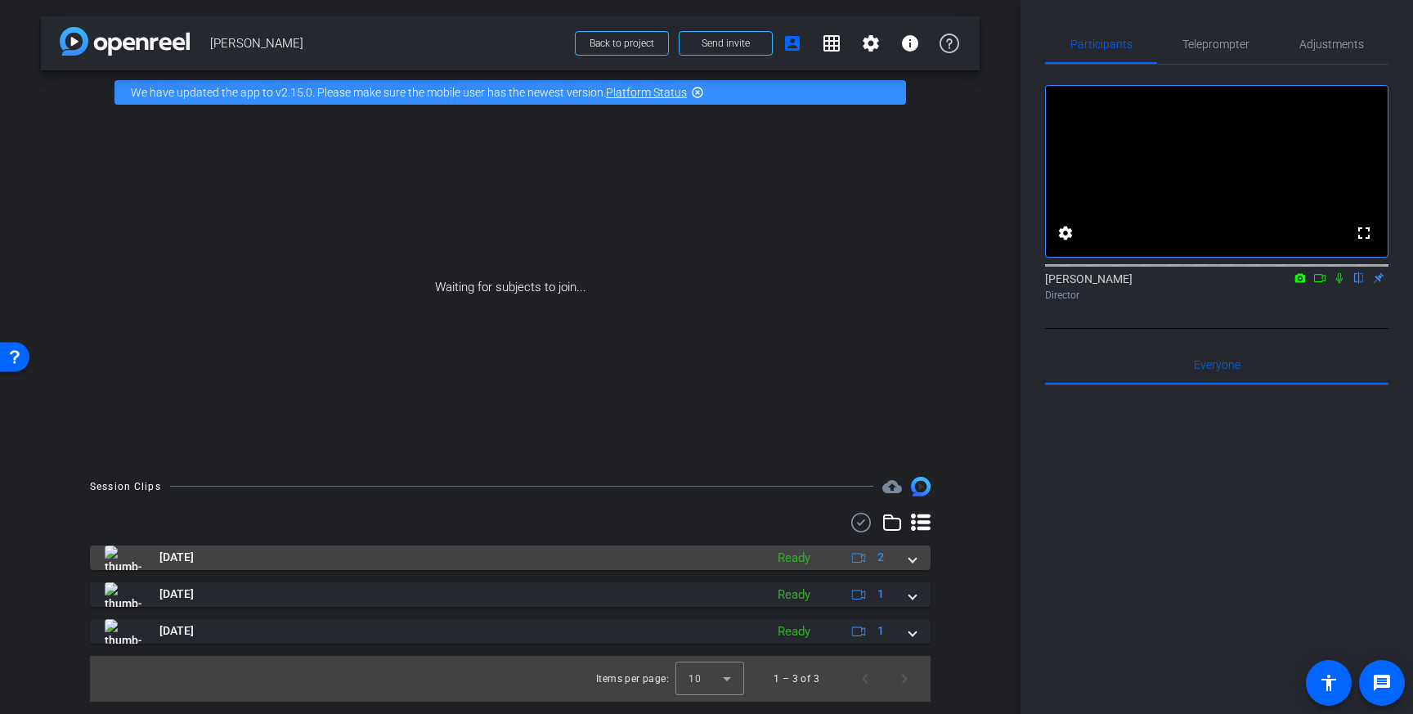
click at [917, 559] on mat-expansion-panel-header "[DATE] Ready 2" at bounding box center [510, 557] width 841 height 25
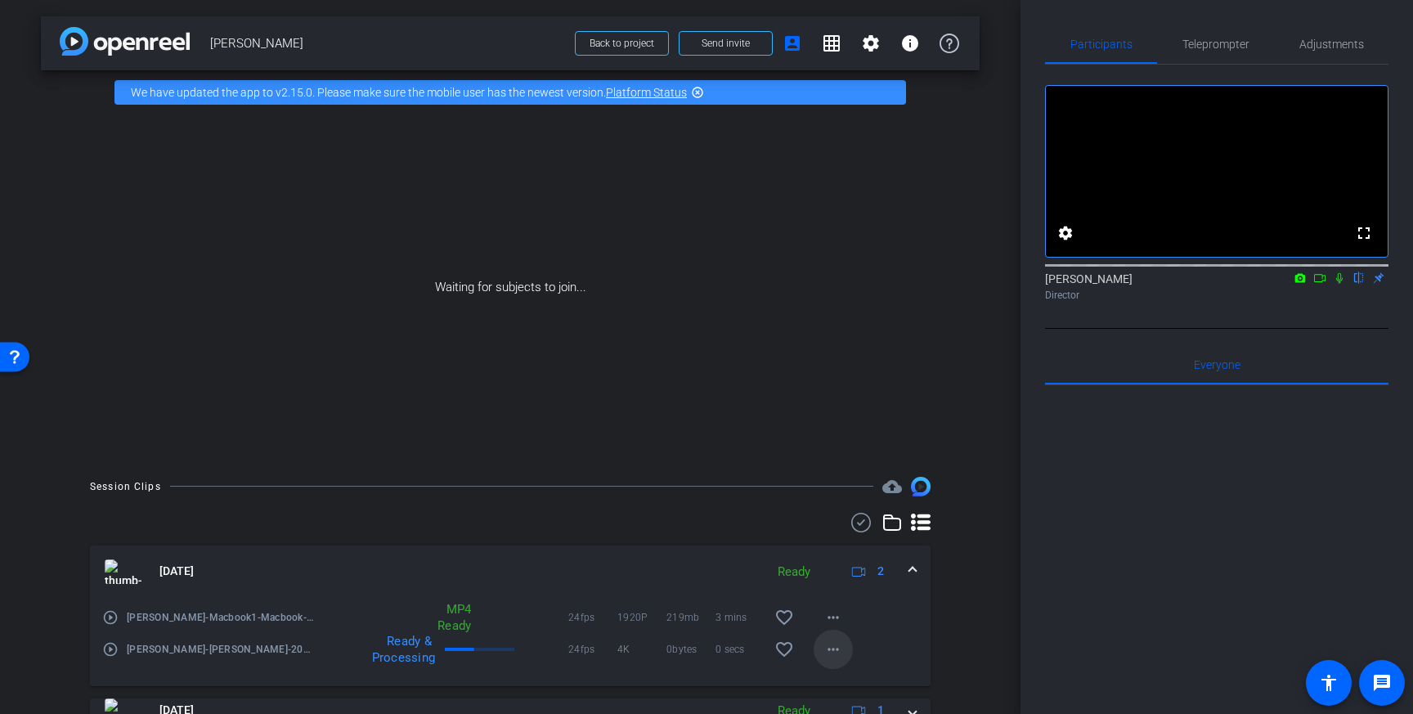
click at [838, 642] on mat-icon "more_horiz" at bounding box center [833, 649] width 20 height 20
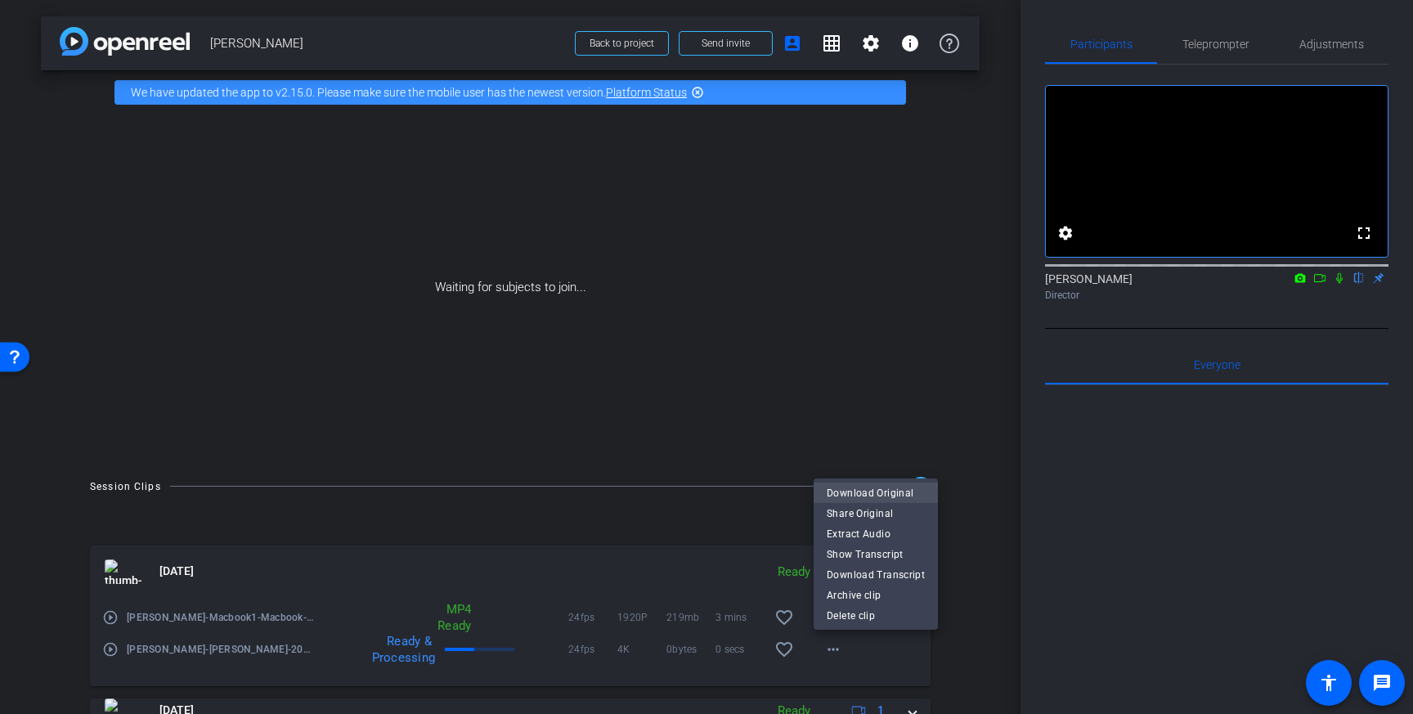
click at [899, 499] on span "Download Original" at bounding box center [876, 493] width 98 height 20
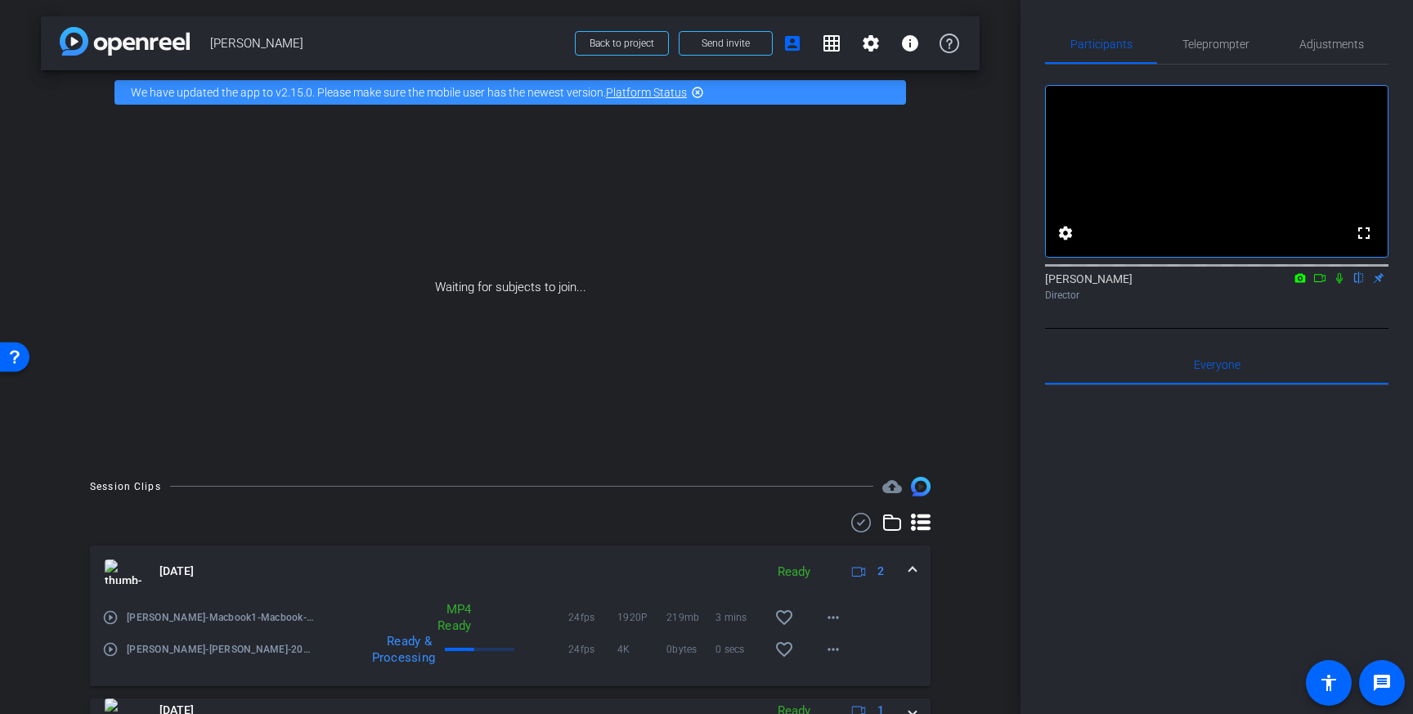
click at [112, 645] on mat-icon "play_circle_outline" at bounding box center [110, 649] width 16 height 16
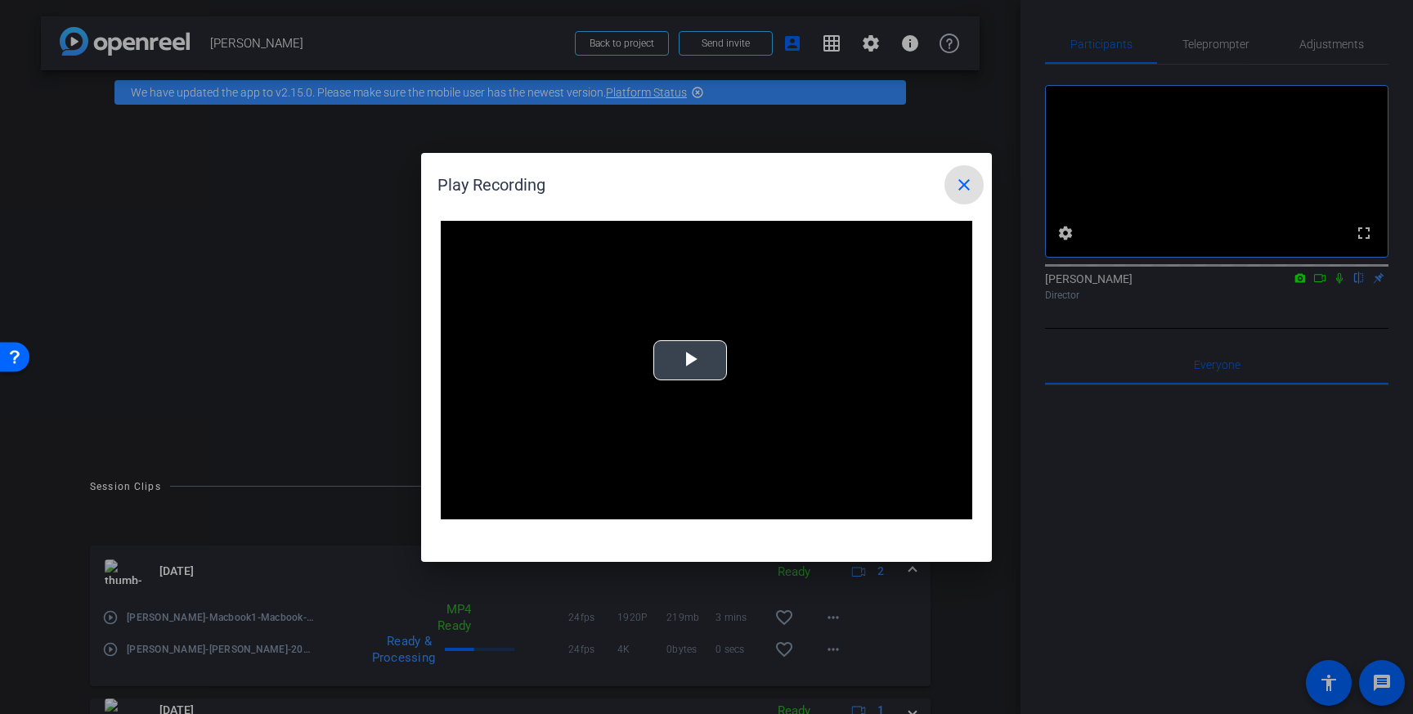
click at [657, 379] on button "Play Video" at bounding box center [690, 360] width 74 height 40
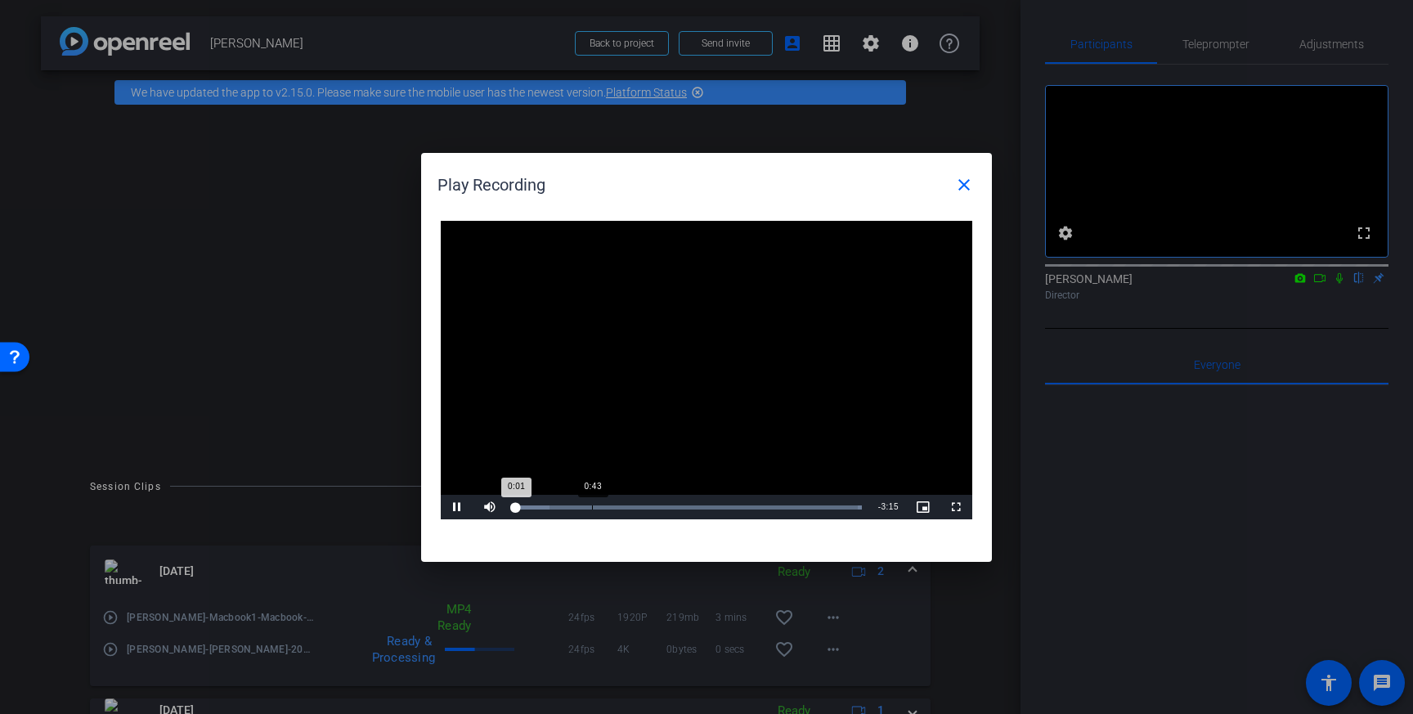
click at [592, 502] on div "Loaded : 100.00% 0:43 0:01" at bounding box center [688, 507] width 364 height 25
click at [778, 503] on div "Loaded : 100.00% 2:29 2:29" at bounding box center [688, 507] width 364 height 25
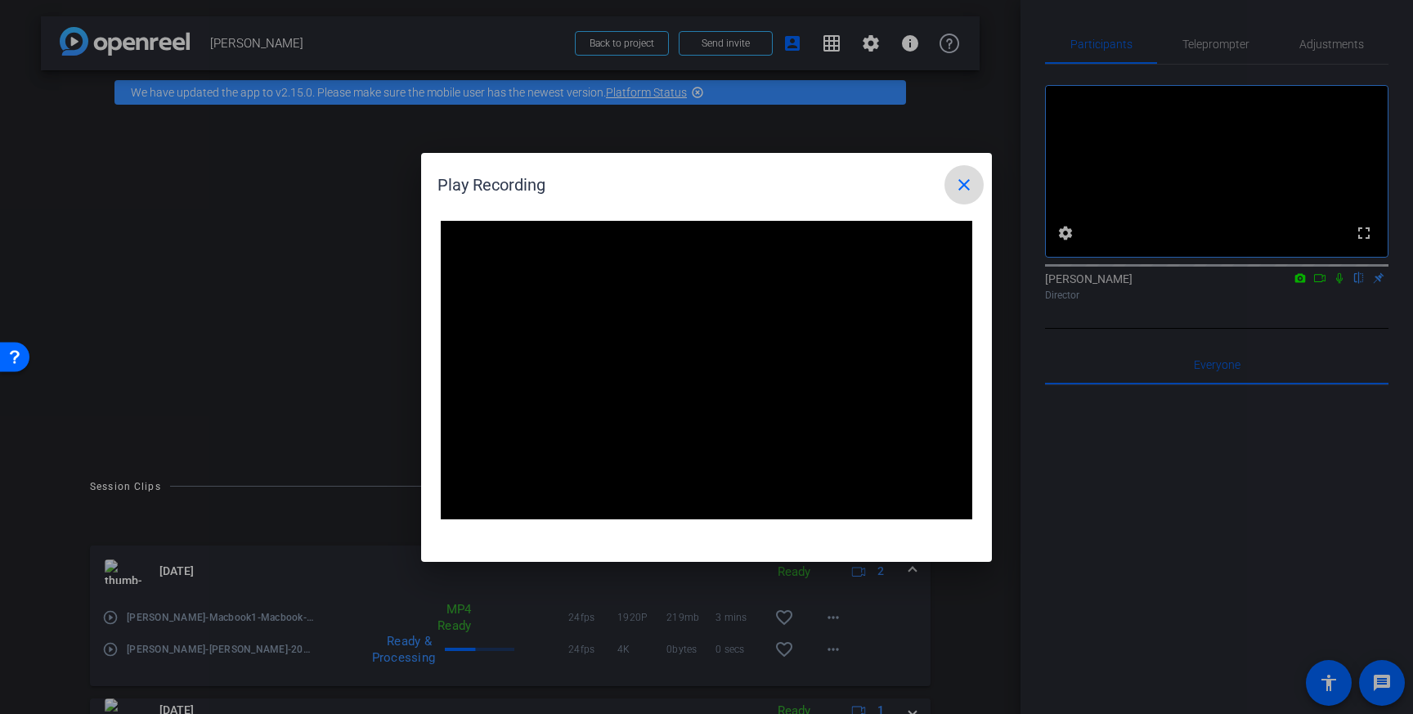
click at [954, 184] on mat-icon "close" at bounding box center [964, 185] width 20 height 20
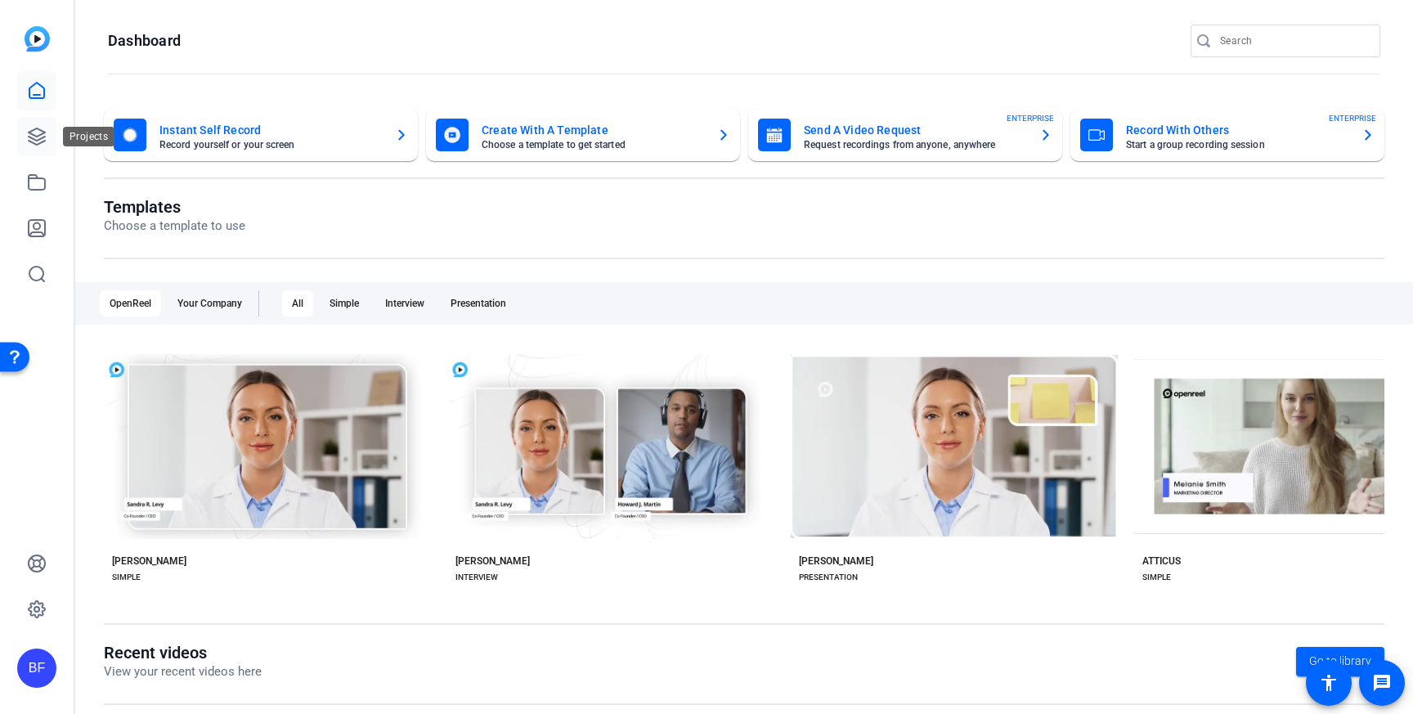
click at [55, 136] on link at bounding box center [36, 136] width 39 height 39
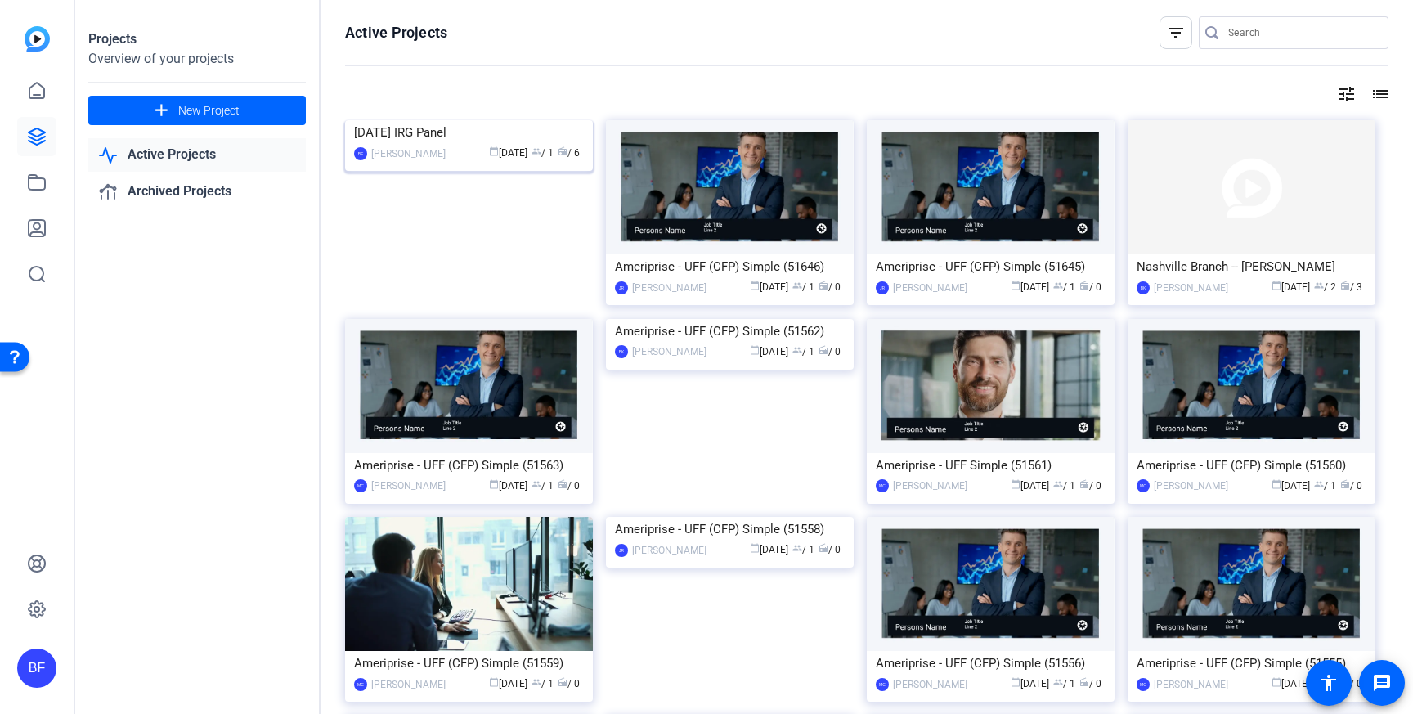
click at [426, 120] on img at bounding box center [469, 120] width 248 height 0
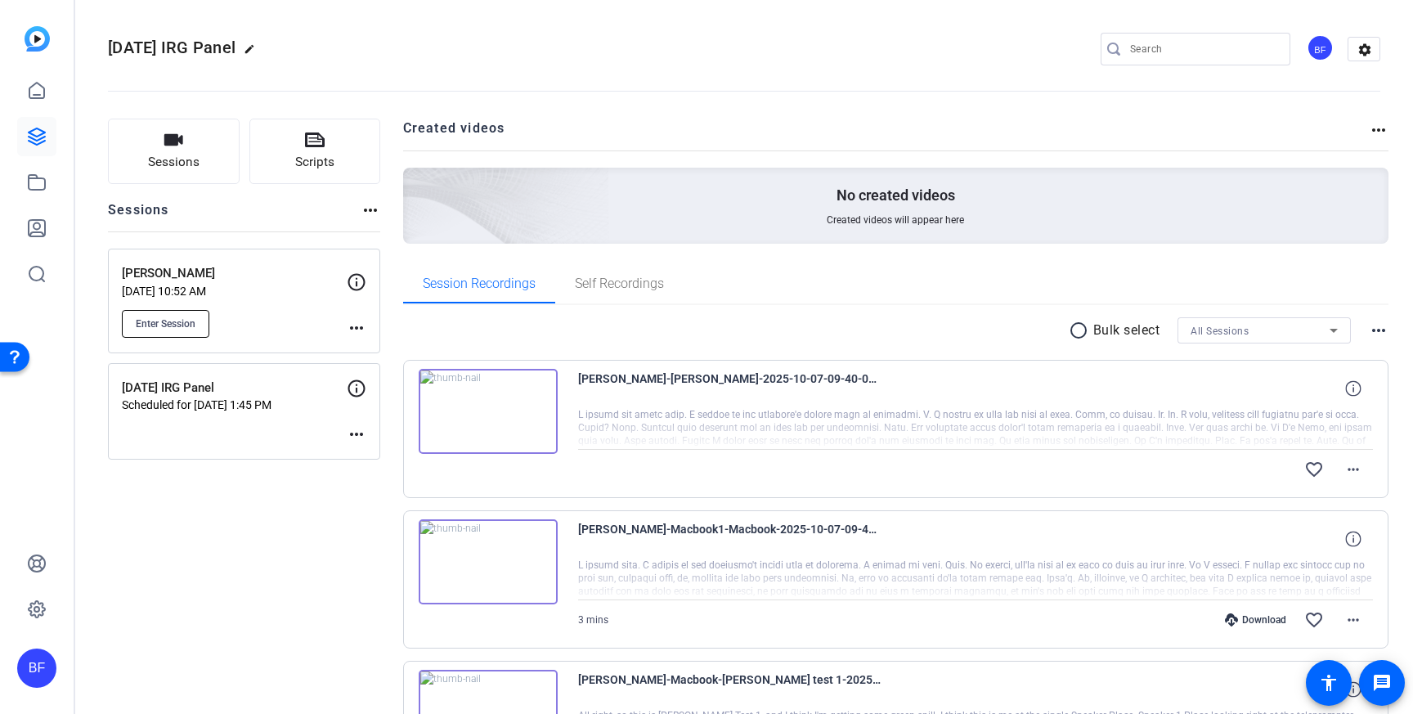
click at [200, 323] on button "Enter Session" at bounding box center [165, 324] width 87 height 28
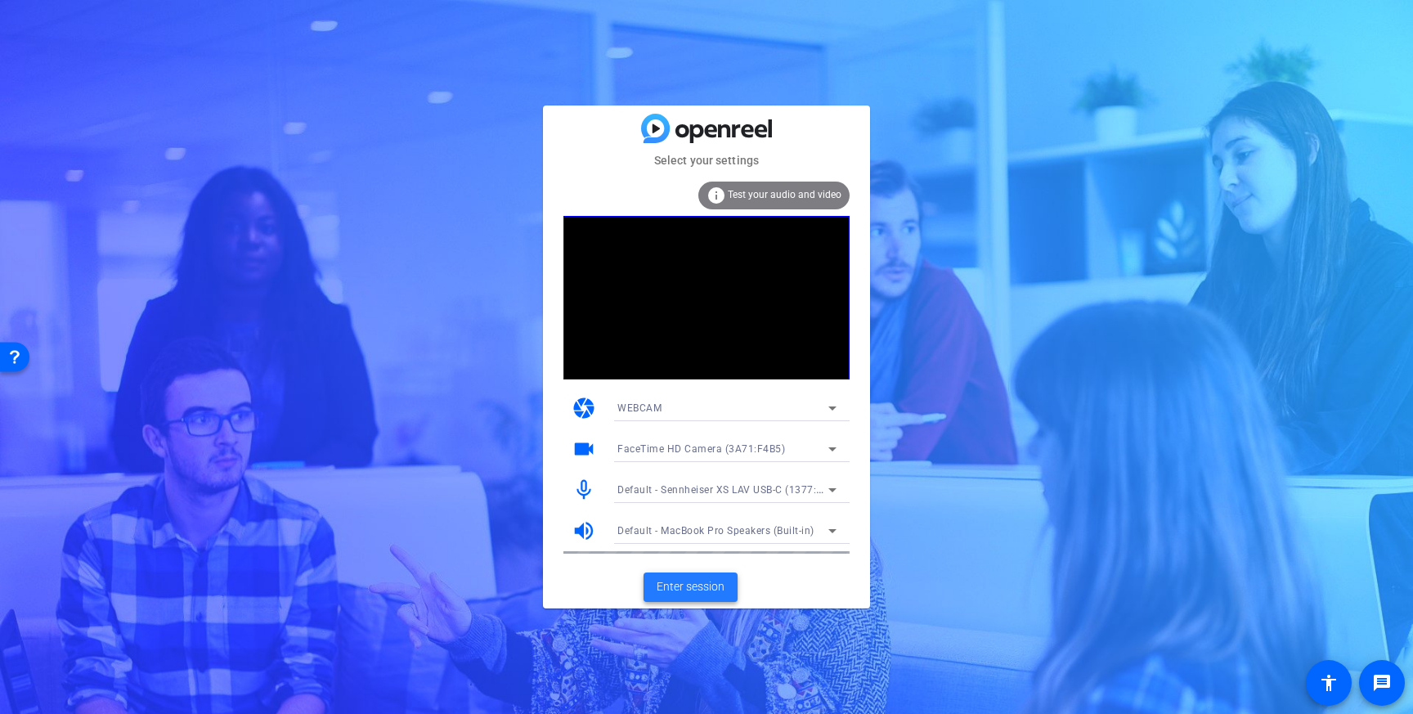
click at [702, 577] on span at bounding box center [690, 586] width 94 height 39
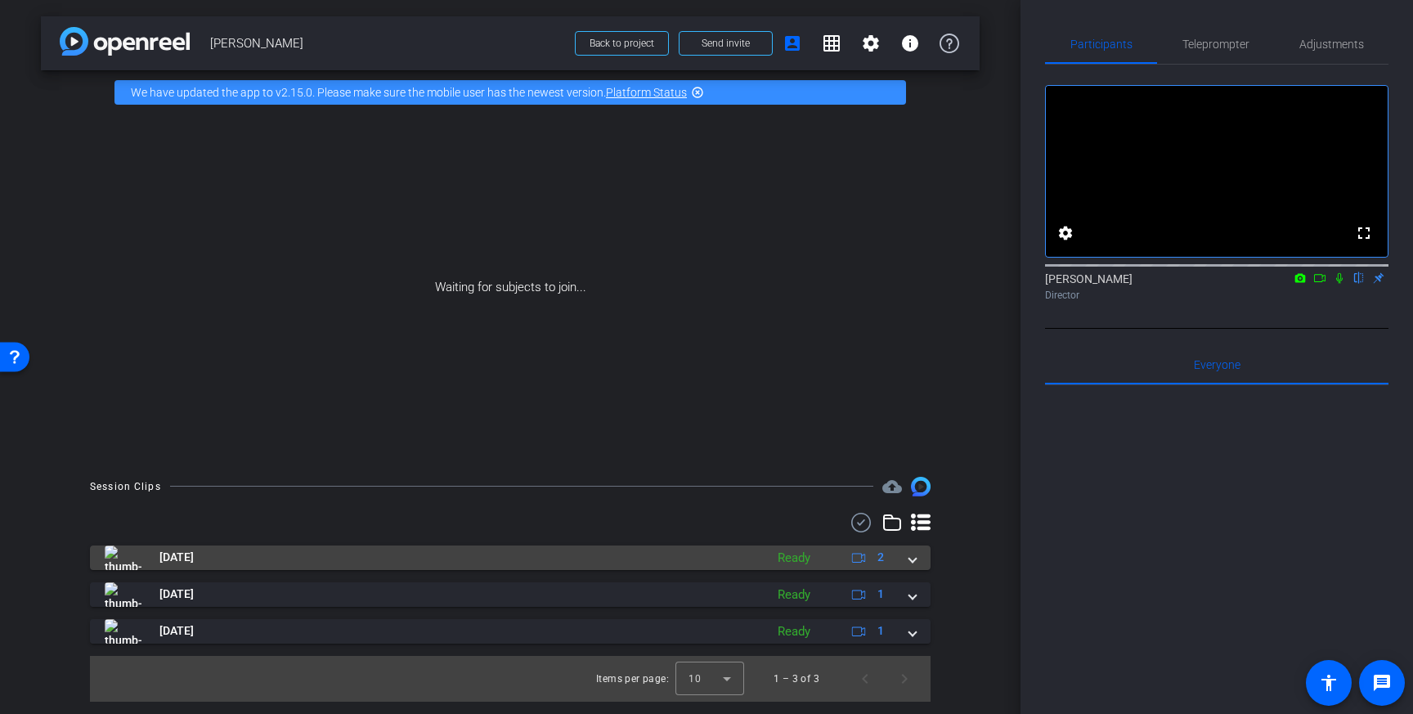
click at [912, 560] on span at bounding box center [912, 557] width 7 height 17
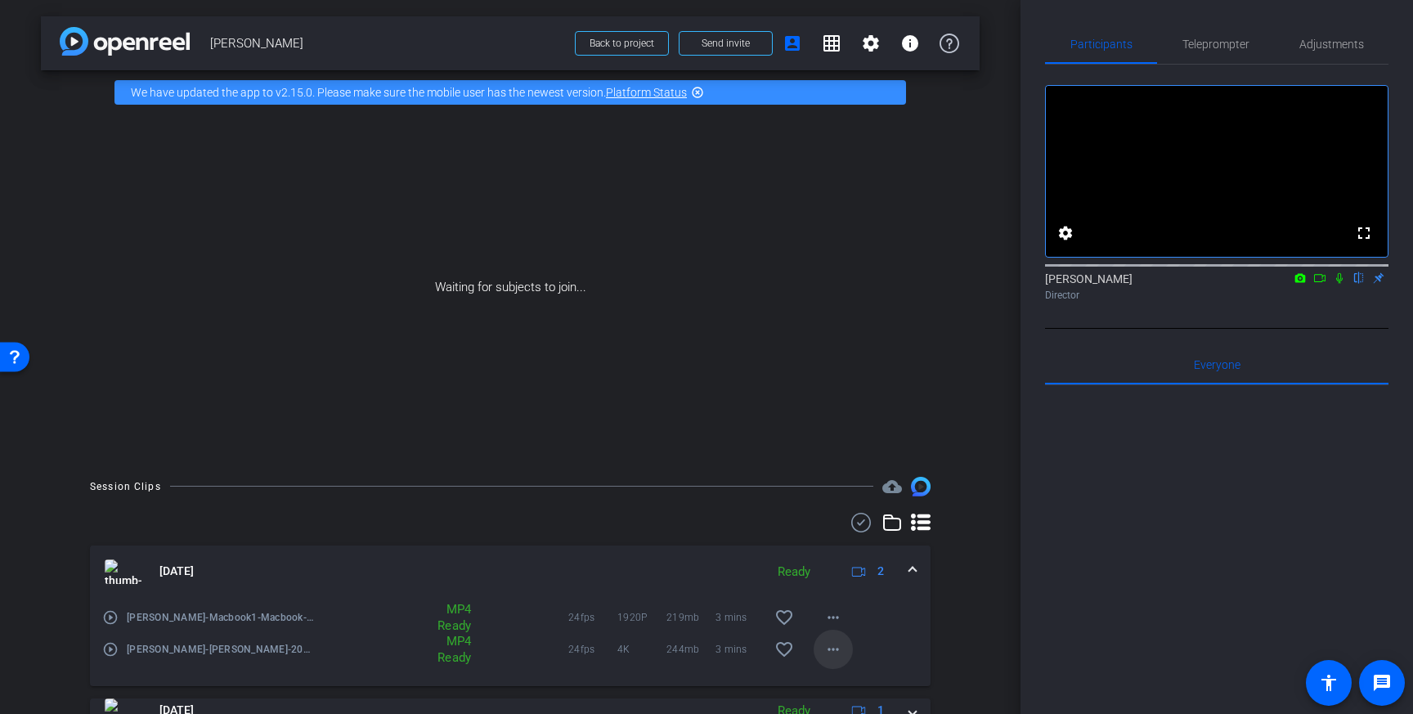
click at [841, 662] on span at bounding box center [833, 649] width 39 height 39
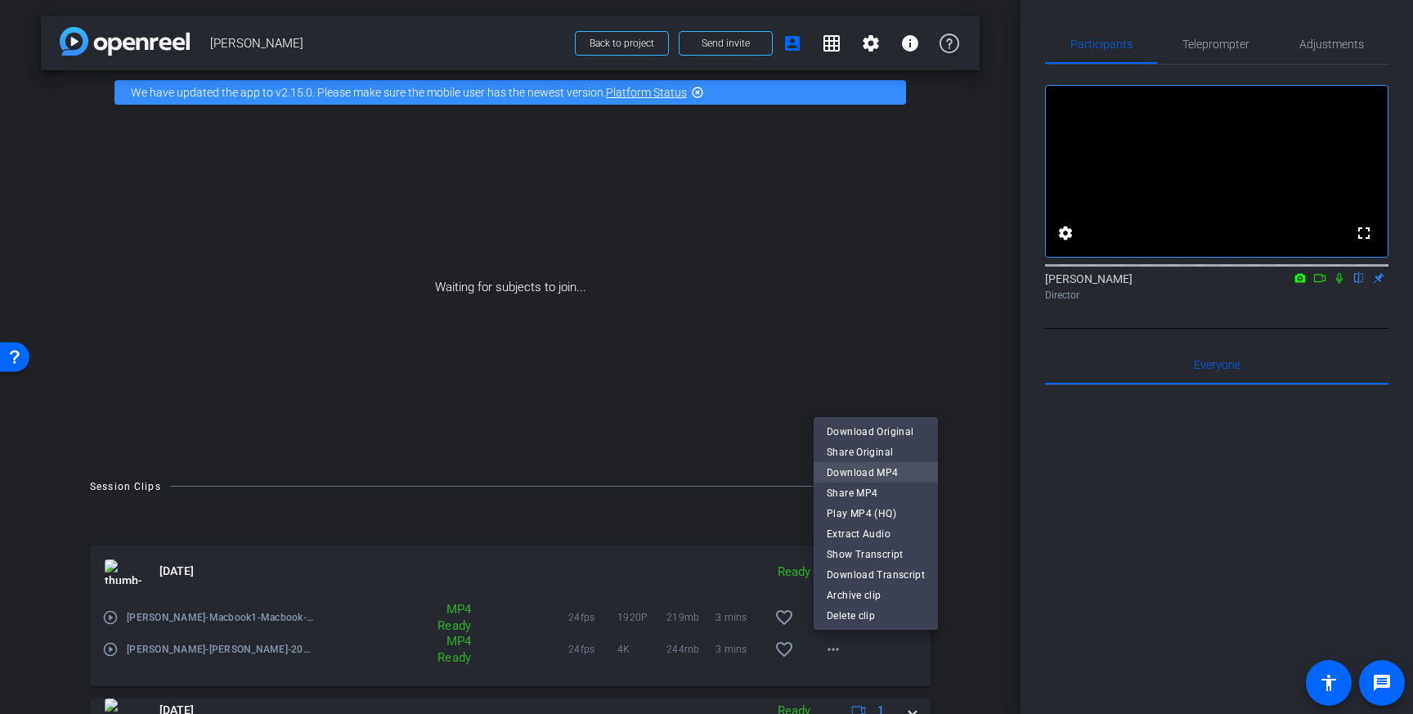
click at [895, 477] on span "Download MP4" at bounding box center [876, 473] width 98 height 20
